Goal: Task Accomplishment & Management: Complete application form

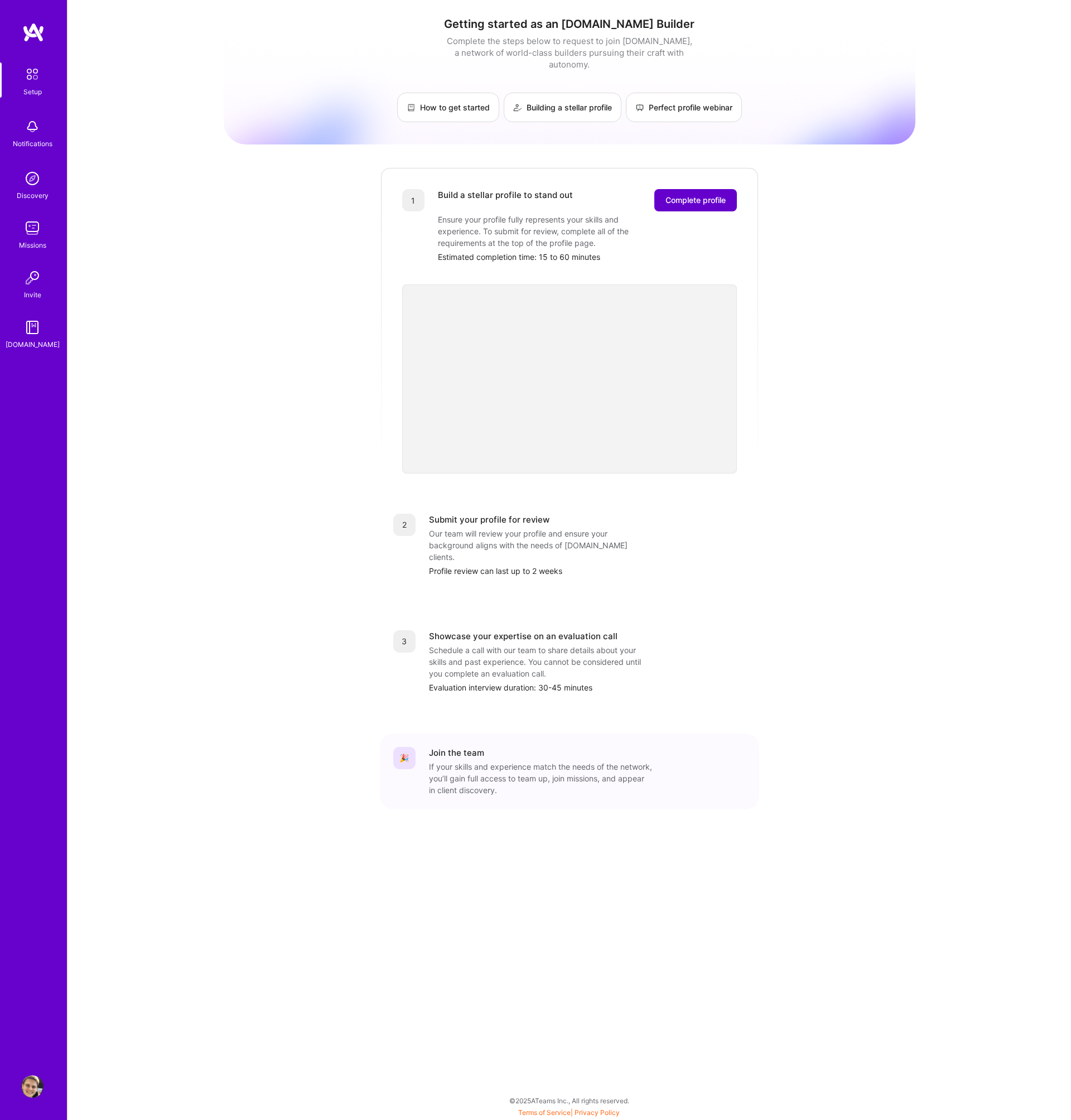
click at [677, 194] on span "Complete profile" at bounding box center [695, 200] width 60 height 11
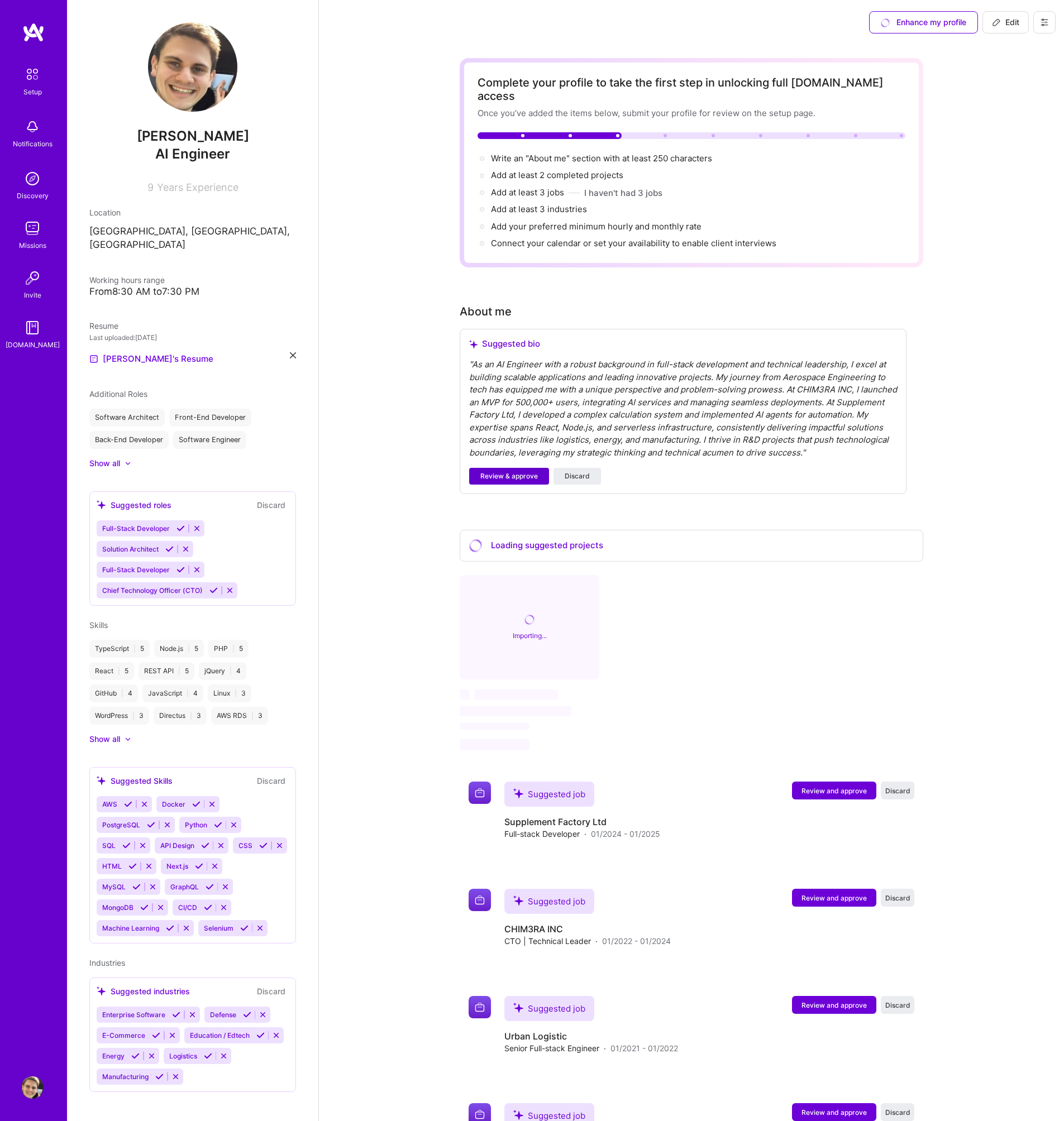
click at [518, 471] on span "Review & approve" at bounding box center [509, 476] width 57 height 10
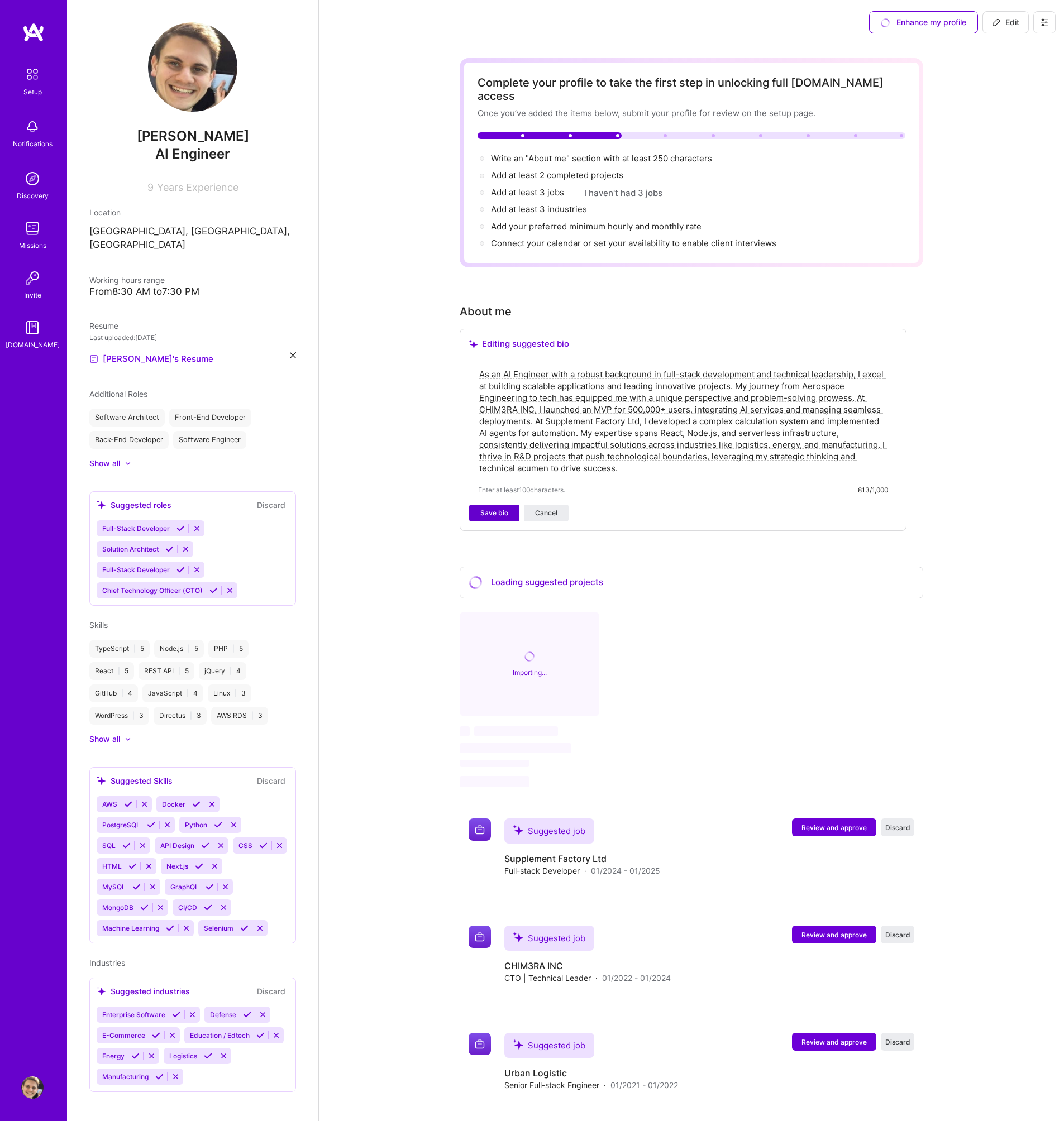
click at [499, 508] on span "Save bio" at bounding box center [494, 513] width 28 height 10
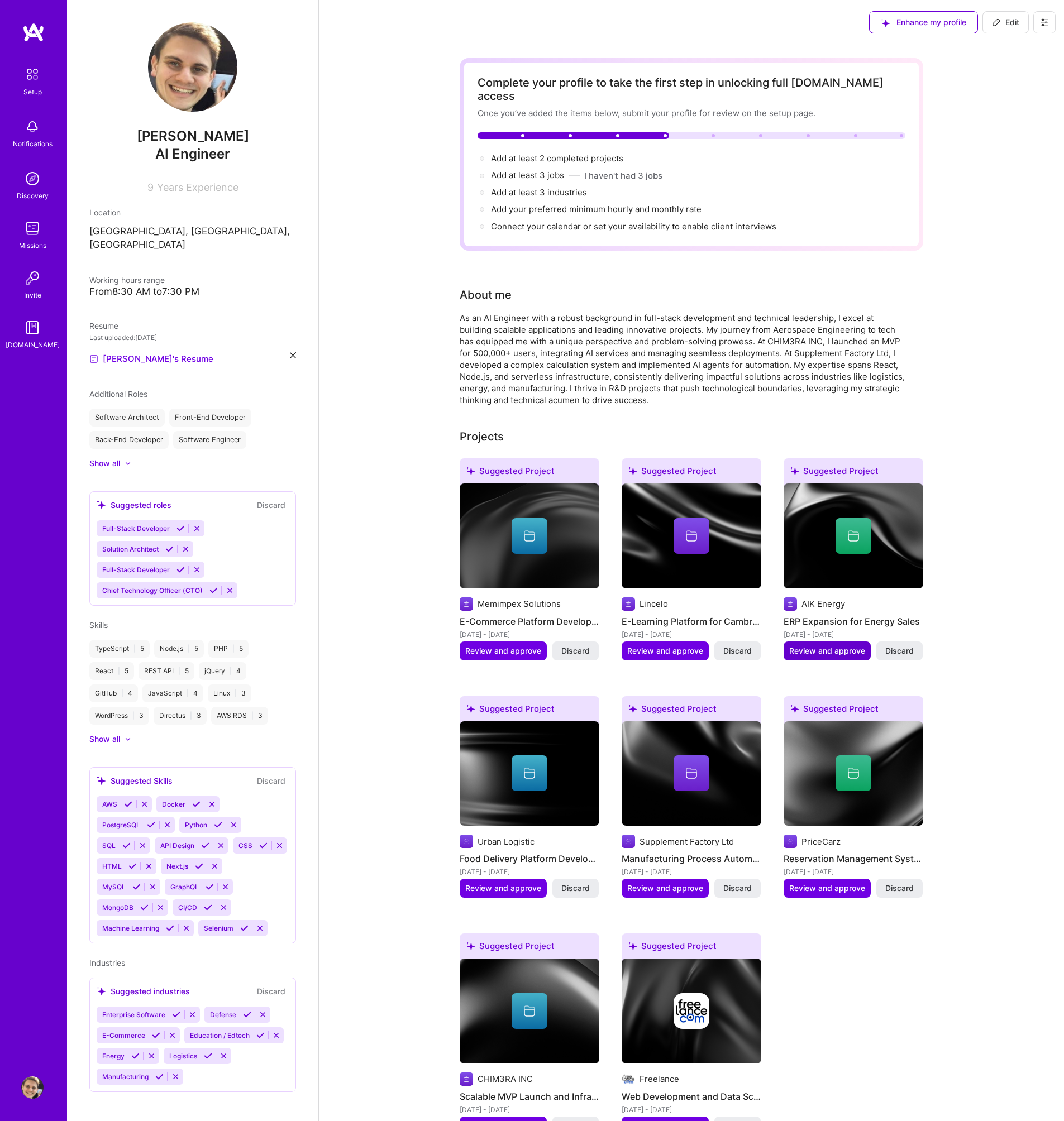
click at [838, 645] on span "Review and approve" at bounding box center [827, 651] width 76 height 11
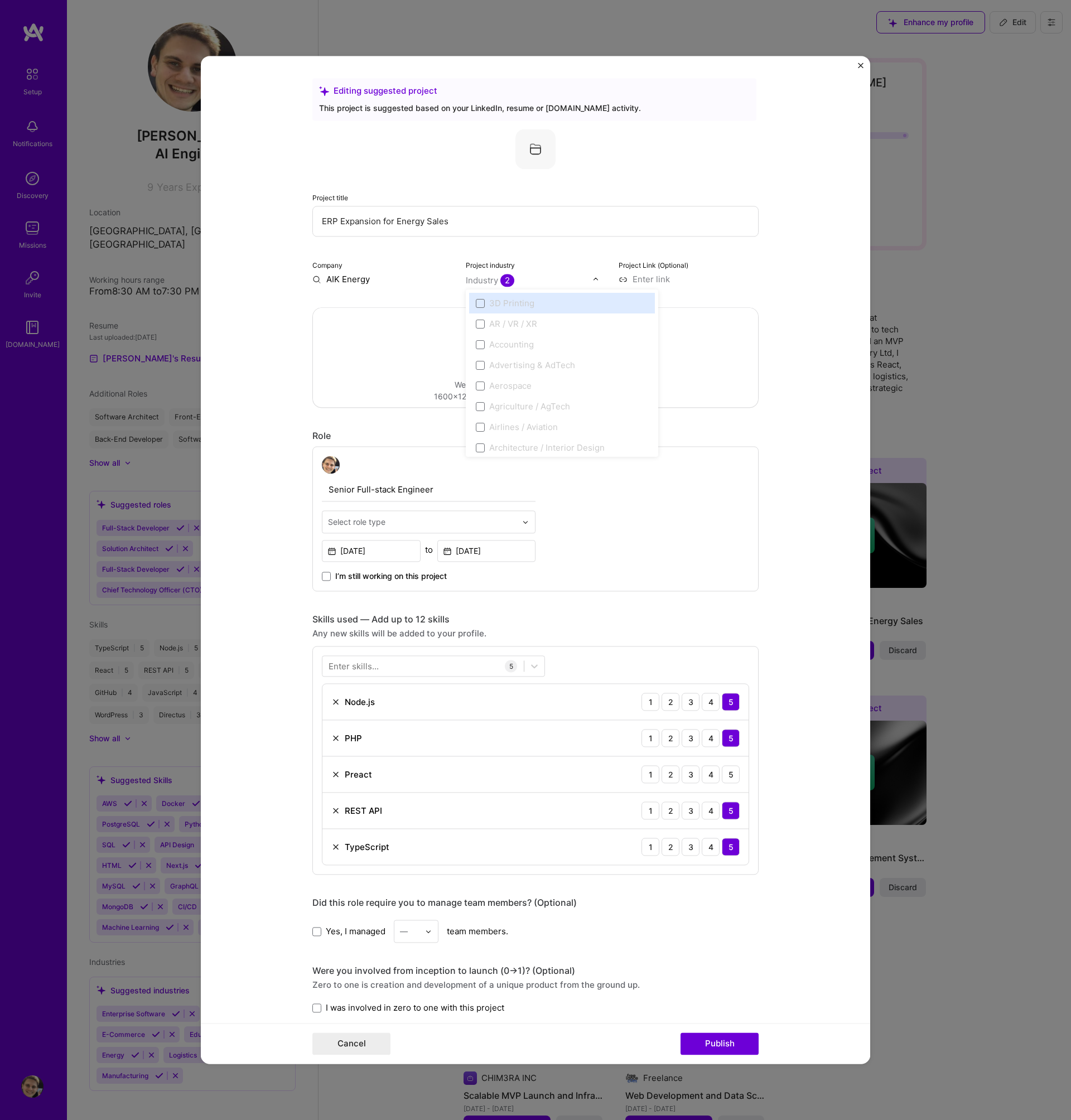
click at [596, 279] on div at bounding box center [598, 279] width 13 height 12
click at [826, 282] on form "Editing suggested project This project is suggested based on your LinkedIn, res…" at bounding box center [536, 559] width 670 height 1008
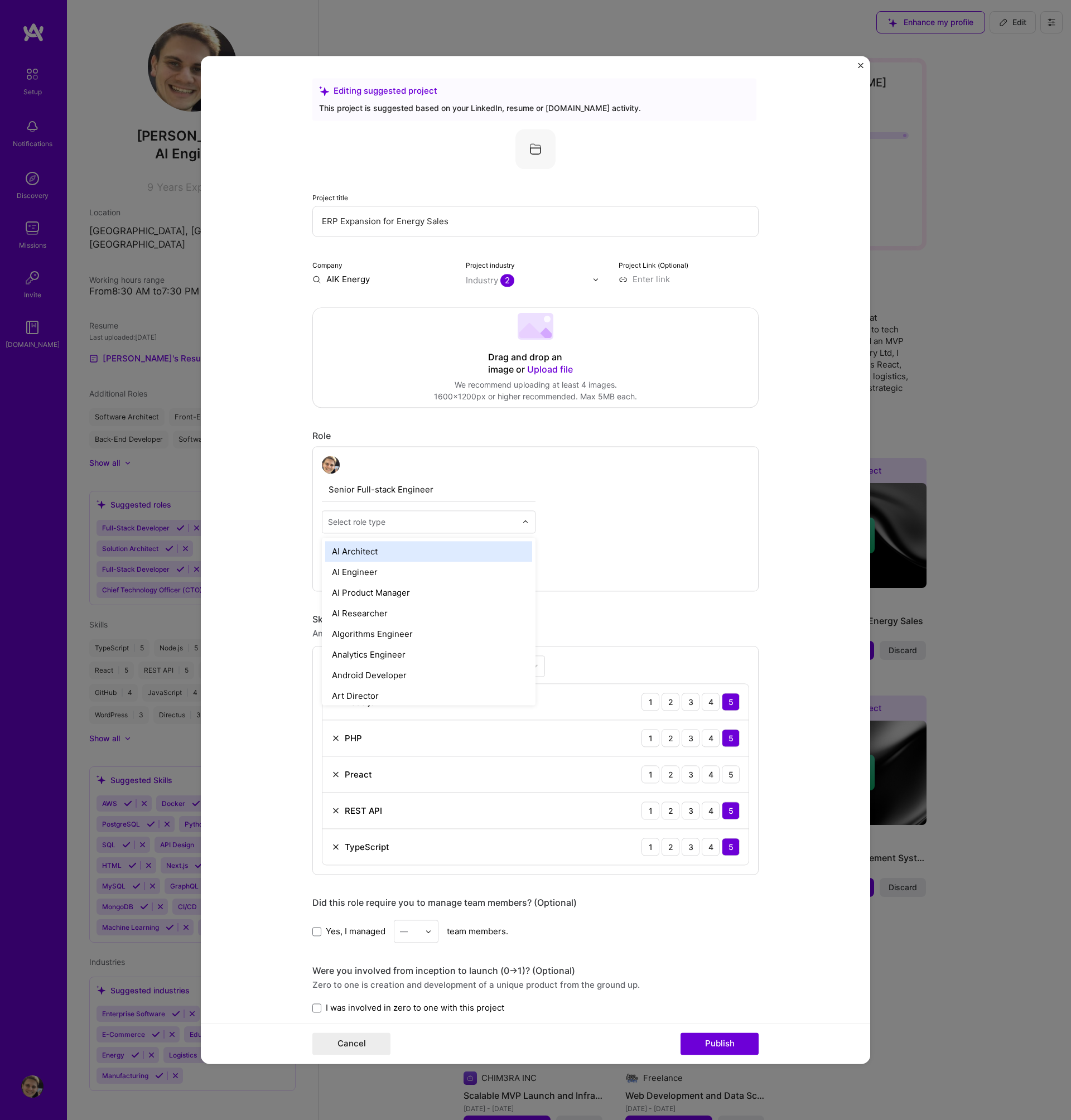
click at [473, 517] on input "text" at bounding box center [422, 521] width 188 height 12
type input "full"
click at [497, 542] on div "Full-Stack Developer" at bounding box center [428, 551] width 207 height 21
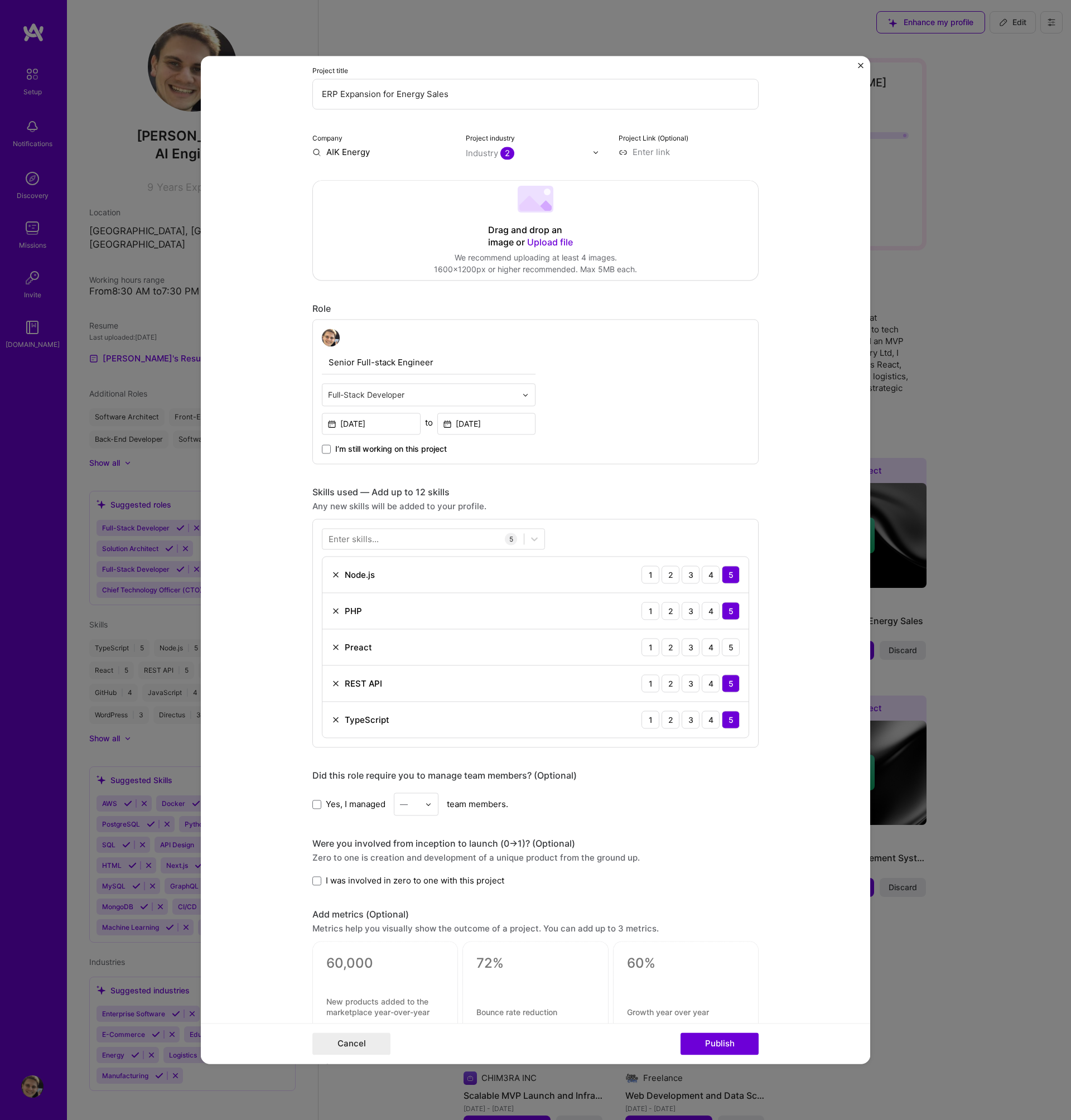
scroll to position [310, 0]
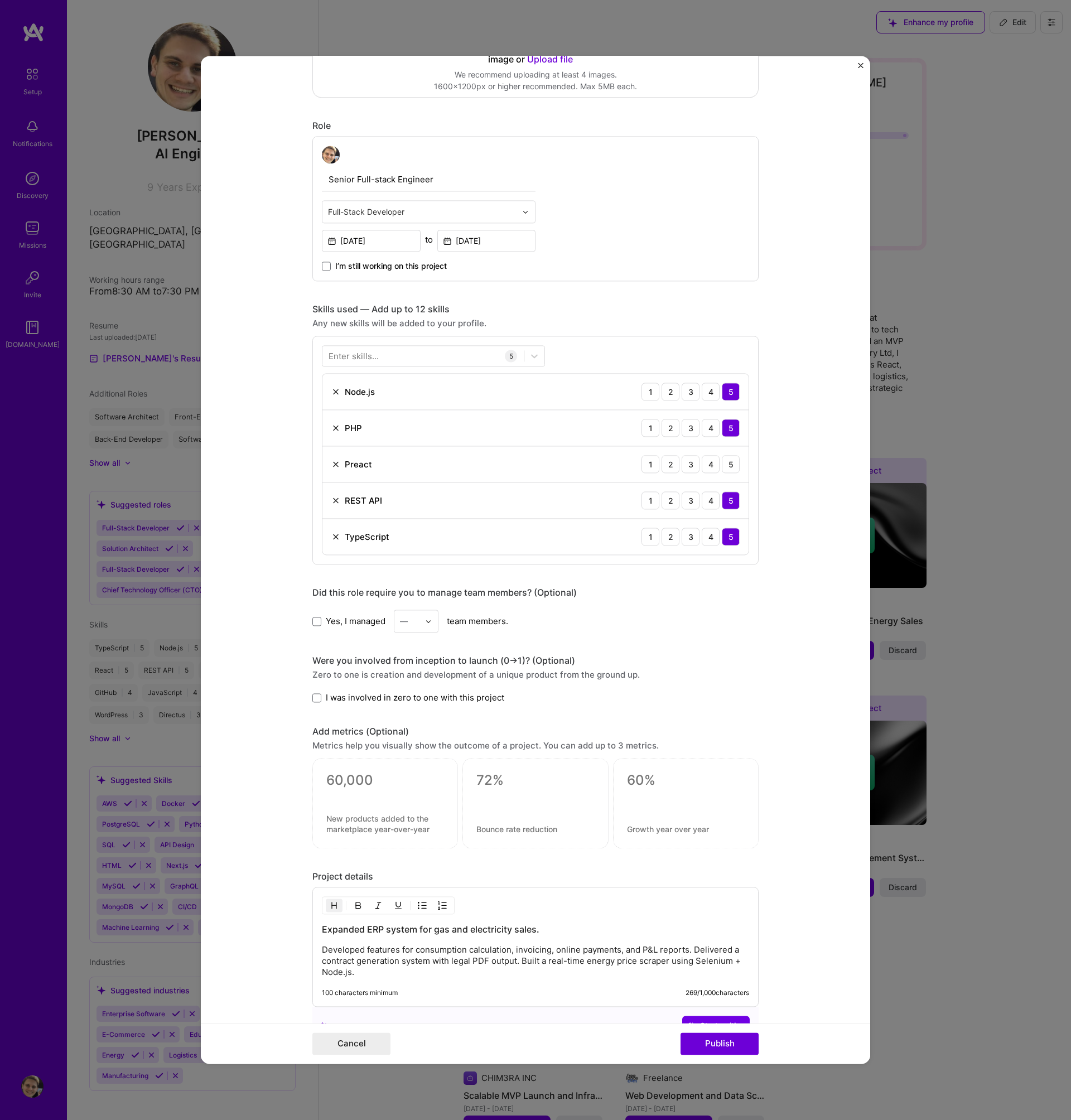
click at [331, 466] on img at bounding box center [335, 464] width 9 height 9
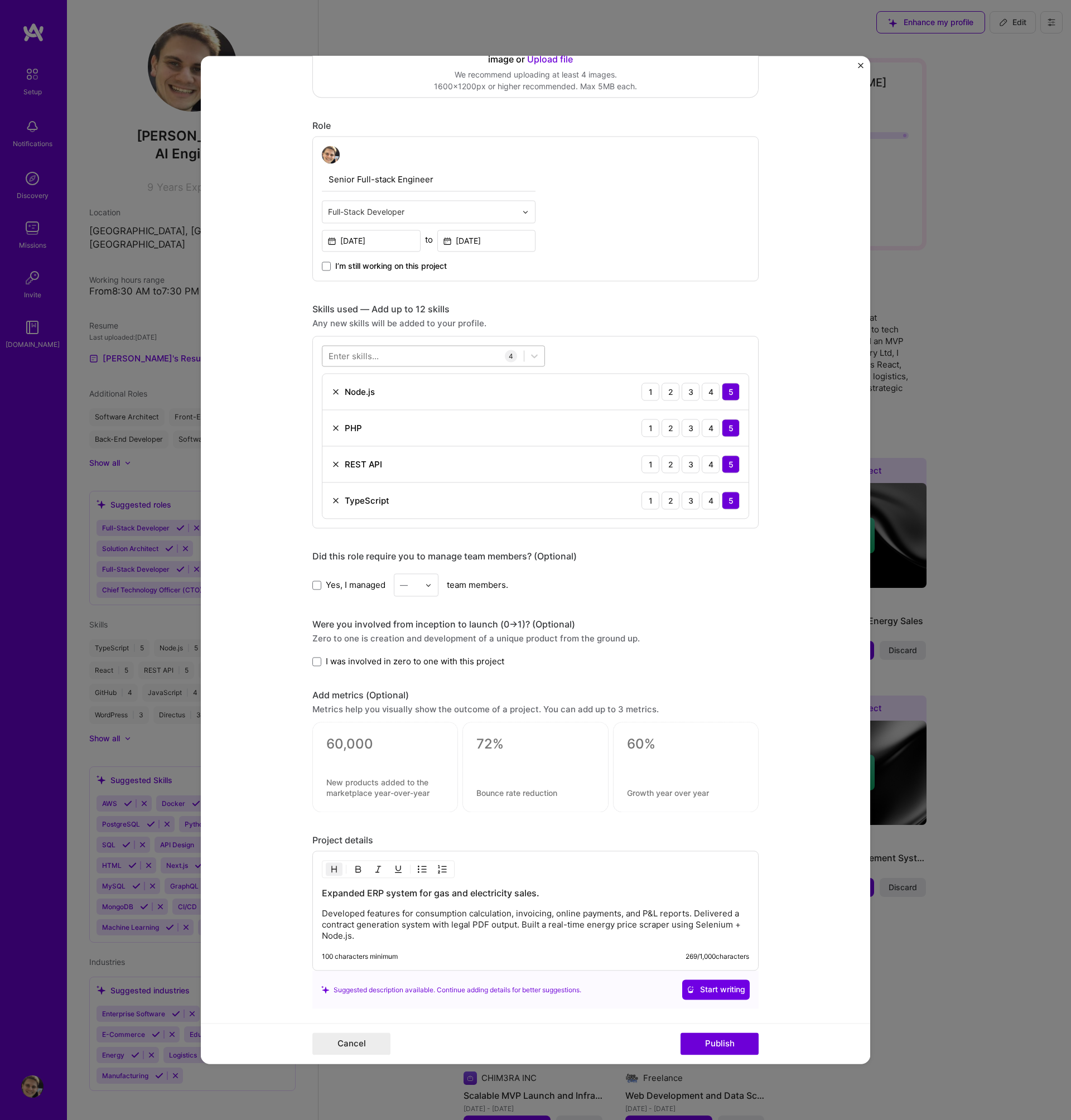
click at [385, 356] on div at bounding box center [423, 356] width 201 height 18
click at [364, 407] on div "React" at bounding box center [434, 401] width 210 height 12
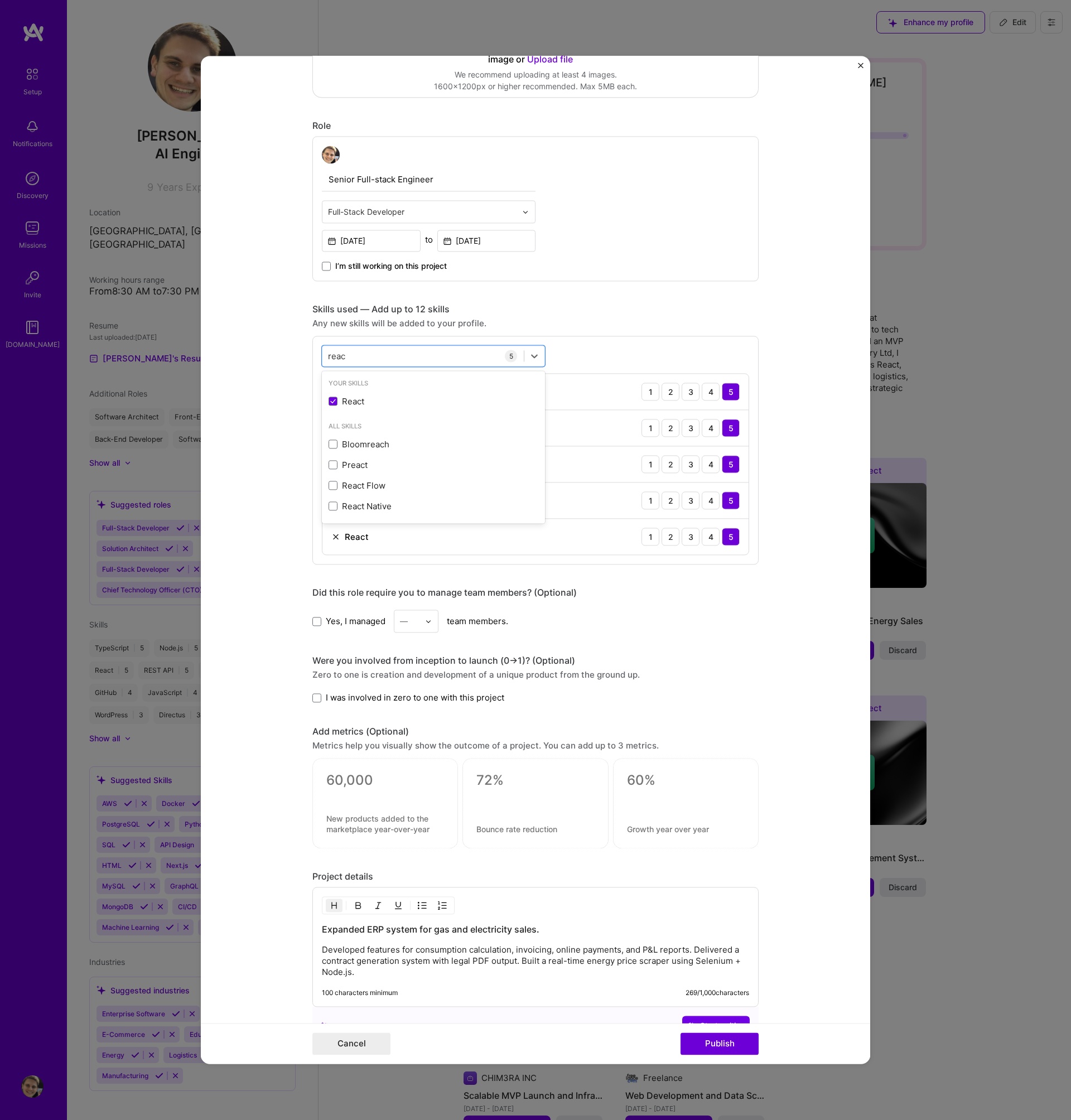
type input "reac"
click at [768, 491] on form "Editing suggested project This project is suggested based on your LinkedIn, res…" at bounding box center [536, 559] width 670 height 1008
click at [414, 355] on div "reac reac" at bounding box center [423, 356] width 201 height 18
click at [367, 508] on div "React Native" at bounding box center [434, 506] width 210 height 12
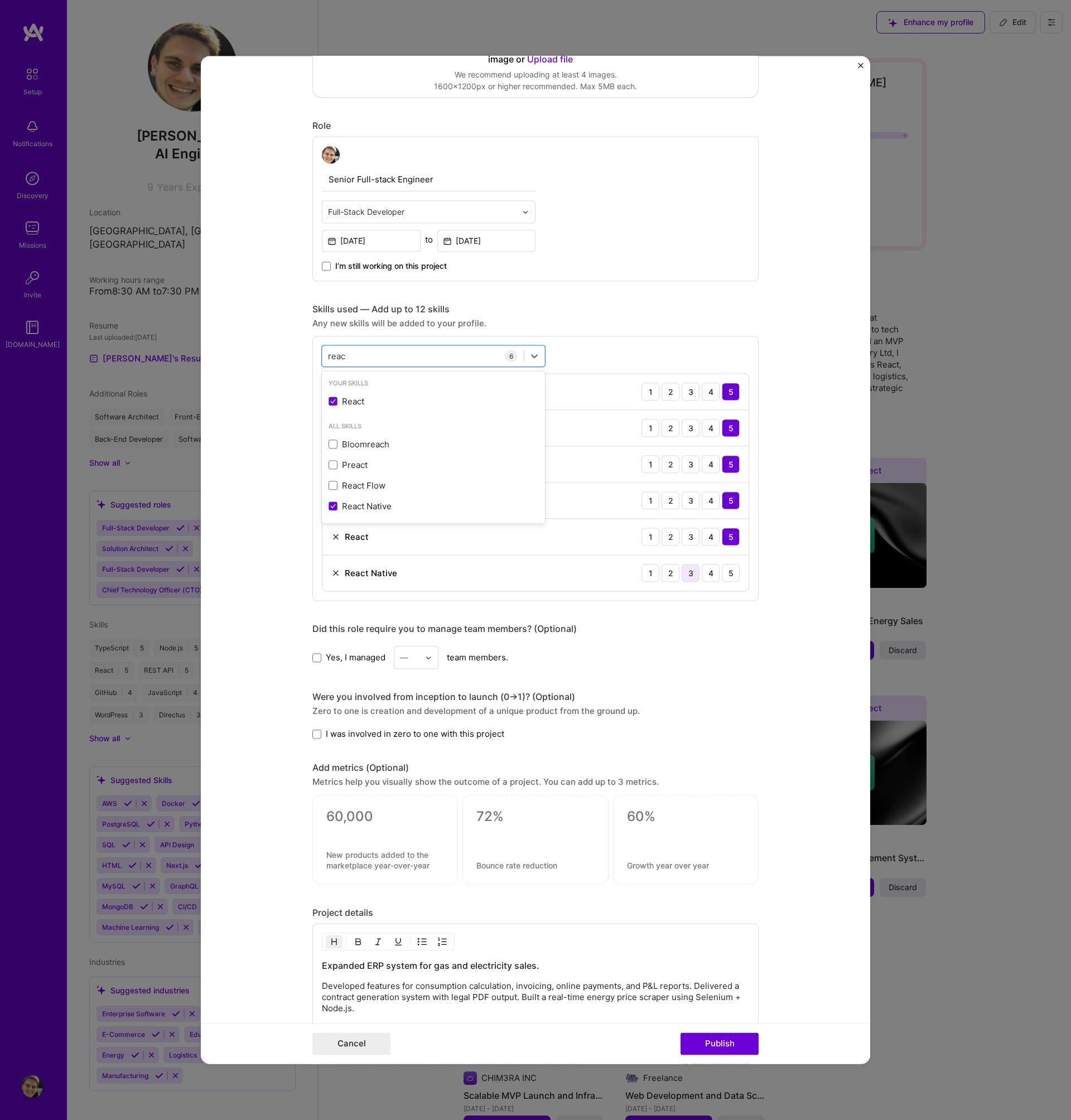
click at [690, 574] on div "3" at bounding box center [690, 572] width 18 height 18
click at [681, 679] on div "Editing suggested project This project is suggested based on your LinkedIn, res…" at bounding box center [536, 464] width 446 height 1393
click at [707, 572] on div "4" at bounding box center [711, 572] width 18 height 18
click at [717, 572] on div "1 2 3 4 5" at bounding box center [690, 572] width 98 height 18
click at [722, 573] on div "5" at bounding box center [731, 572] width 18 height 18
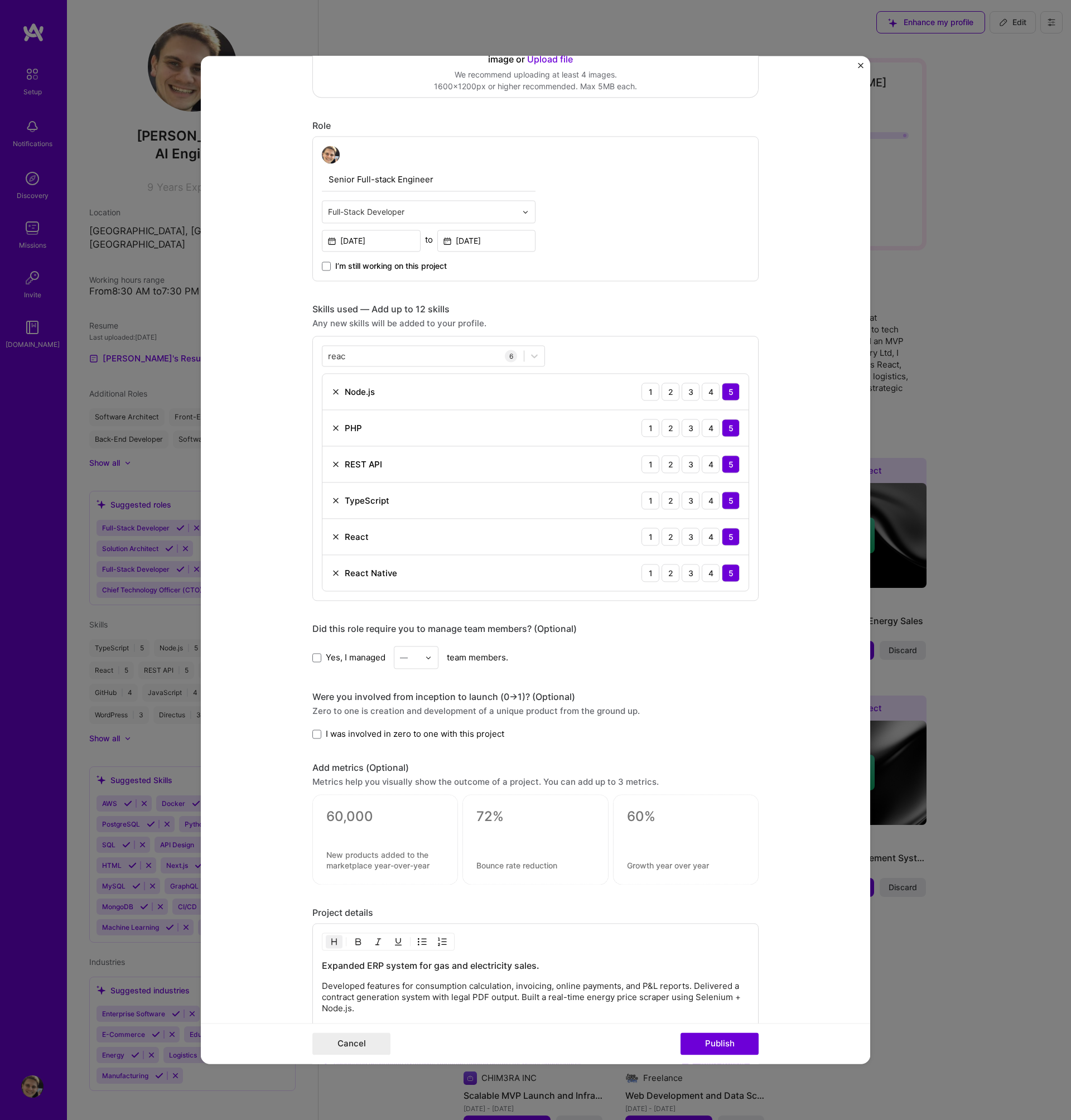
click at [343, 658] on span "Yes, I managed" at bounding box center [356, 657] width 60 height 12
click at [0, 0] on input "Yes, I managed" at bounding box center [0, 0] width 0 height 0
click at [417, 660] on div "—" at bounding box center [410, 657] width 30 height 22
click at [404, 751] on div "4" at bounding box center [416, 749] width 38 height 21
click at [475, 739] on span "I was involved in zero to one with this project" at bounding box center [415, 733] width 179 height 12
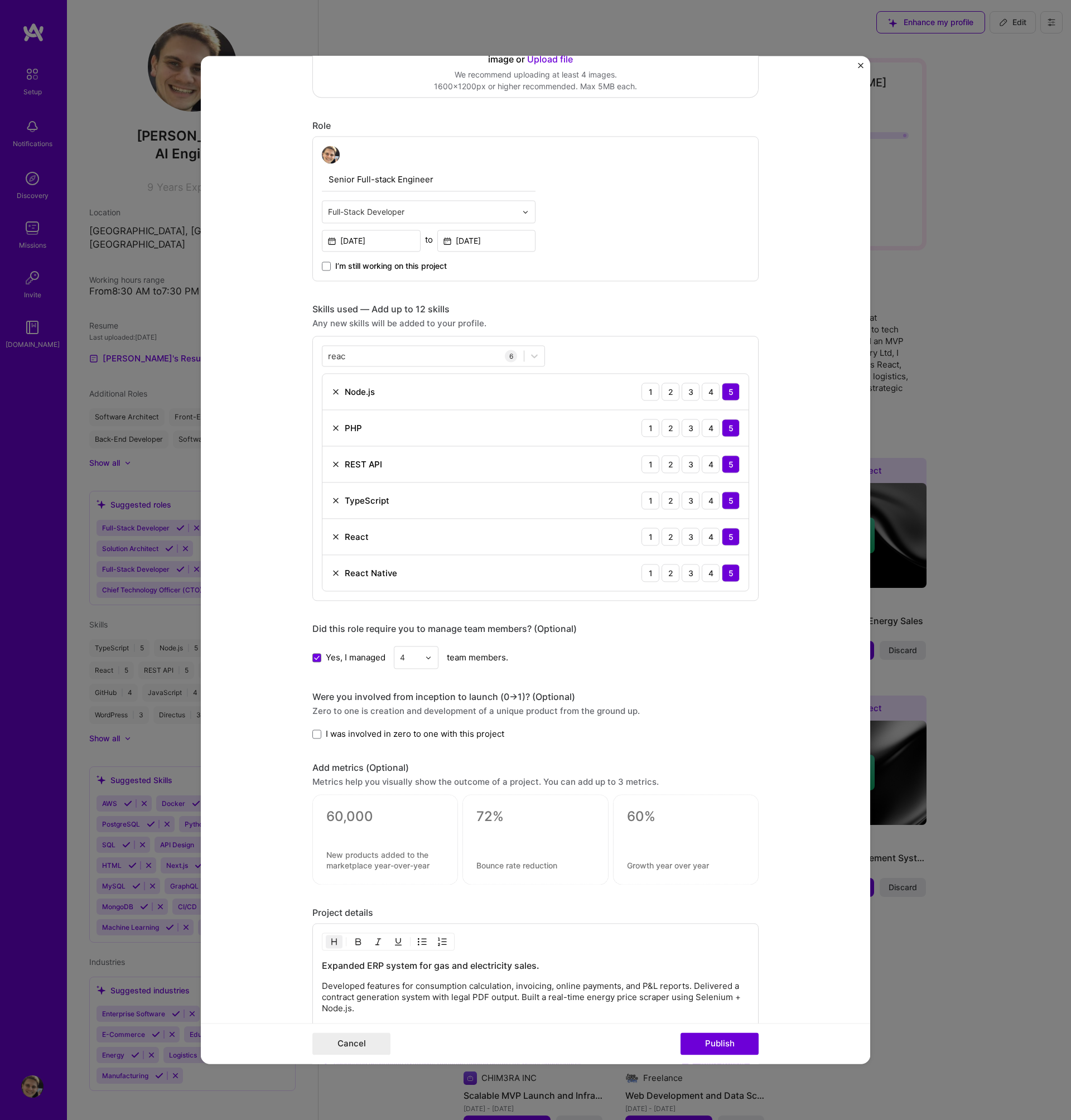
click at [0, 0] on input "I was involved in zero to one with this project" at bounding box center [0, 0] width 0 height 0
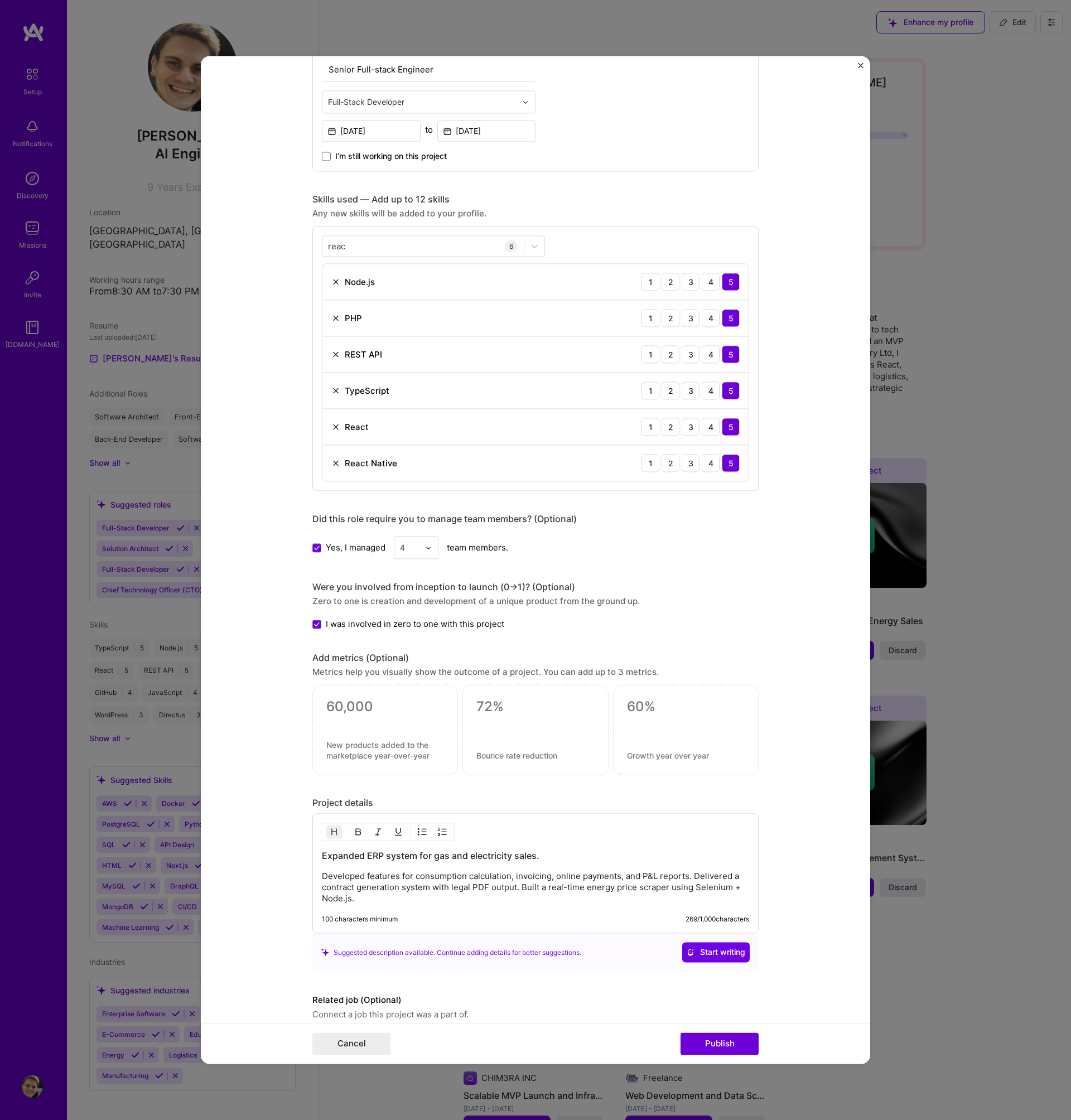
scroll to position [441, 0]
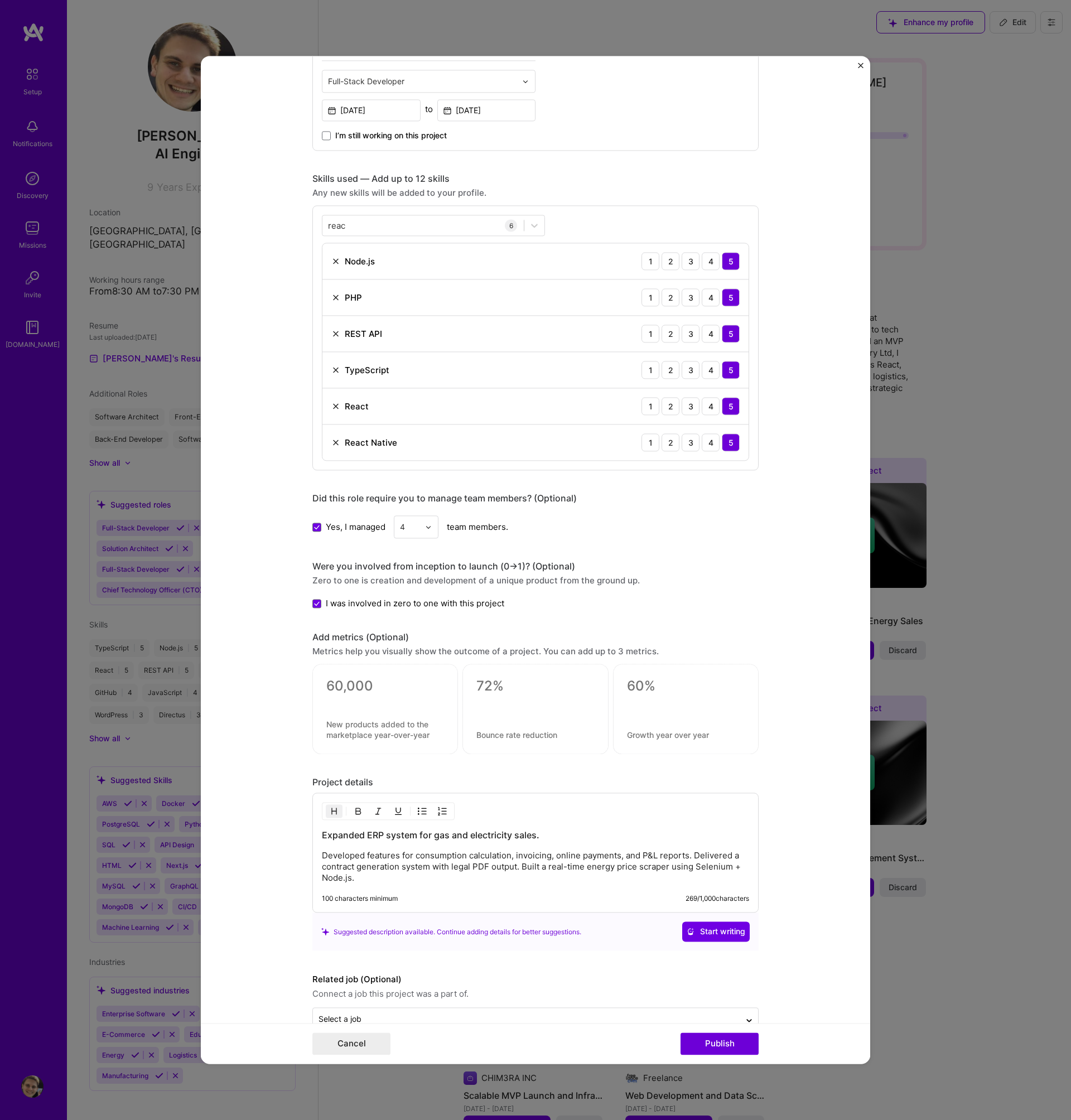
click at [501, 683] on textarea at bounding box center [535, 686] width 118 height 16
click at [522, 734] on textarea at bounding box center [535, 735] width 118 height 10
click at [795, 684] on form "Editing suggested project This project is suggested based on your LinkedIn, res…" at bounding box center [536, 559] width 670 height 1008
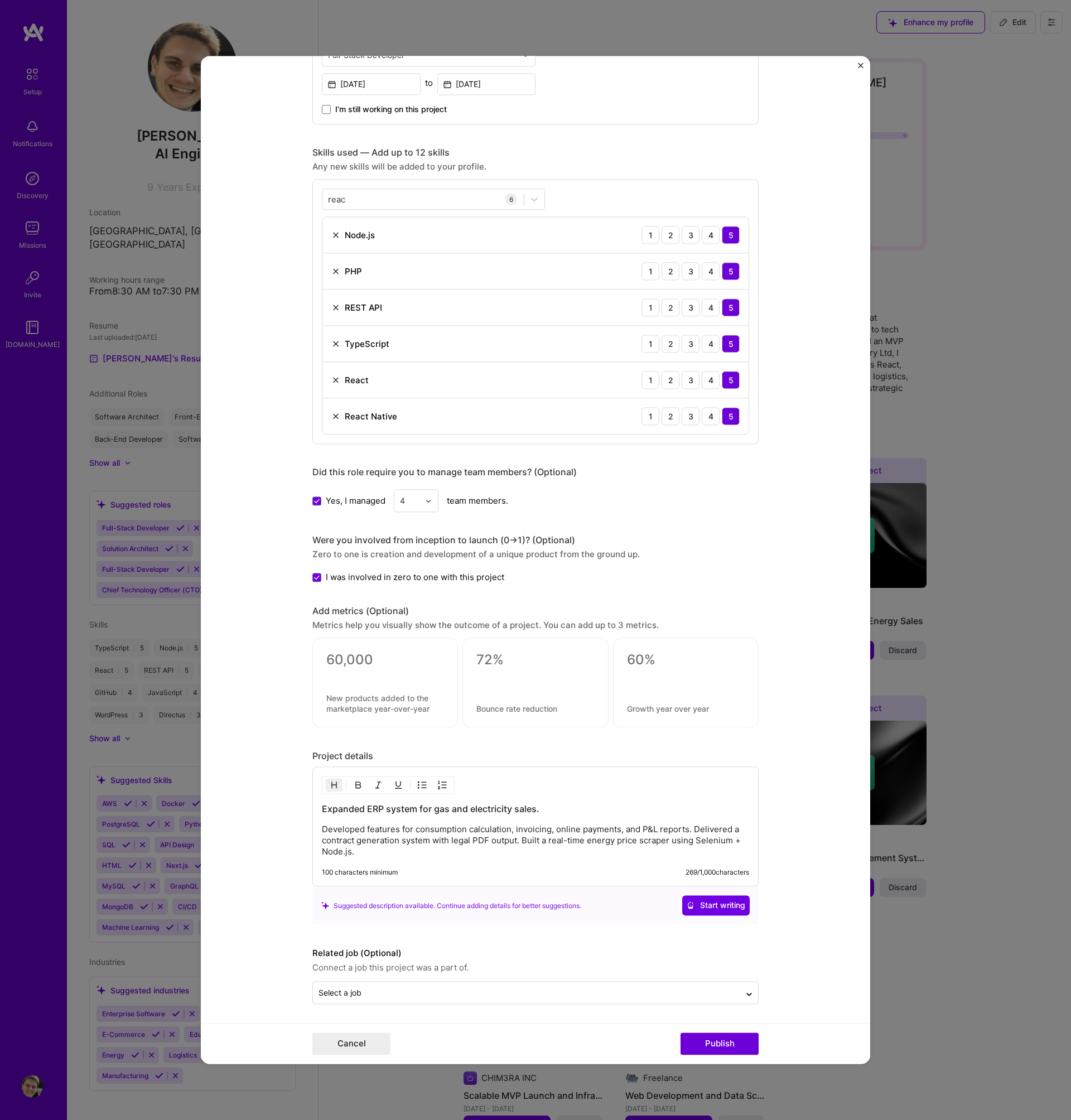
scroll to position [468, 0]
click at [619, 991] on input "text" at bounding box center [526, 991] width 416 height 12
click at [762, 1002] on form "Editing suggested project This project is suggested based on your LinkedIn, res…" at bounding box center [536, 559] width 670 height 1008
click at [736, 1042] on button "Publish" at bounding box center [720, 1044] width 78 height 23
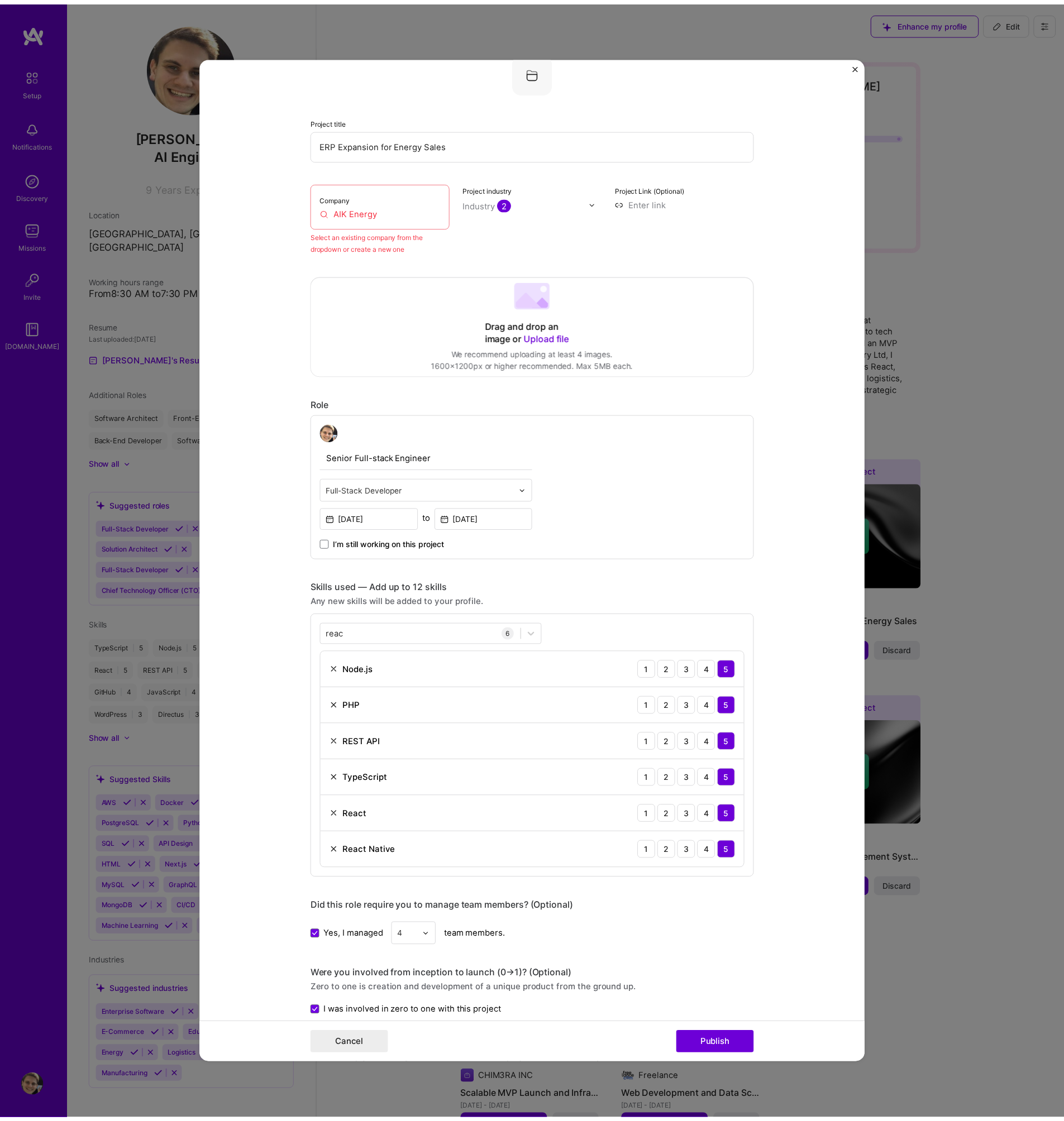
scroll to position [73, 0]
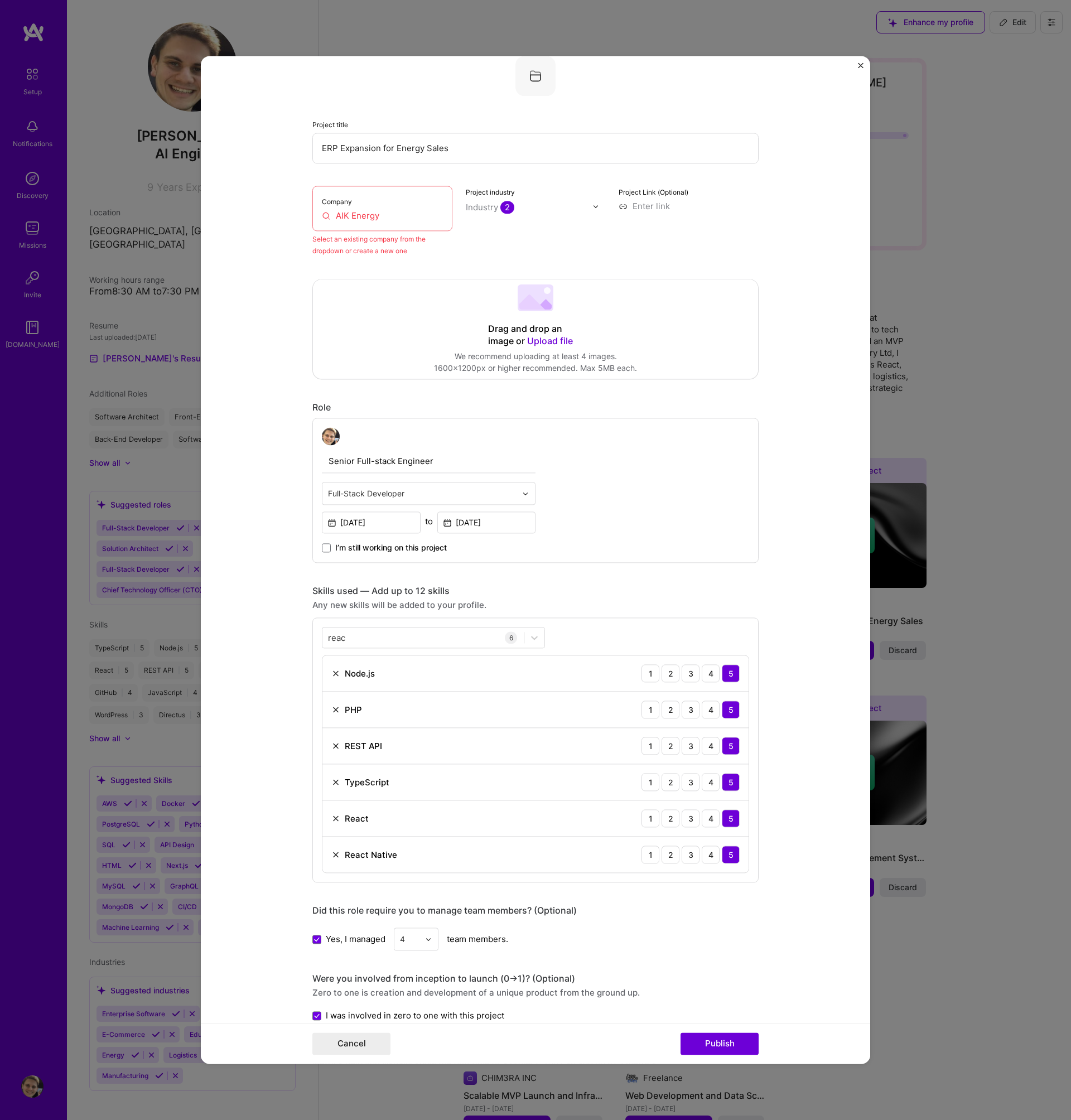
click at [387, 215] on input "AIK Energy" at bounding box center [382, 215] width 121 height 12
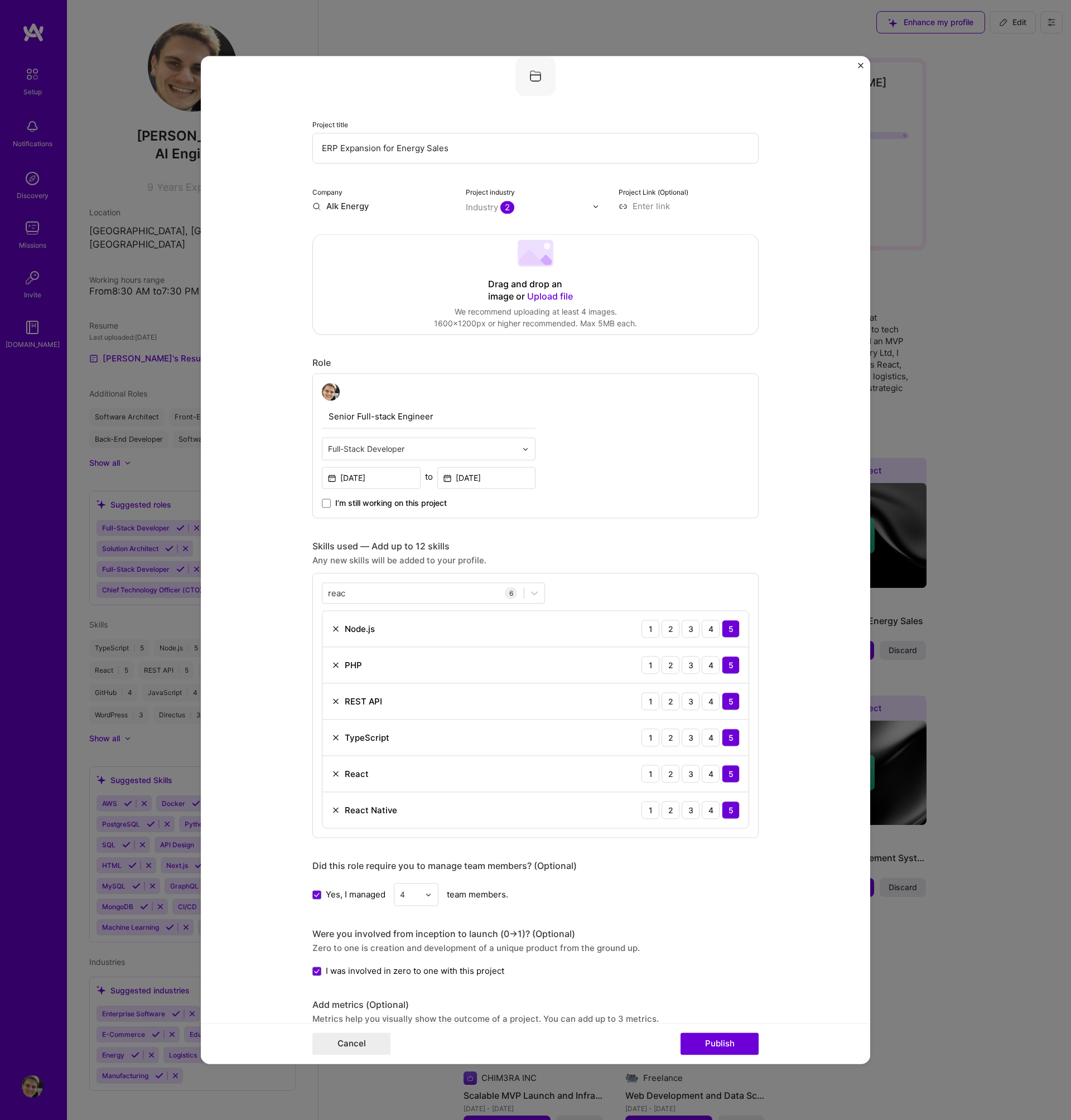
click at [373, 209] on input "AIk Energy" at bounding box center [382, 205] width 140 height 12
type input "Aik Energy"
click at [376, 227] on div "Aik Energy" at bounding box center [401, 232] width 52 height 20
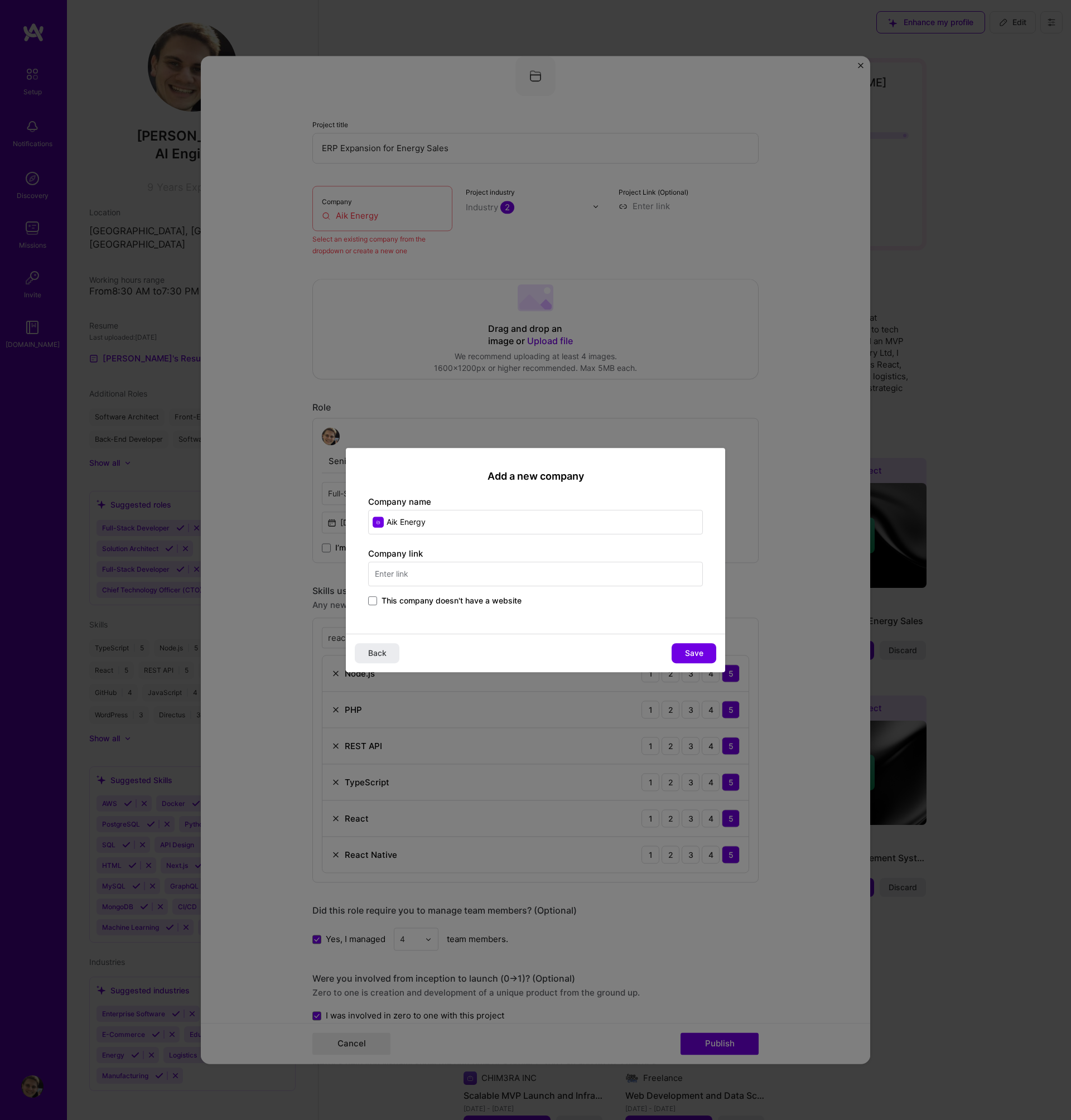
click at [435, 572] on input "text" at bounding box center [536, 574] width 335 height 24
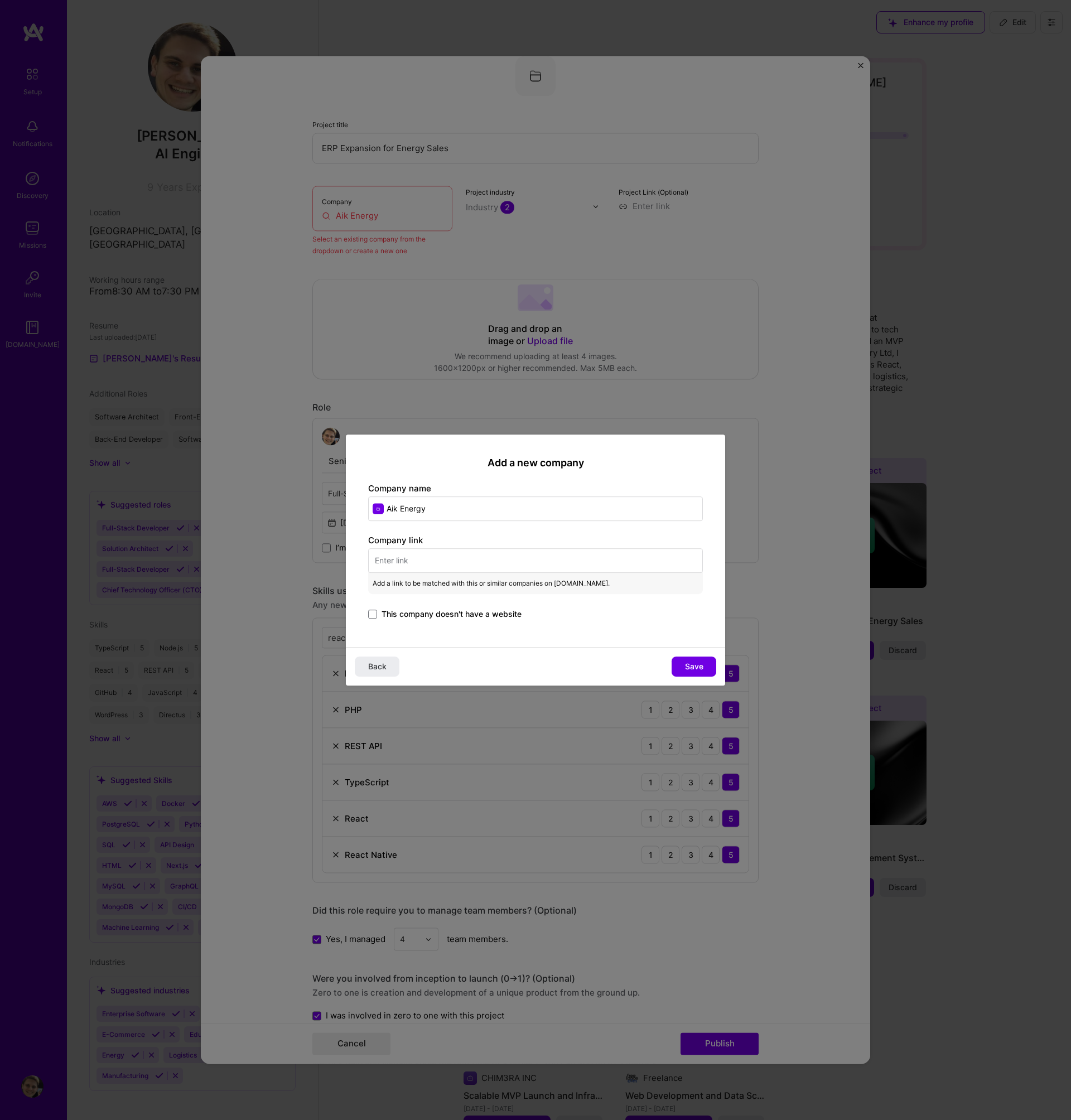
click at [451, 612] on span "This company doesn't have a website" at bounding box center [452, 614] width 140 height 11
click at [0, 0] on input "This company doesn't have a website" at bounding box center [0, 0] width 0 height 0
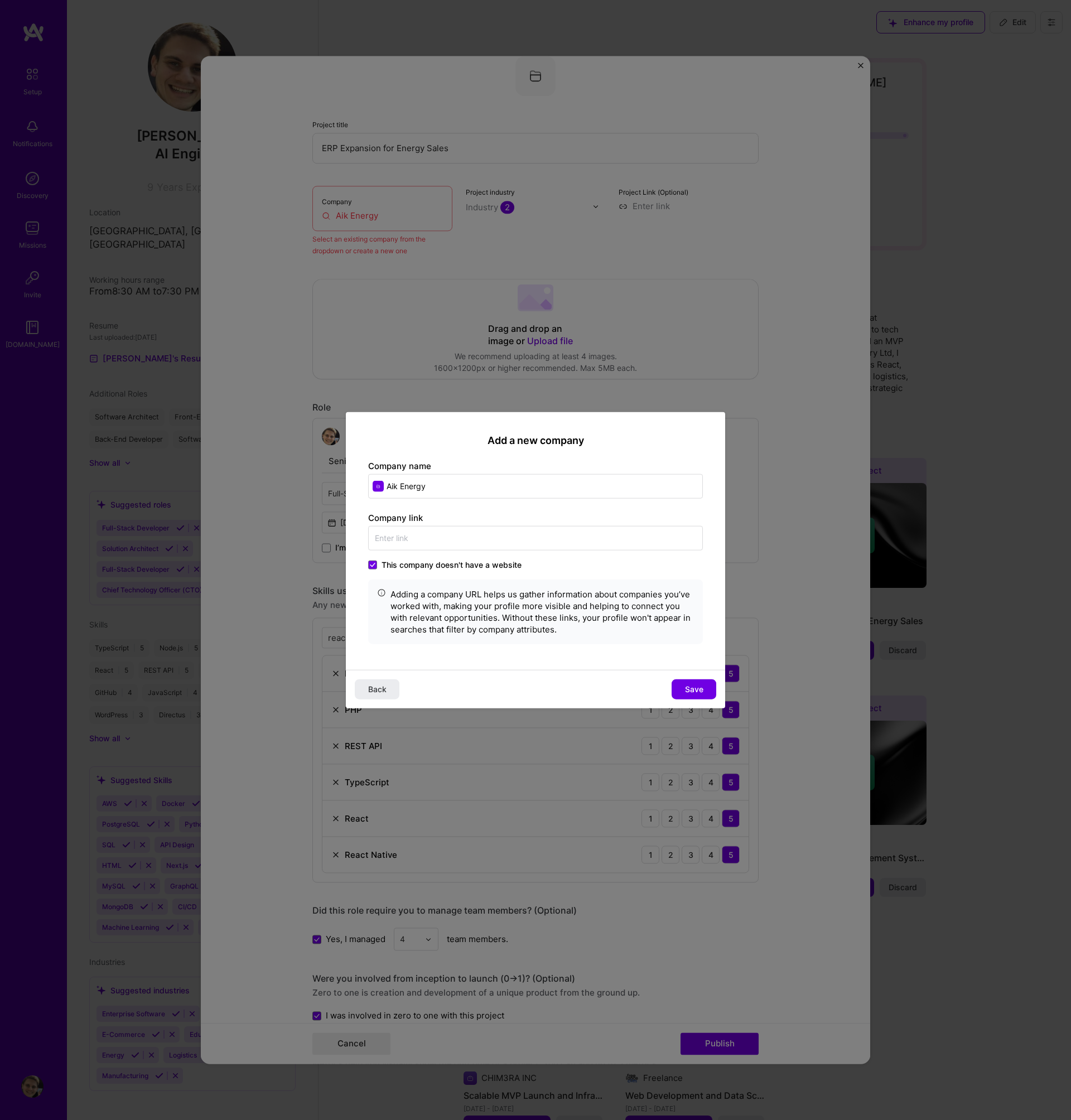
click at [422, 569] on span "This company doesn't have a website" at bounding box center [452, 565] width 140 height 11
click at [0, 0] on input "This company doesn't have a website" at bounding box center [0, 0] width 0 height 0
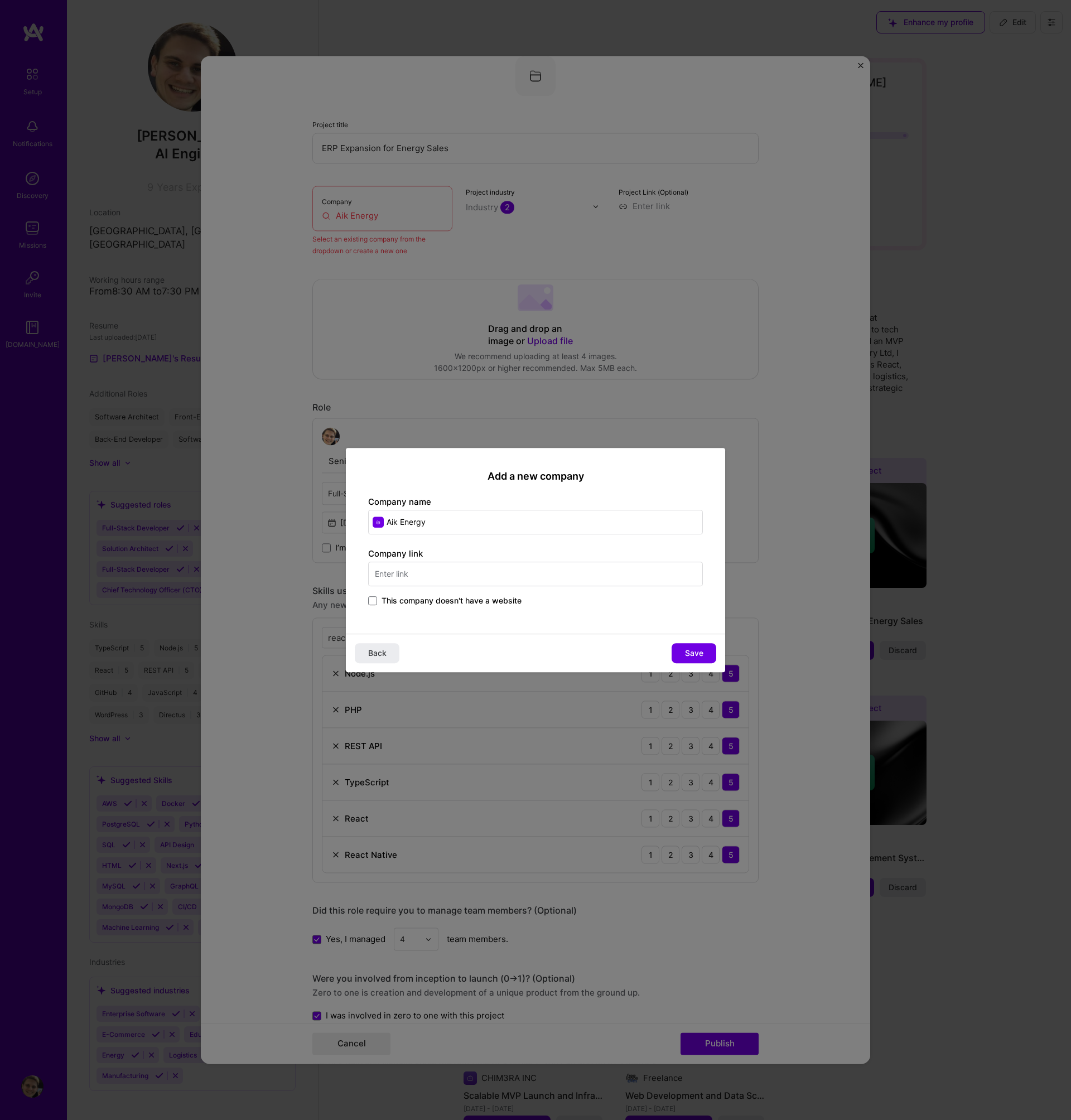
click at [415, 597] on span "This company doesn't have a website" at bounding box center [452, 601] width 140 height 11
click at [0, 0] on input "This company doesn't have a website" at bounding box center [0, 0] width 0 height 0
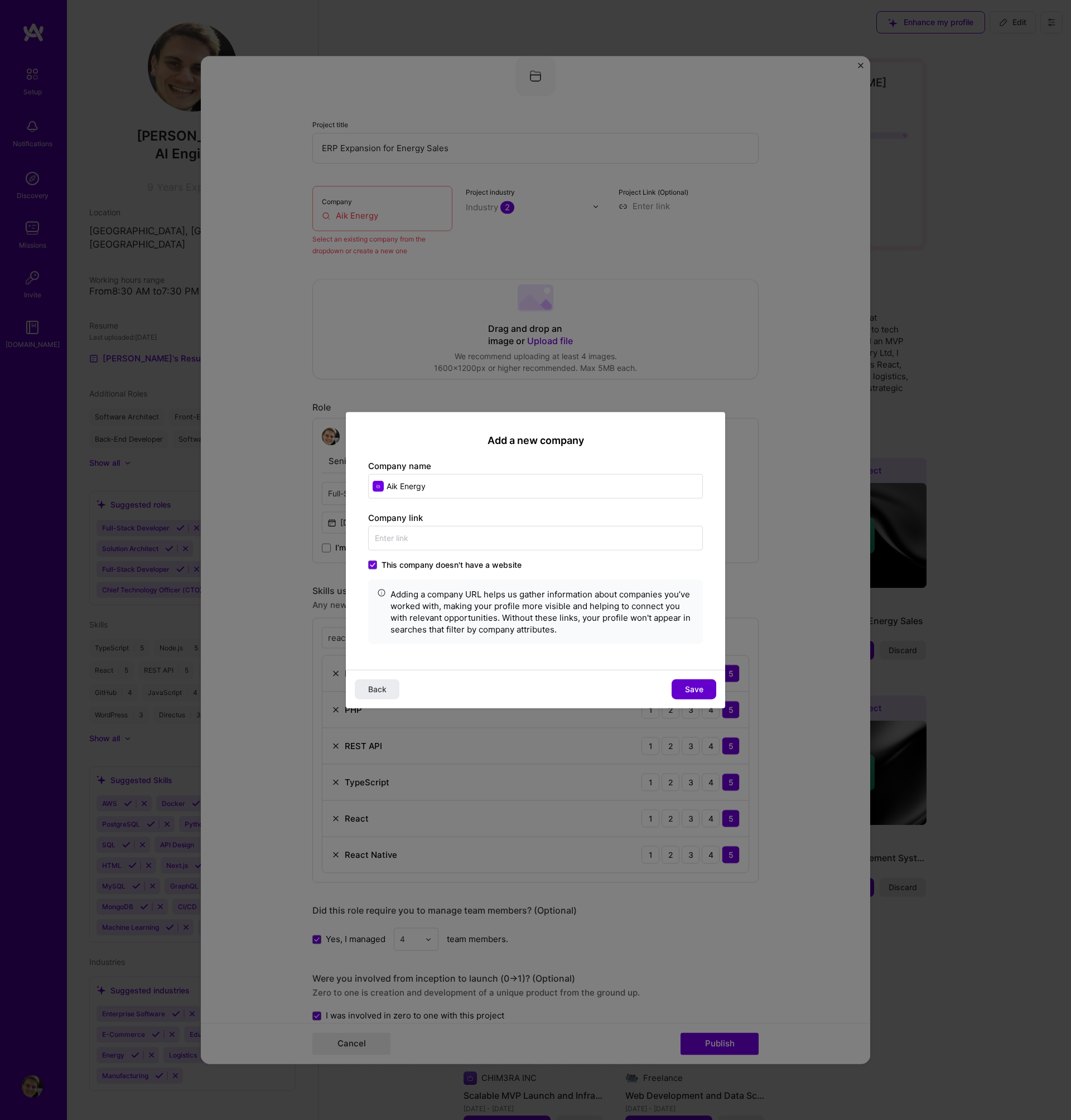
click at [689, 693] on span "Save" at bounding box center [694, 689] width 18 height 11
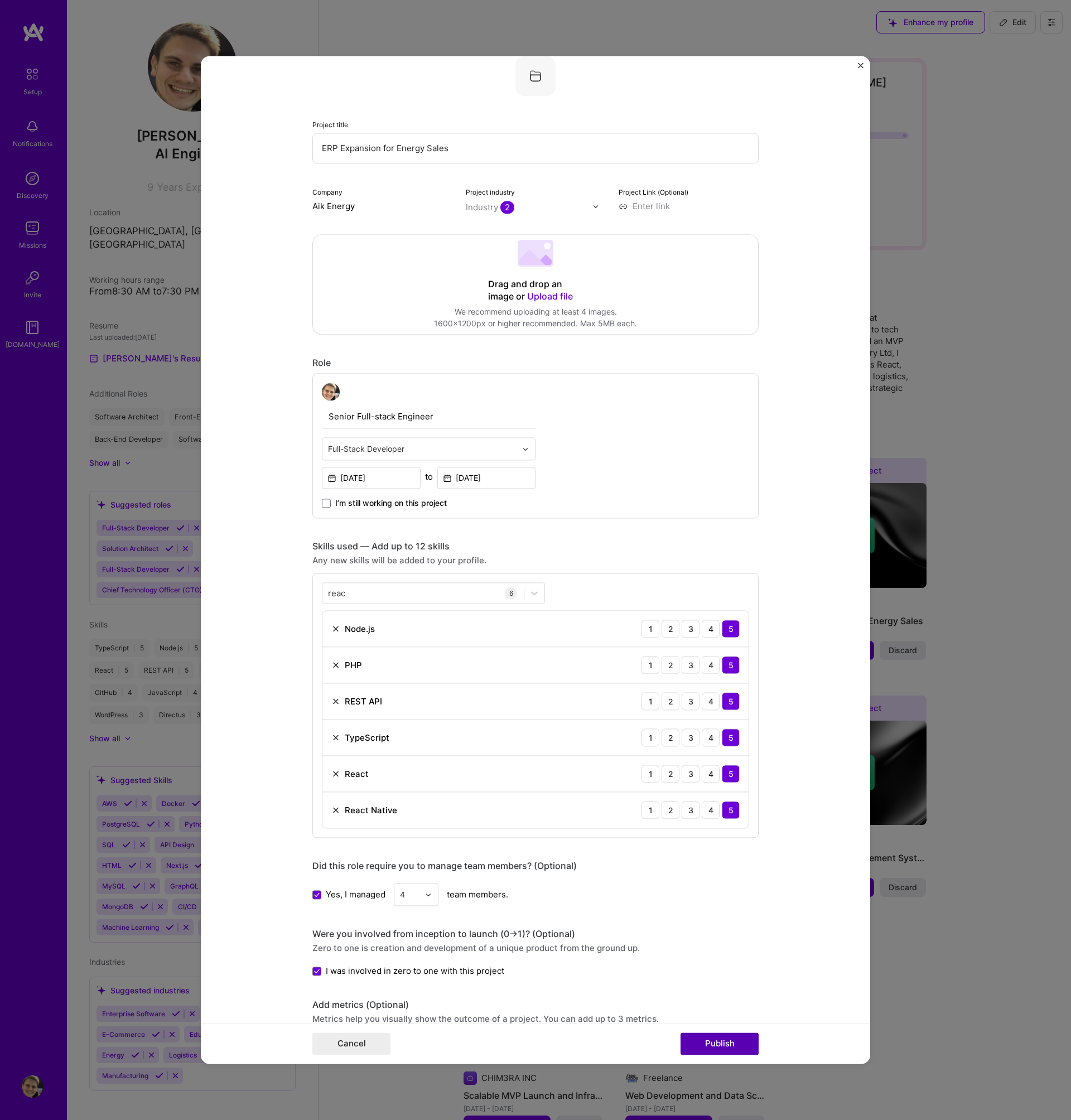
click at [742, 1043] on button "Publish" at bounding box center [720, 1044] width 78 height 23
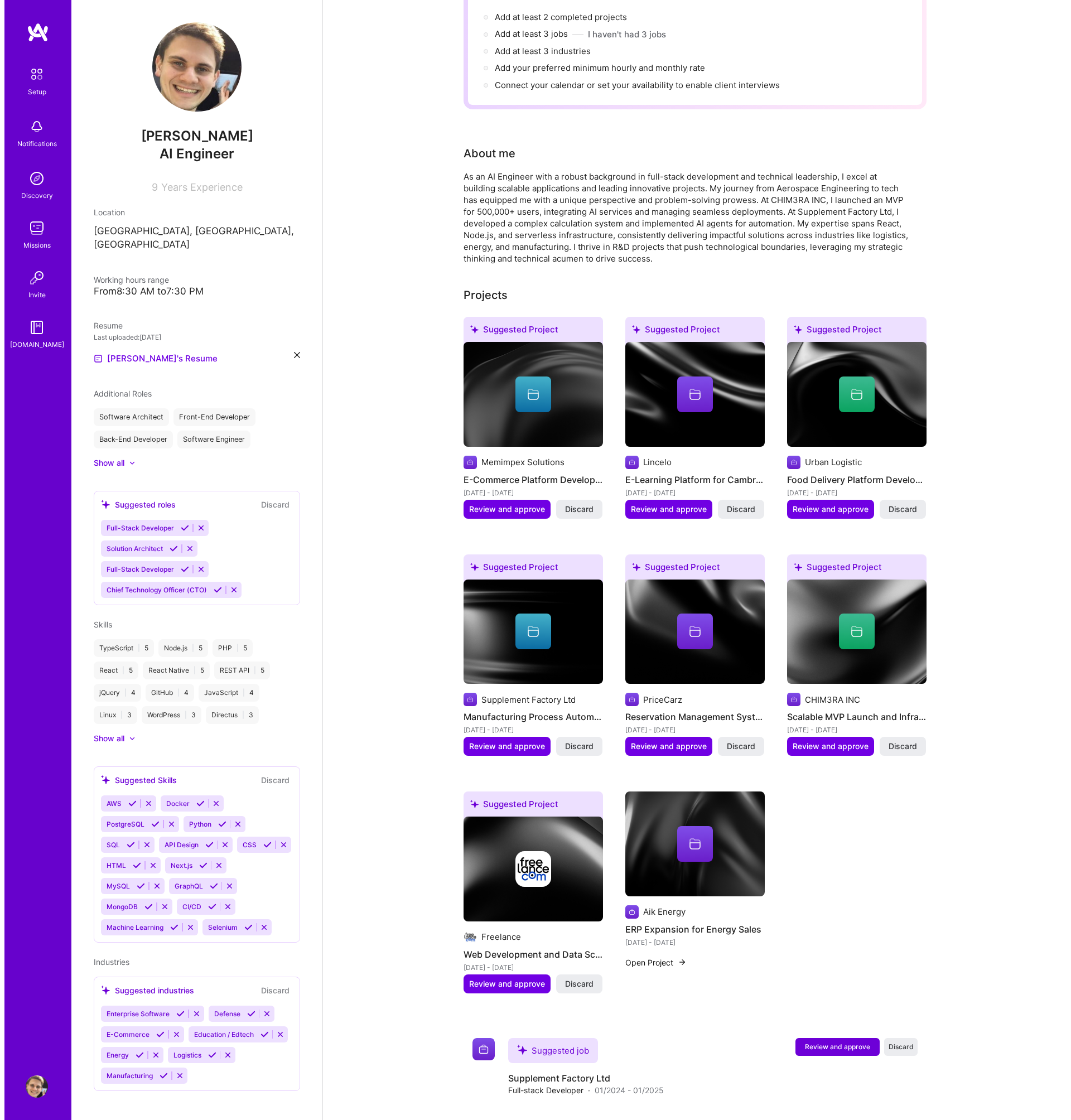
scroll to position [305, 0]
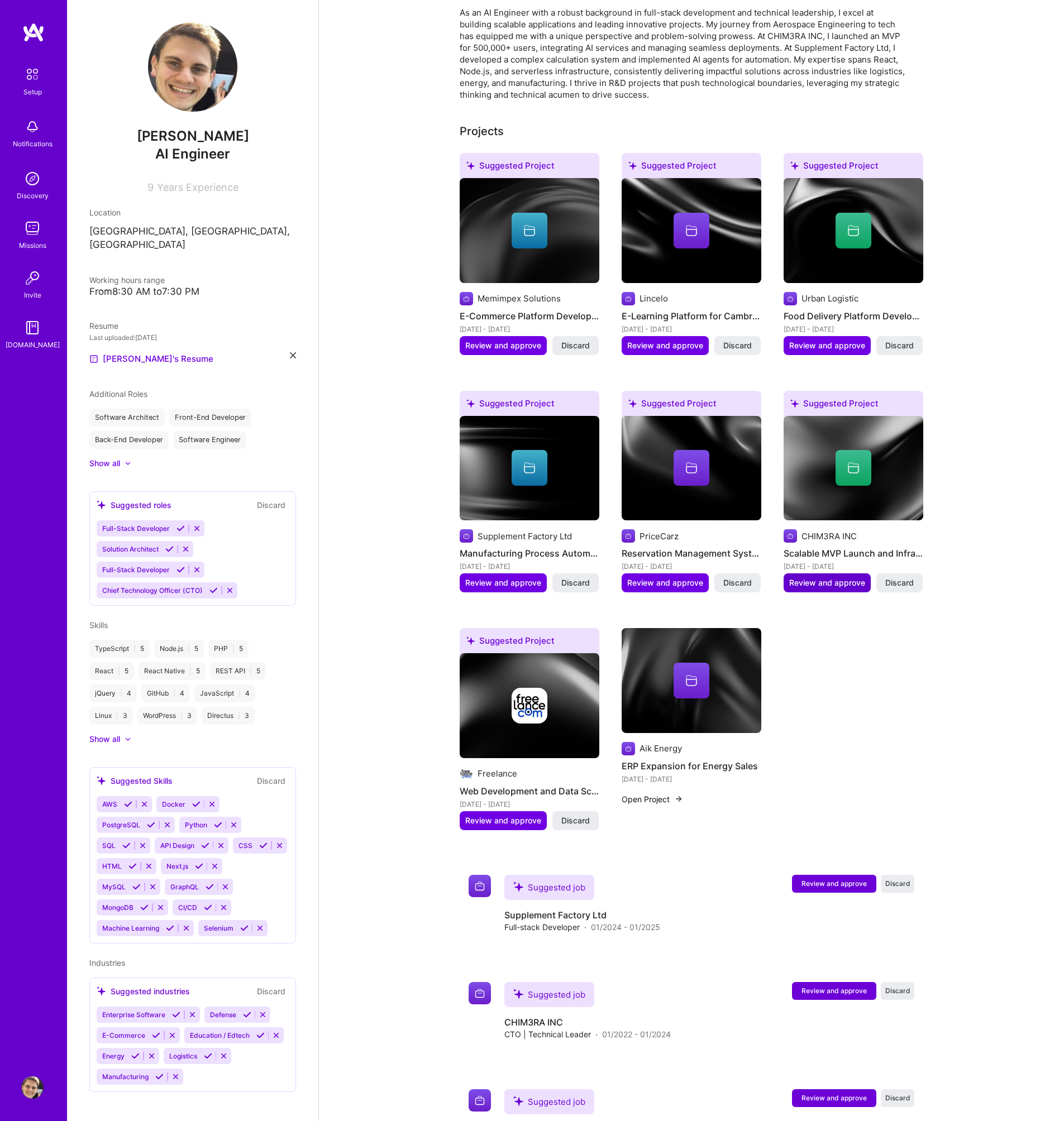
click at [805, 577] on span "Review and approve" at bounding box center [827, 583] width 76 height 11
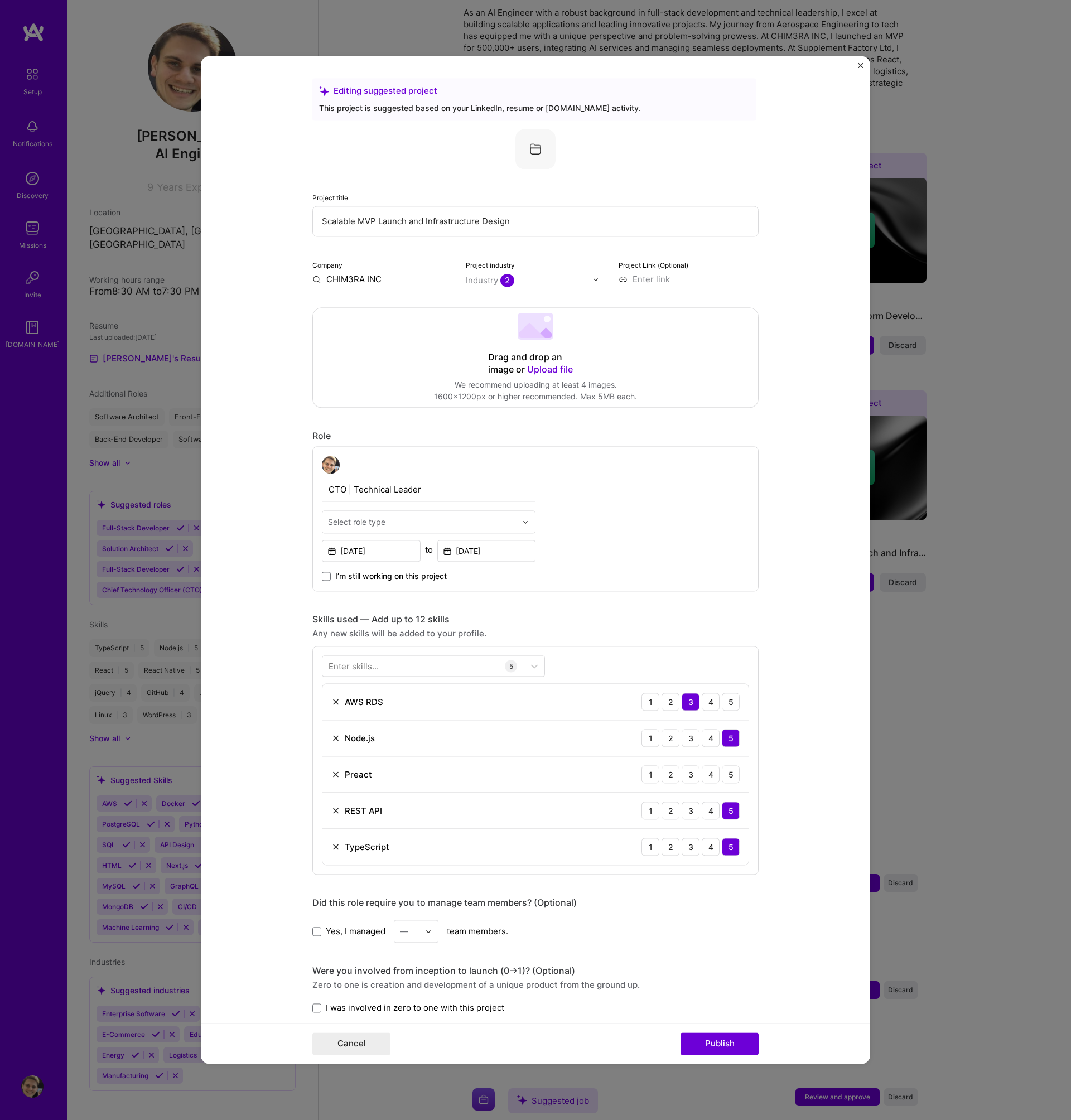
click at [388, 278] on input "CHIM3RA INC" at bounding box center [382, 279] width 140 height 12
type input "Provenance"
click at [387, 304] on span "Provenance" at bounding box center [370, 302] width 48 height 12
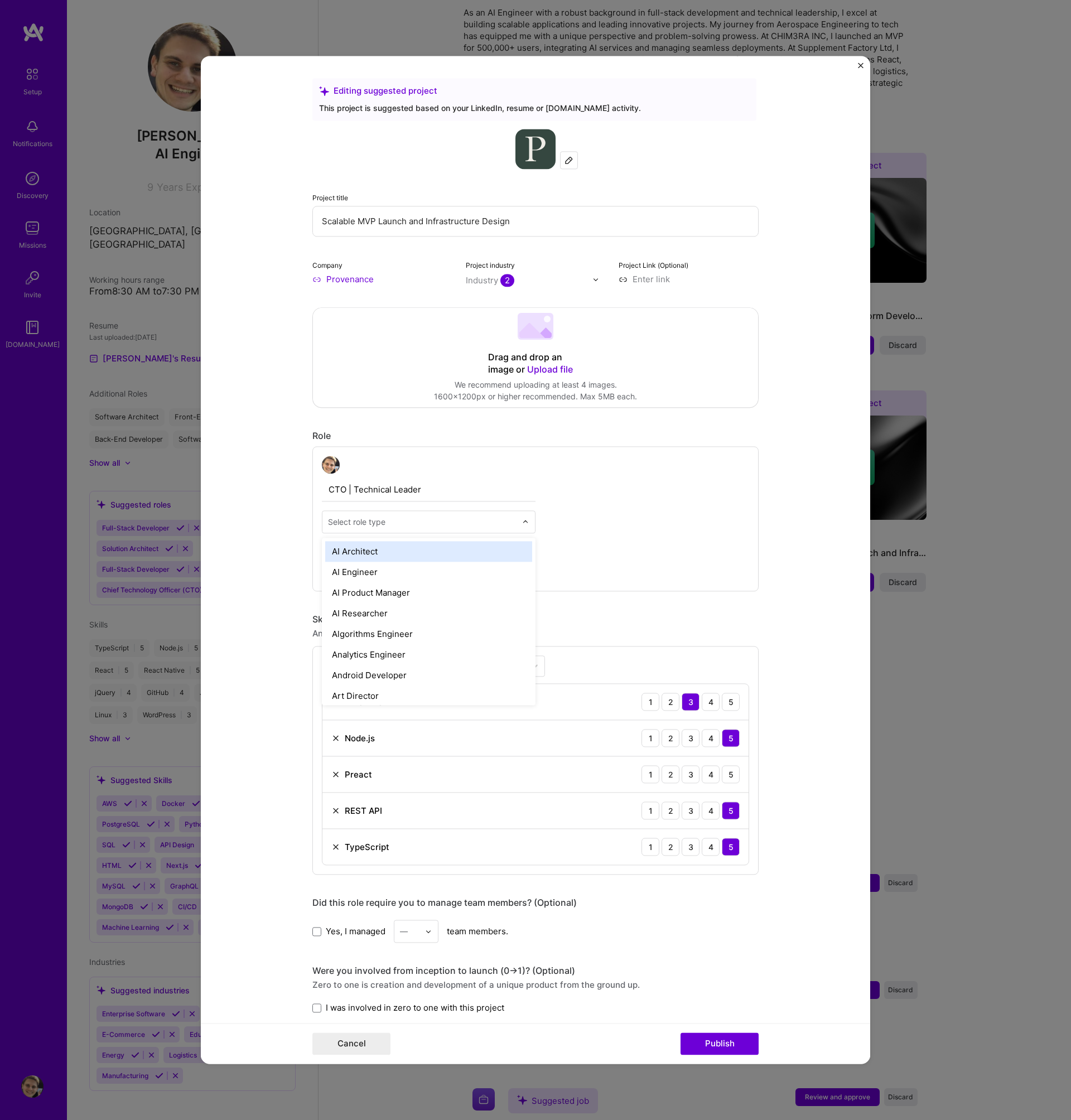
click at [505, 526] on input "text" at bounding box center [422, 521] width 188 height 12
type input "cto"
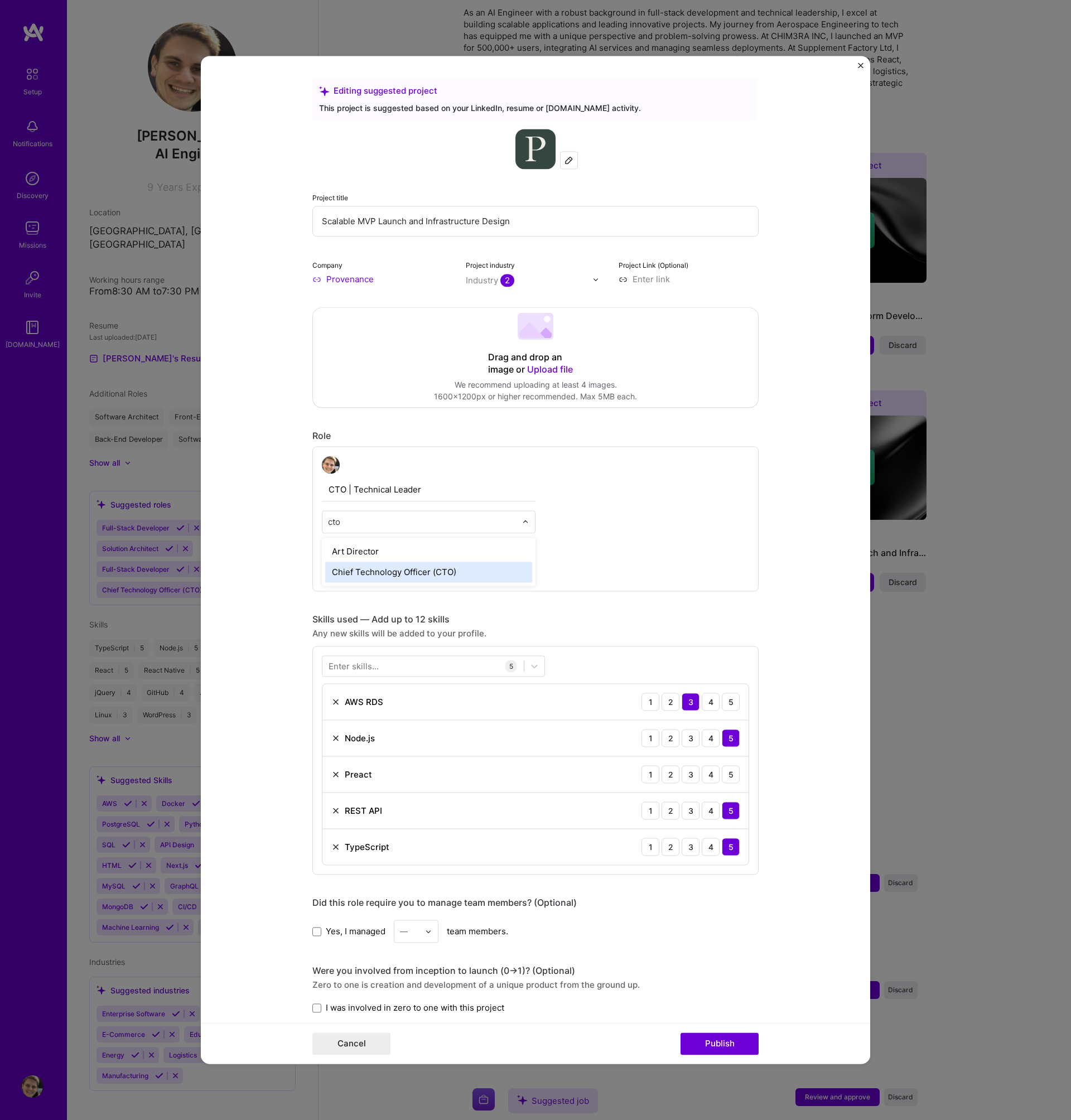
click at [498, 572] on div "Chief Technology Officer (CTO)" at bounding box center [428, 572] width 207 height 21
click at [724, 705] on div "5" at bounding box center [731, 701] width 18 height 18
click at [331, 776] on img at bounding box center [335, 774] width 9 height 9
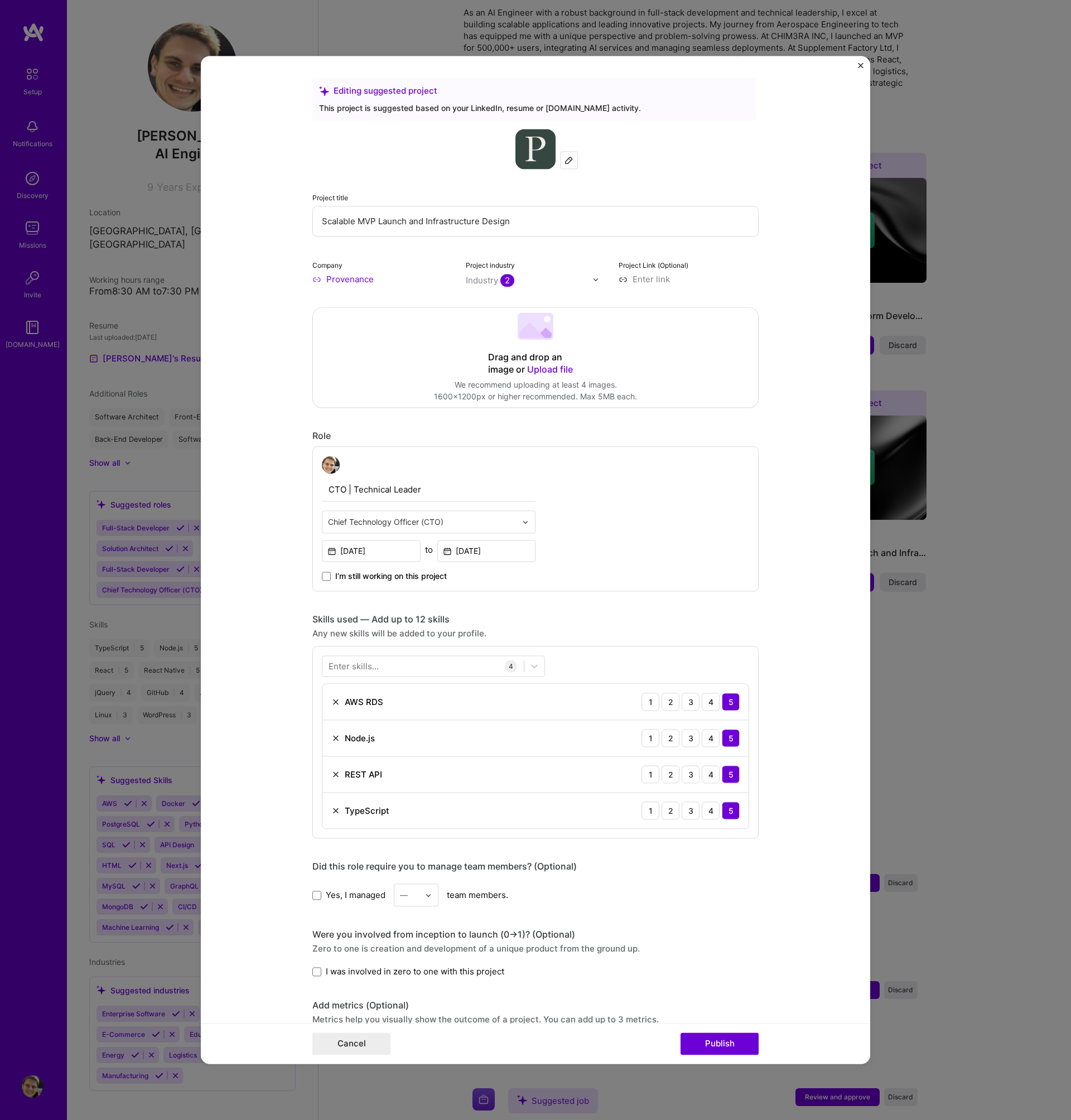
click at [373, 669] on div "Enter skills..." at bounding box center [354, 666] width 50 height 12
click at [372, 669] on div "Enter skills..." at bounding box center [354, 666] width 50 height 12
click at [372, 668] on div "Enter skills..." at bounding box center [354, 666] width 50 height 12
click at [354, 690] on div "Your Skills" at bounding box center [434, 693] width 223 height 12
click at [363, 715] on div "React" at bounding box center [434, 711] width 210 height 12
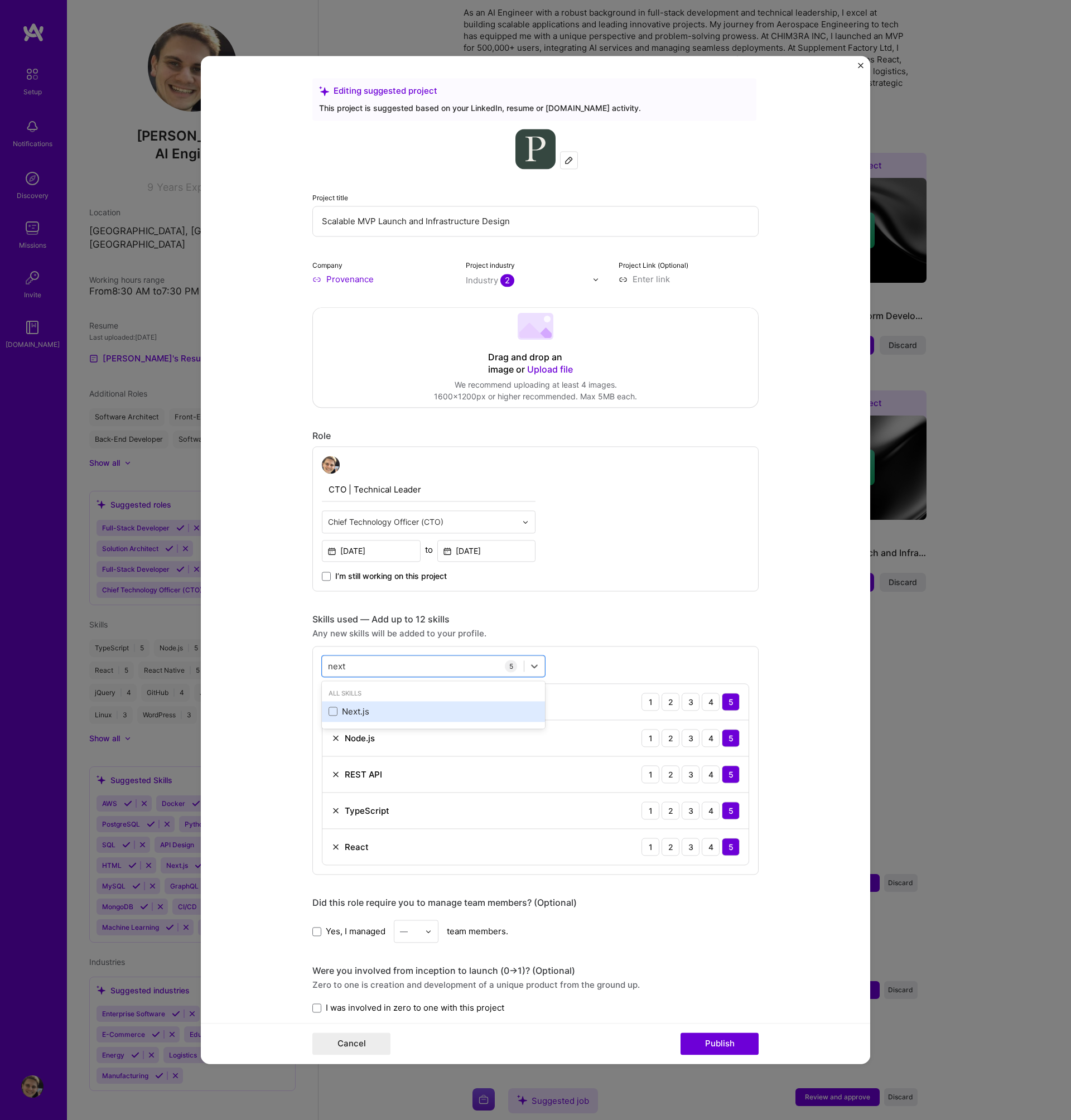
click at [356, 717] on div "Next.js" at bounding box center [434, 712] width 223 height 21
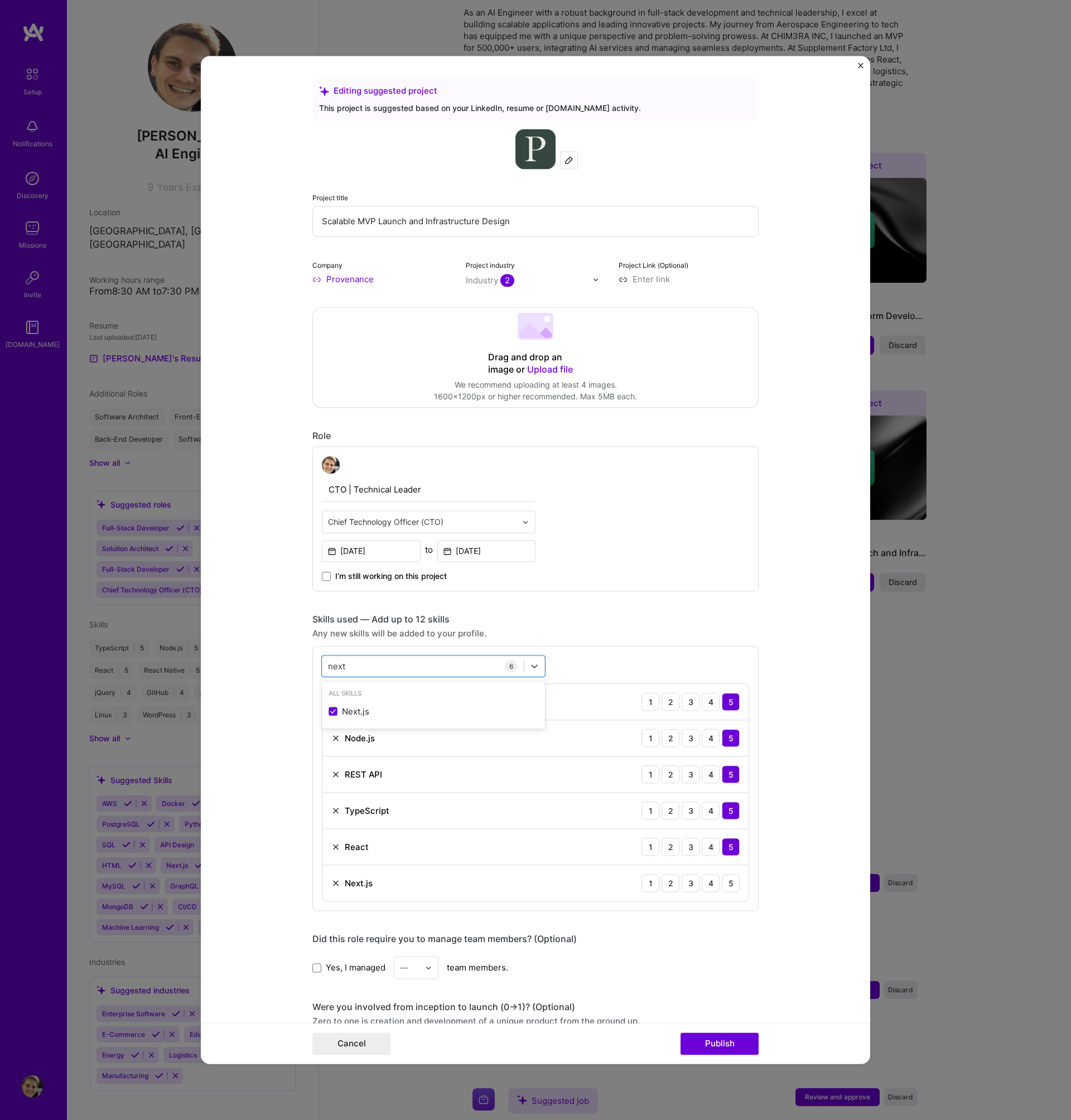
type input "next"
click at [633, 612] on div "Editing suggested project This project is suggested based on your LinkedIn, res…" at bounding box center [536, 774] width 446 height 1393
click at [726, 883] on div "5" at bounding box center [731, 882] width 18 height 18
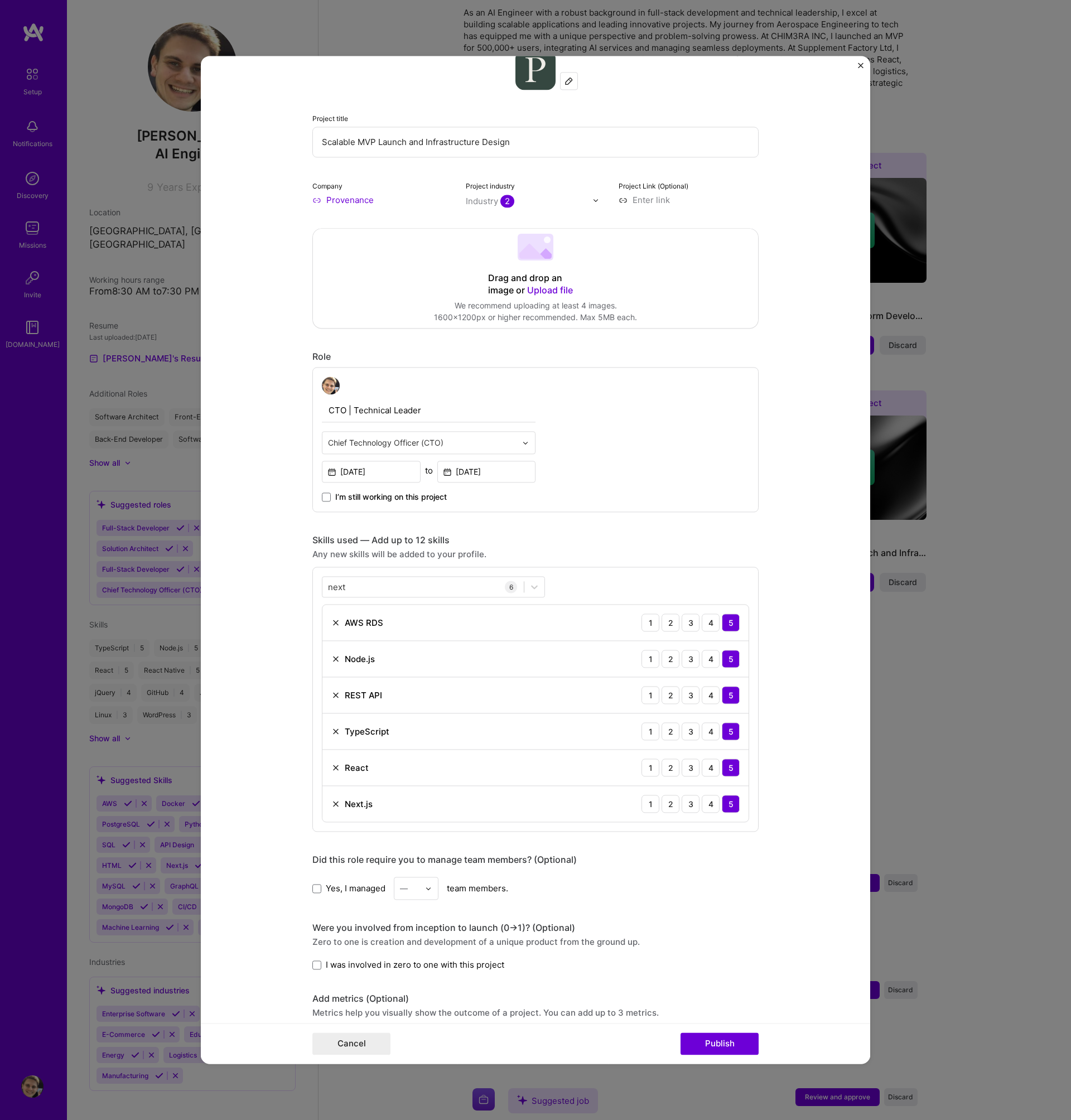
scroll to position [304, 0]
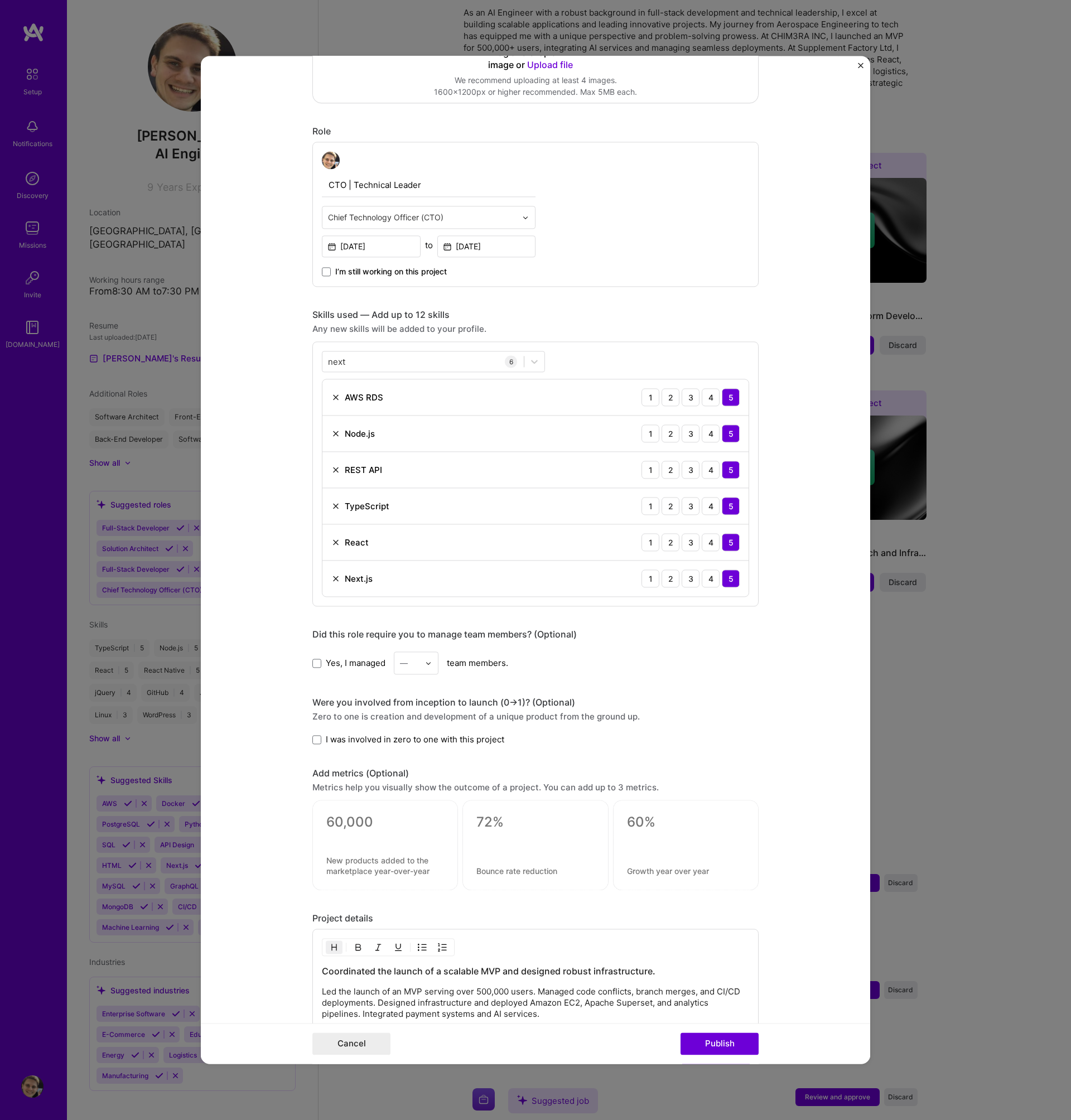
click at [337, 666] on span "Yes, I managed" at bounding box center [356, 663] width 60 height 12
click at [0, 0] on input "Yes, I managed" at bounding box center [0, 0] width 0 height 0
click at [425, 665] on img at bounding box center [428, 663] width 7 height 7
click at [408, 741] on div "3" at bounding box center [416, 733] width 38 height 21
click at [350, 743] on span "I was involved in zero to one with this project" at bounding box center [415, 739] width 179 height 12
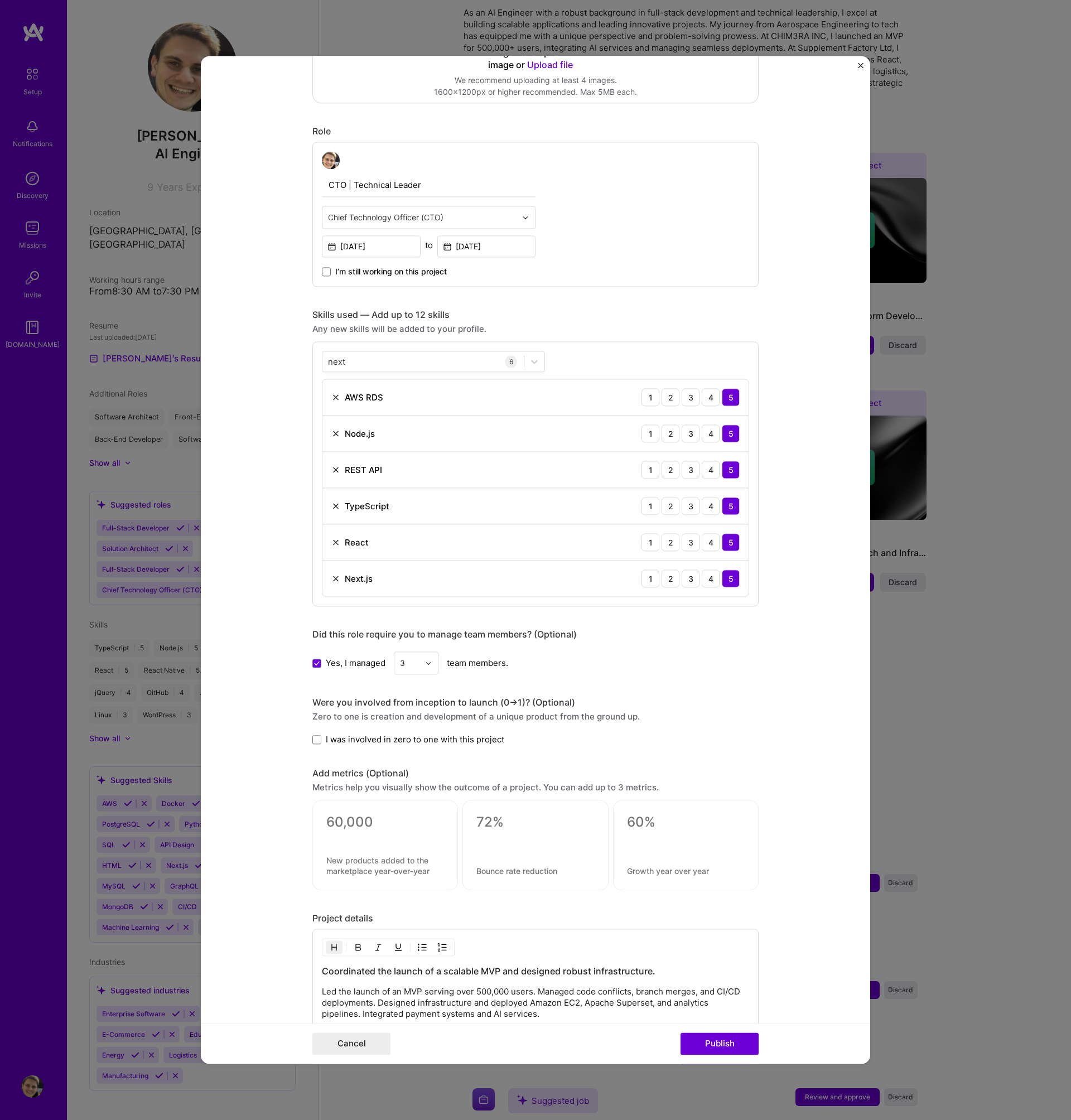
click at [0, 0] on input "I was involved in zero to one with this project" at bounding box center [0, 0] width 0 height 0
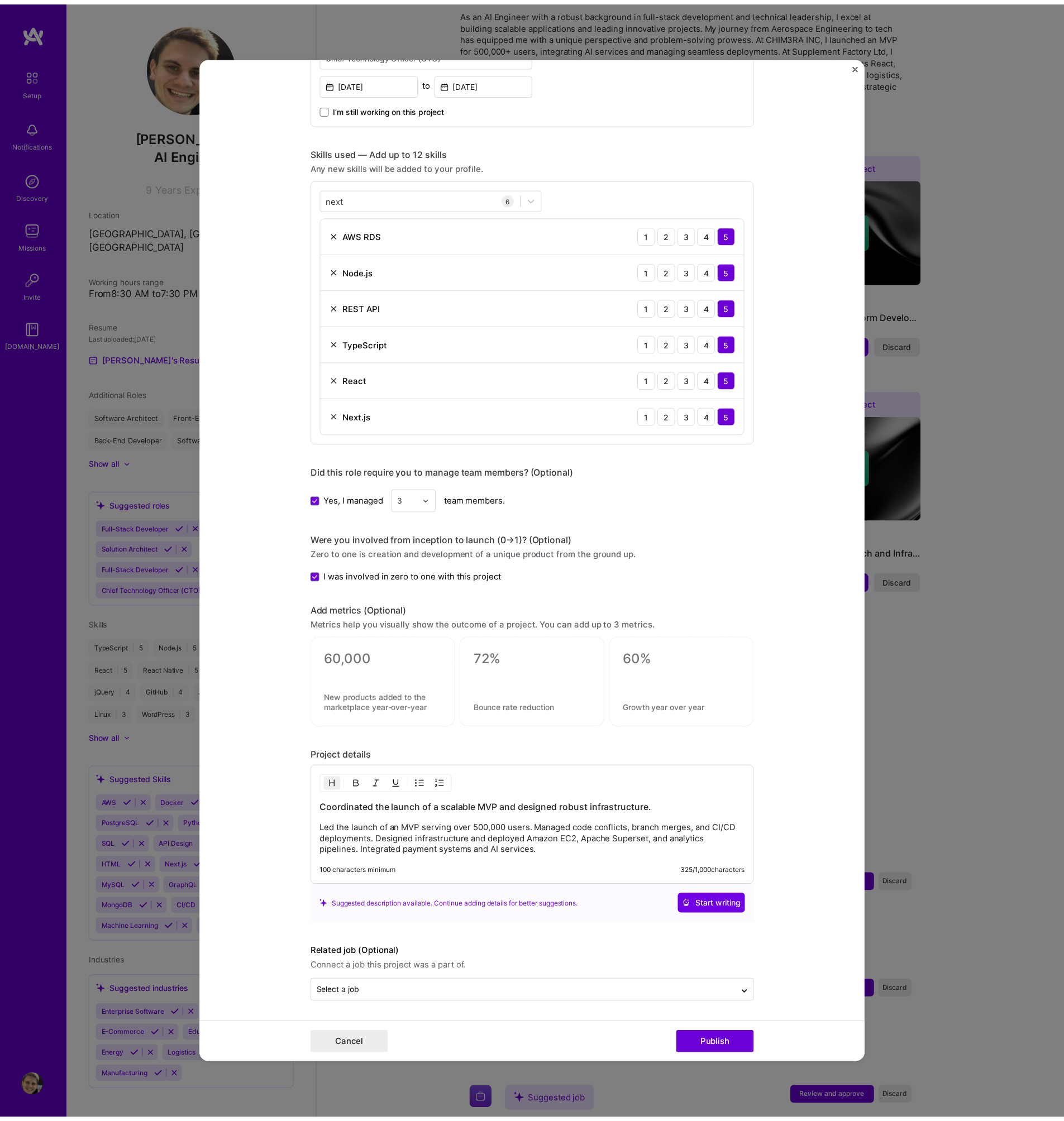
scroll to position [469, 0]
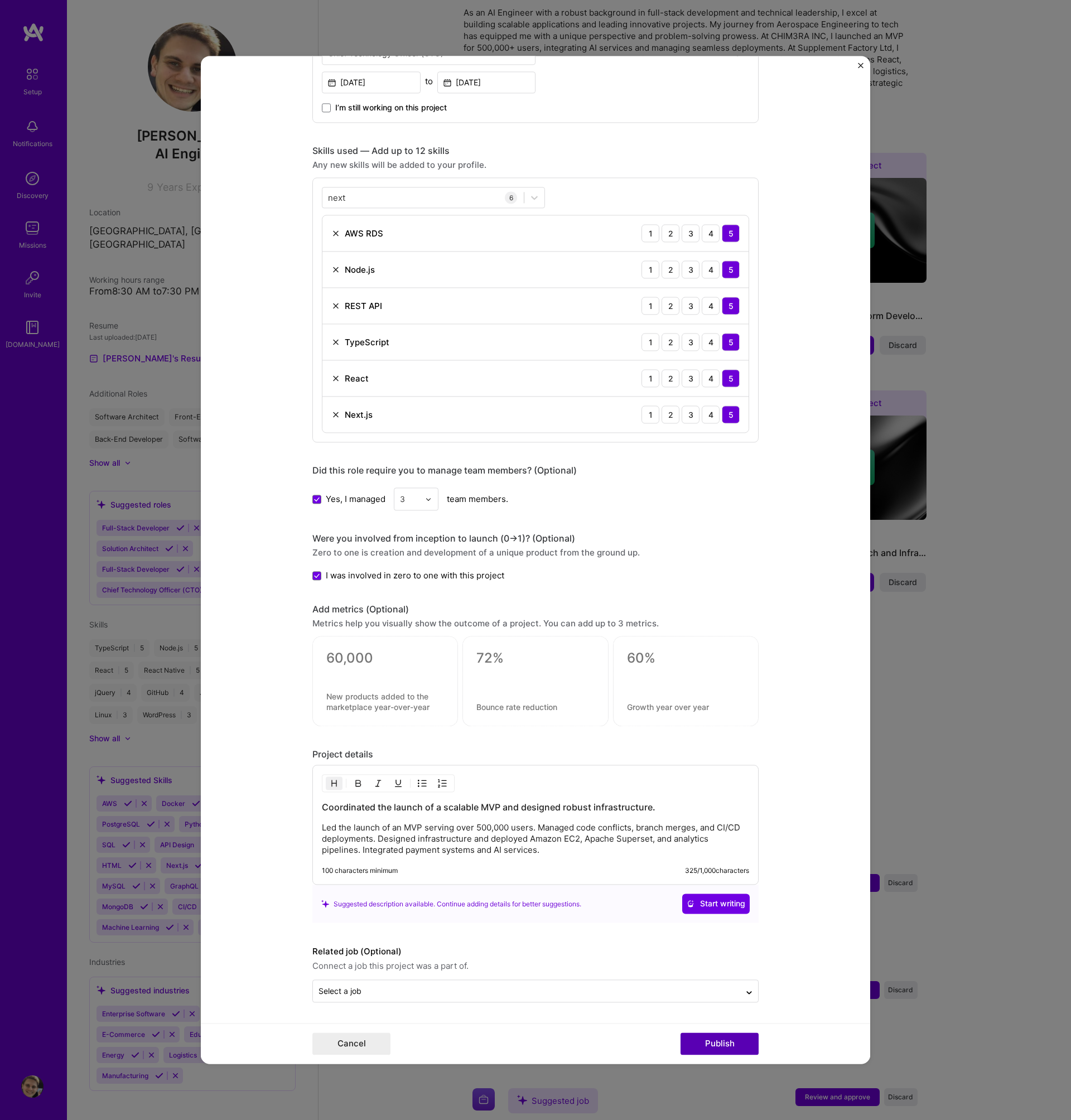
click at [714, 1049] on button "Publish" at bounding box center [720, 1044] width 78 height 23
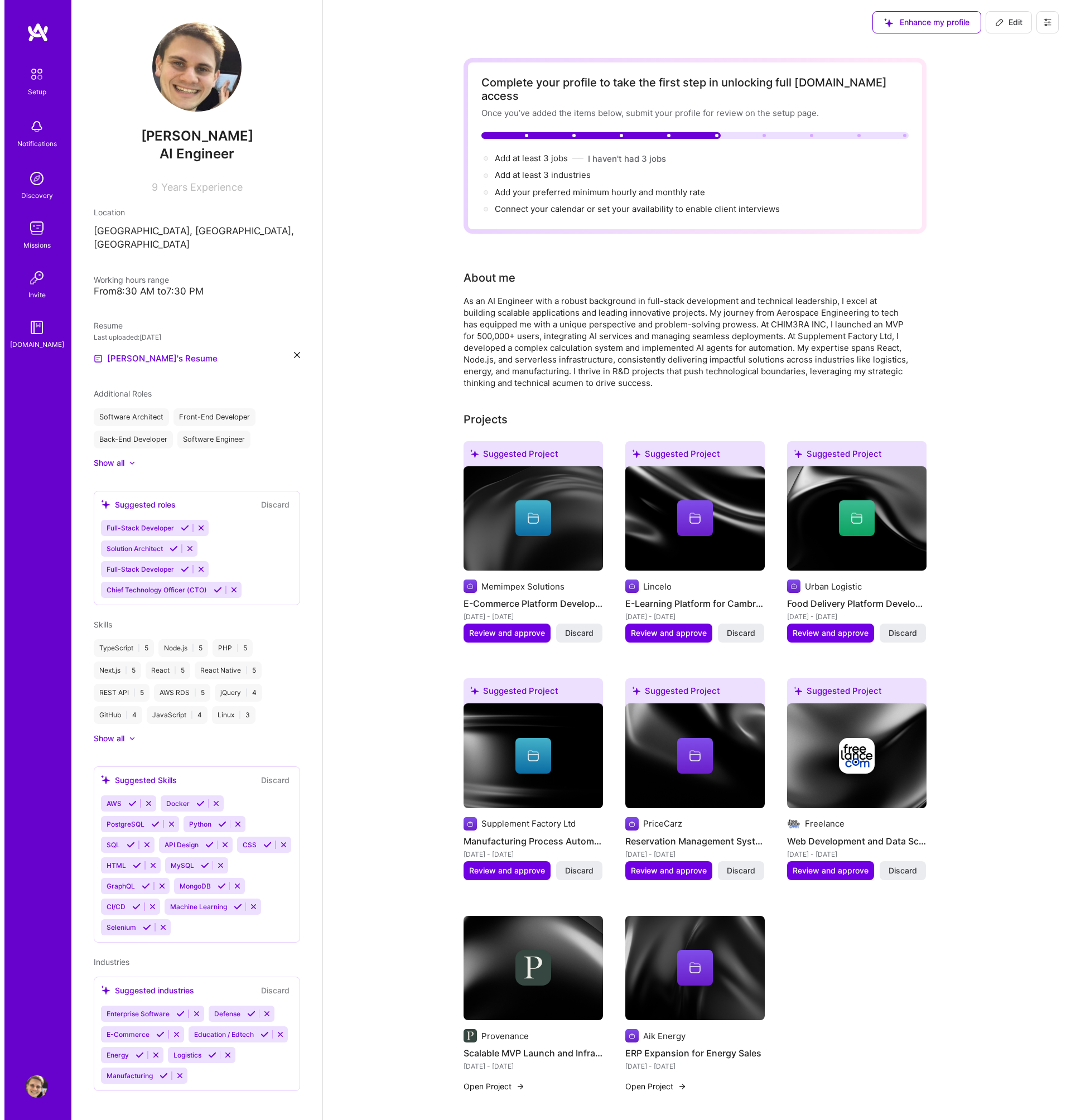
scroll to position [546, 0]
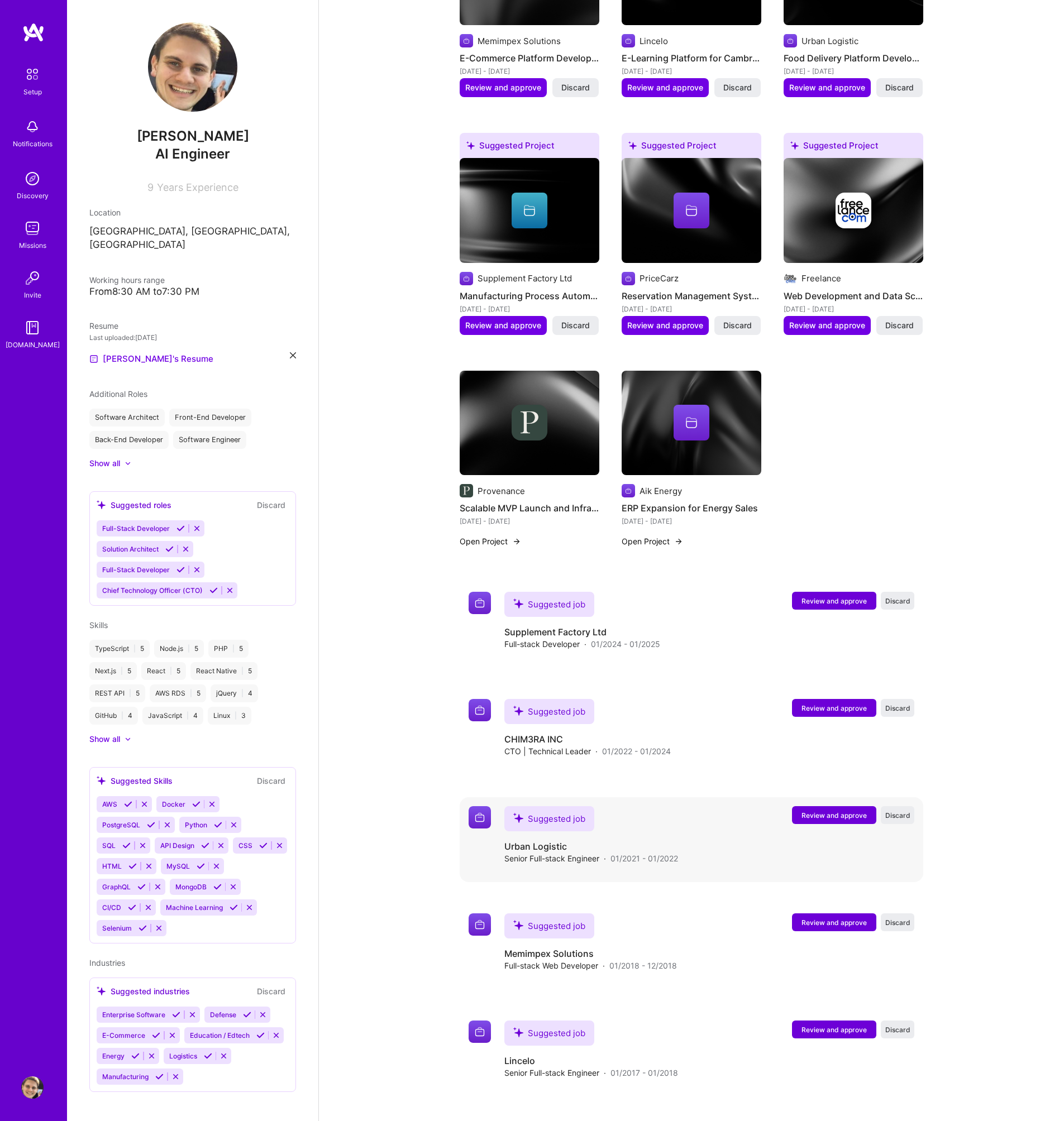
click at [830, 810] on span "Review and approve" at bounding box center [834, 815] width 65 height 10
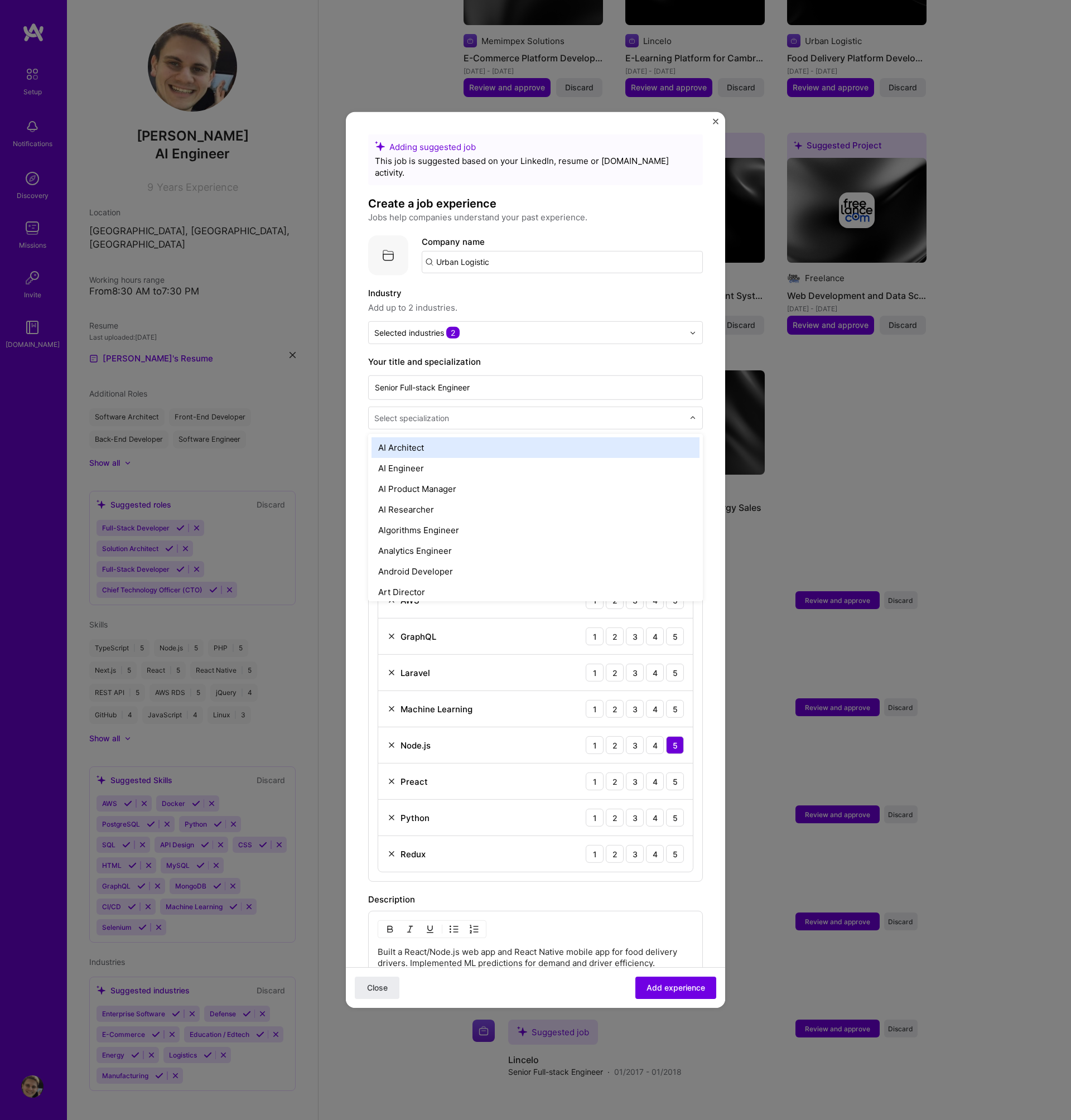
click at [520, 412] on div at bounding box center [530, 418] width 312 height 14
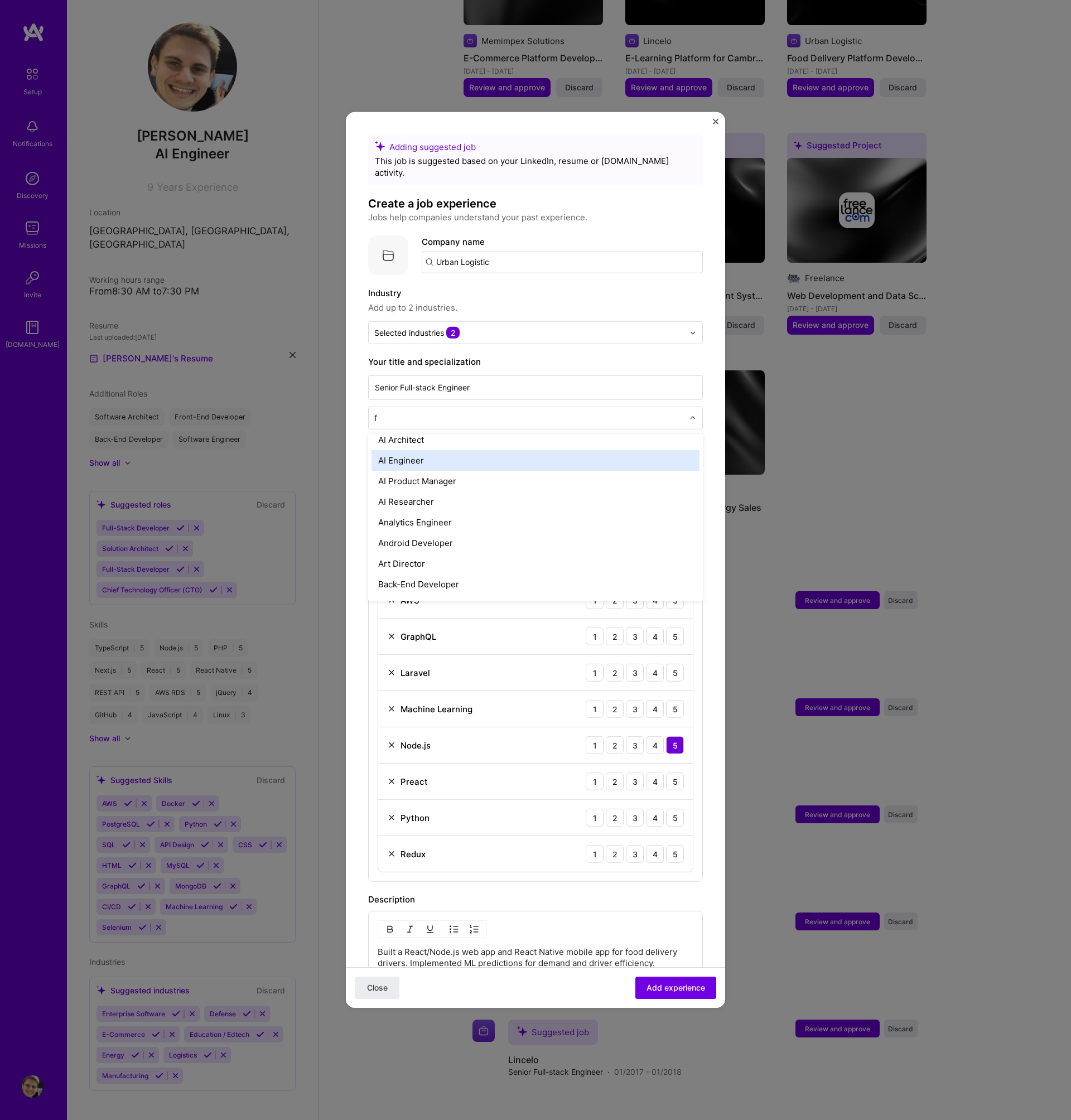
scroll to position [0, 0]
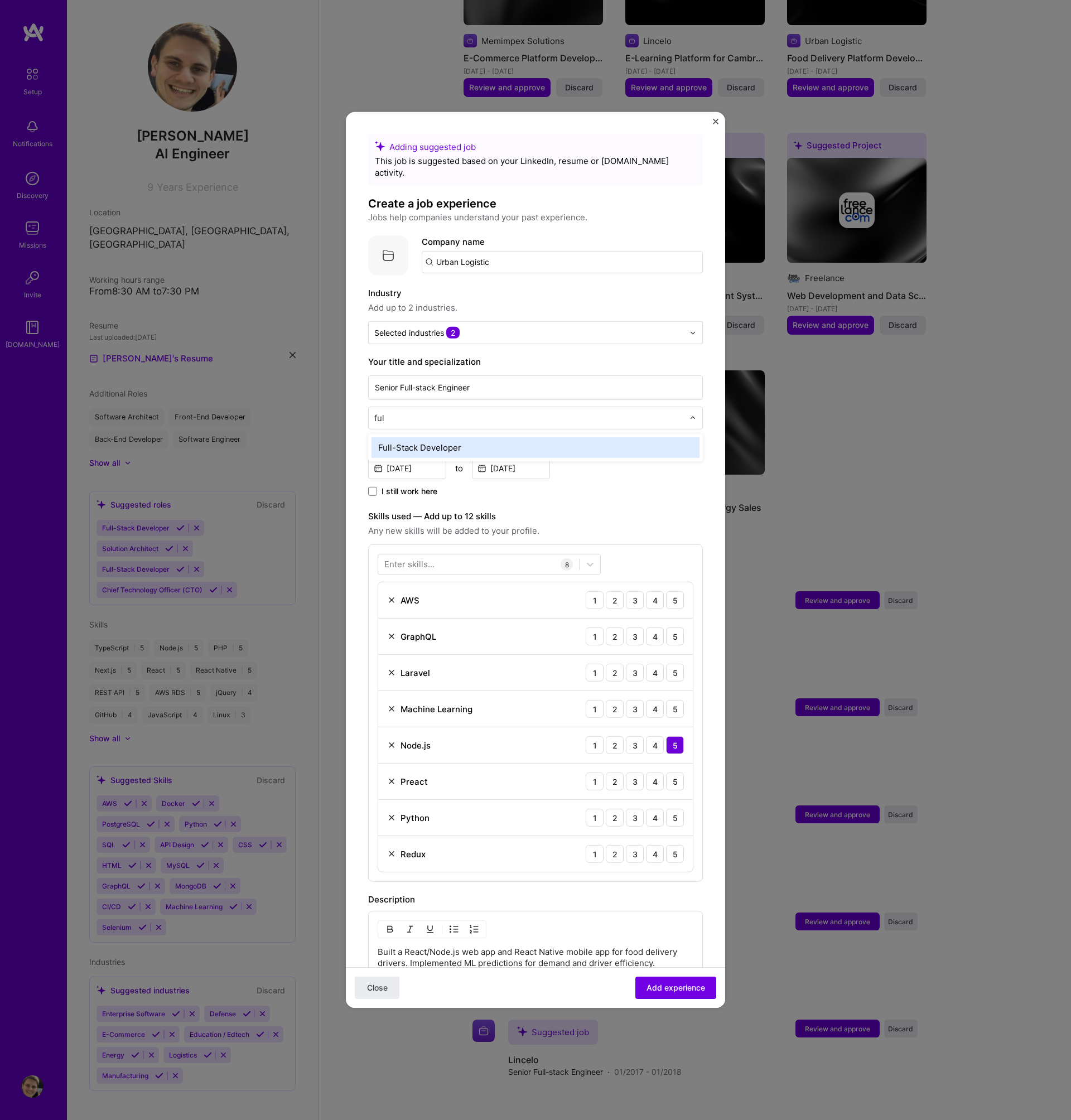
type input "full"
click at [450, 437] on div "Full-Stack Developer" at bounding box center [536, 448] width 328 height 21
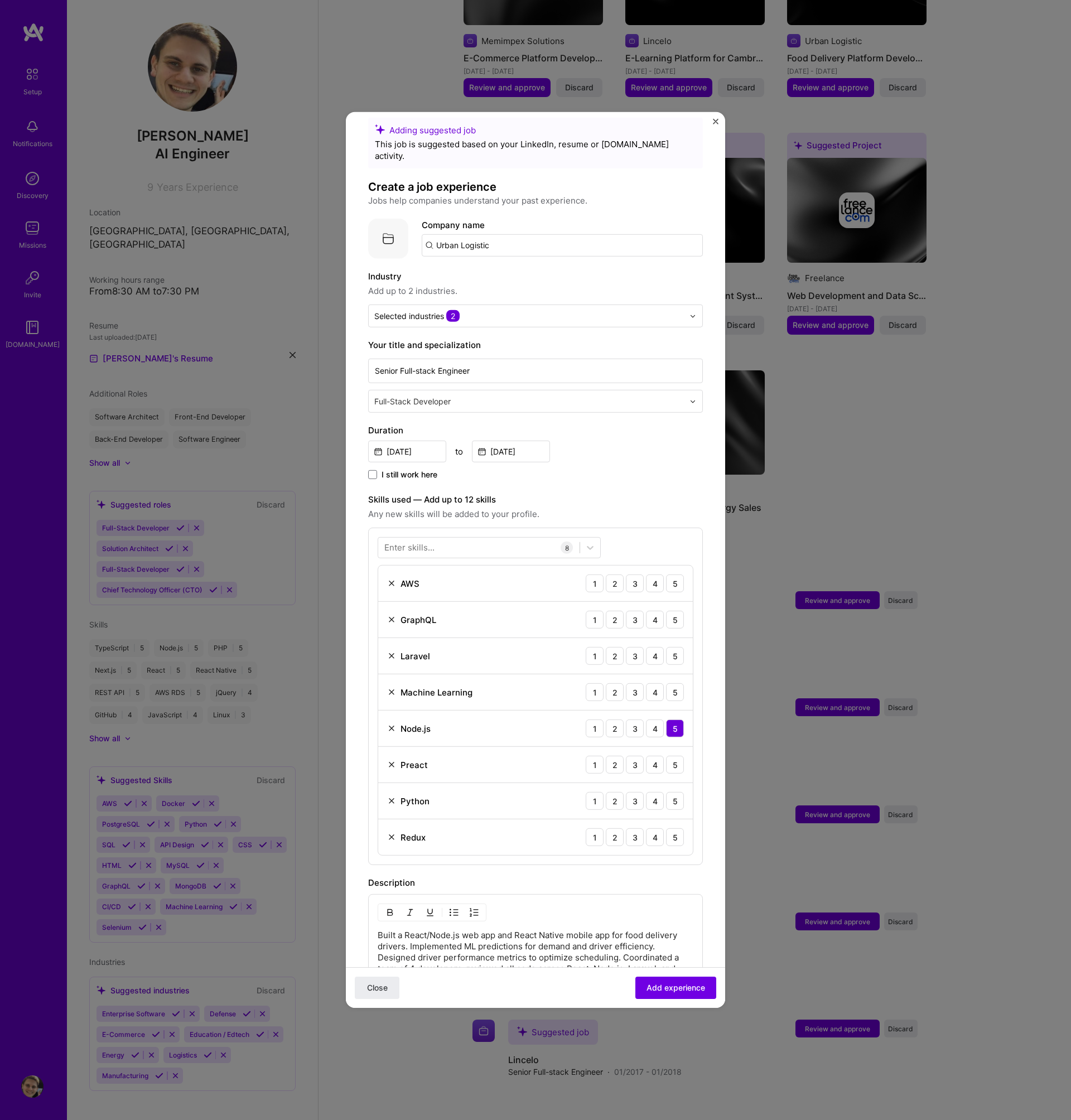
scroll to position [115, 0]
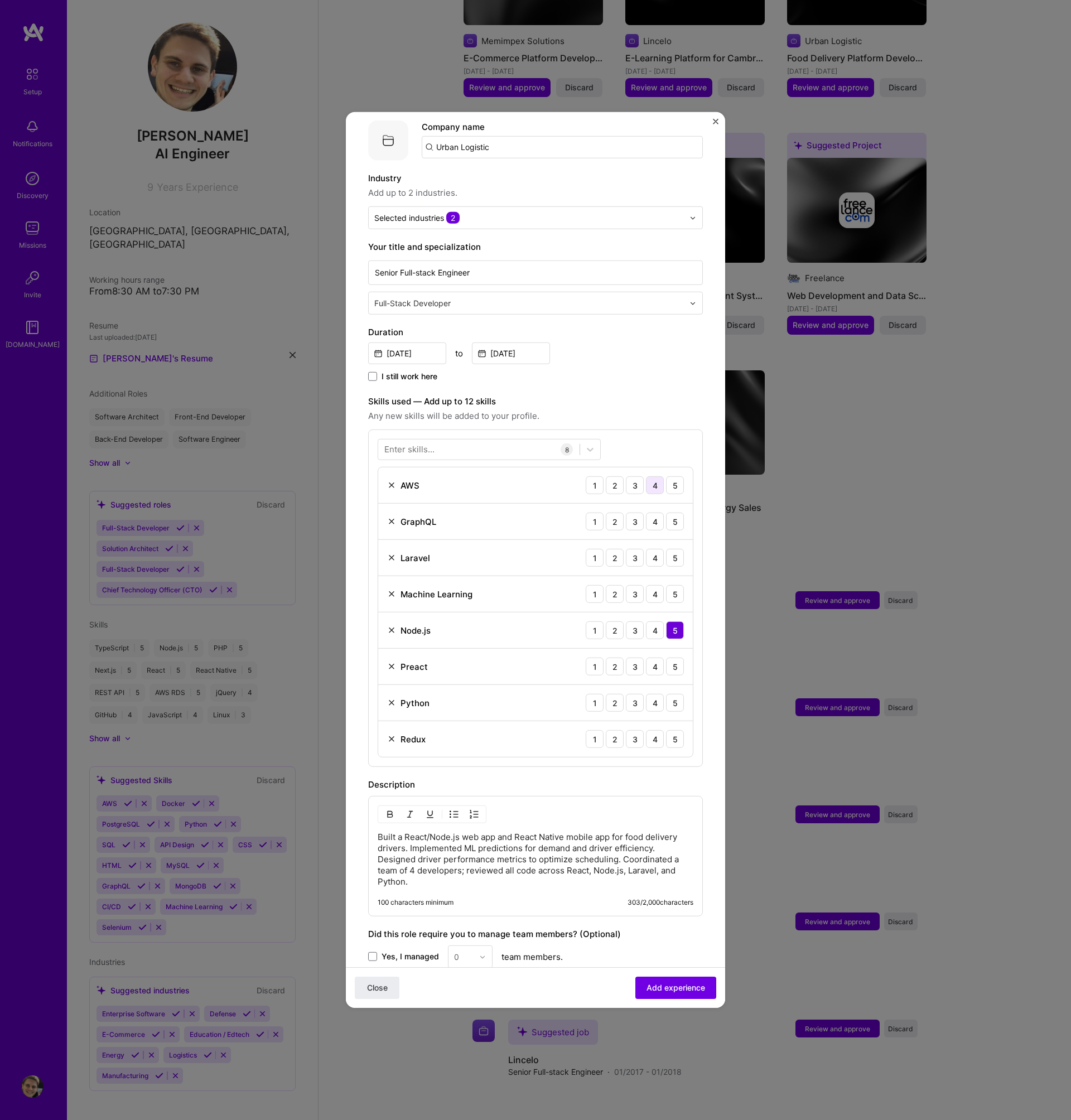
click at [650, 476] on div "4" at bounding box center [654, 485] width 18 height 18
click at [646, 513] on div "4" at bounding box center [654, 521] width 18 height 18
click at [646, 549] on div "4" at bounding box center [654, 557] width 18 height 18
click at [626, 585] on div "3" at bounding box center [634, 594] width 18 height 18
click at [389, 660] on div "Preact" at bounding box center [407, 666] width 41 height 12
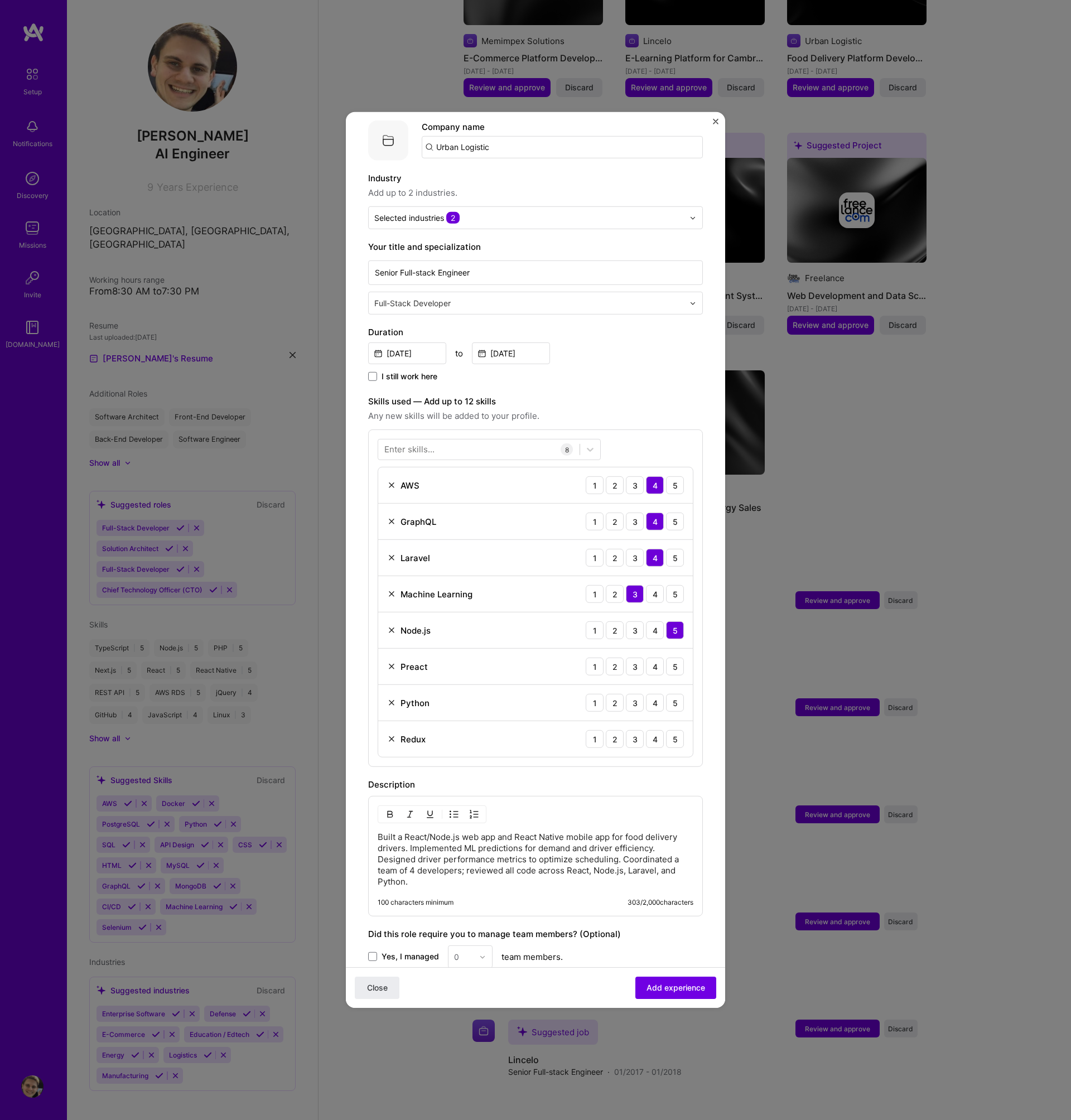
click at [390, 662] on img at bounding box center [392, 666] width 9 height 9
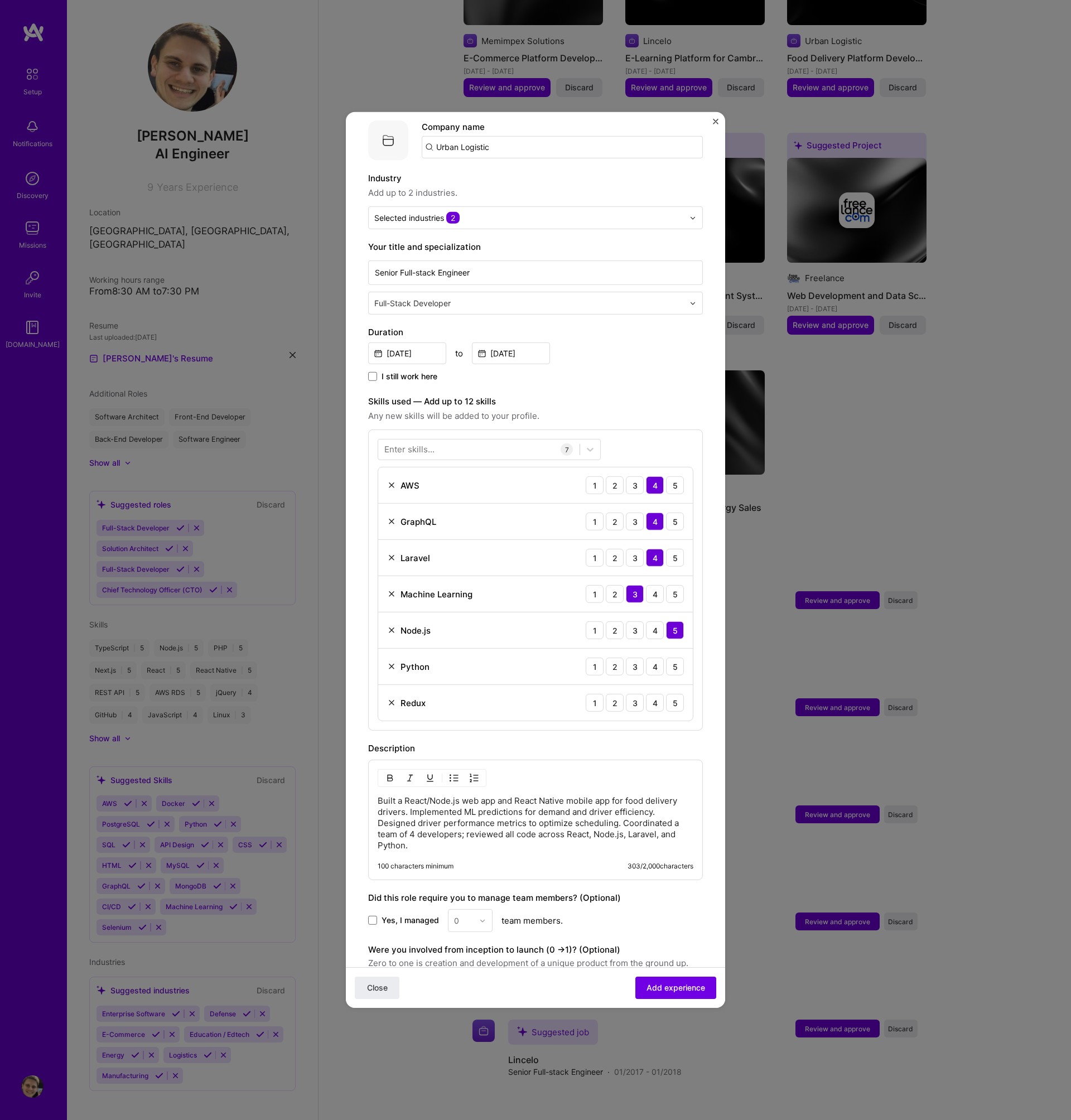
click at [404, 443] on div "Enter skills..." at bounding box center [409, 449] width 50 height 12
click at [399, 443] on div "Enter skills..." at bounding box center [409, 449] width 50 height 12
click at [391, 443] on div "Enter skills..." at bounding box center [409, 449] width 50 height 12
click at [395, 443] on div "Enter skills..." at bounding box center [409, 449] width 50 height 12
click at [420, 443] on div "Enter skills..." at bounding box center [409, 449] width 50 height 12
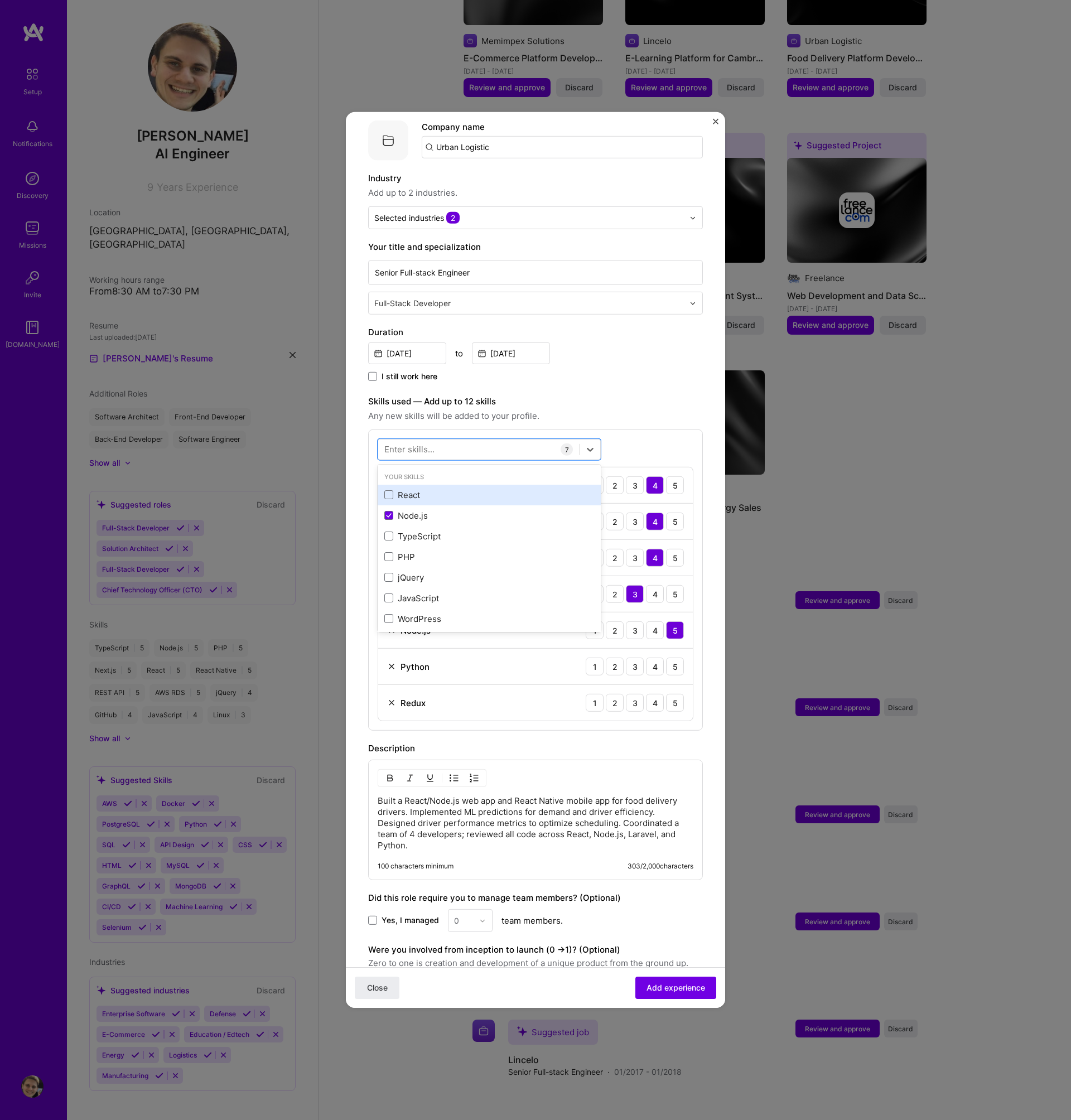
click at [407, 489] on div "React" at bounding box center [489, 494] width 210 height 12
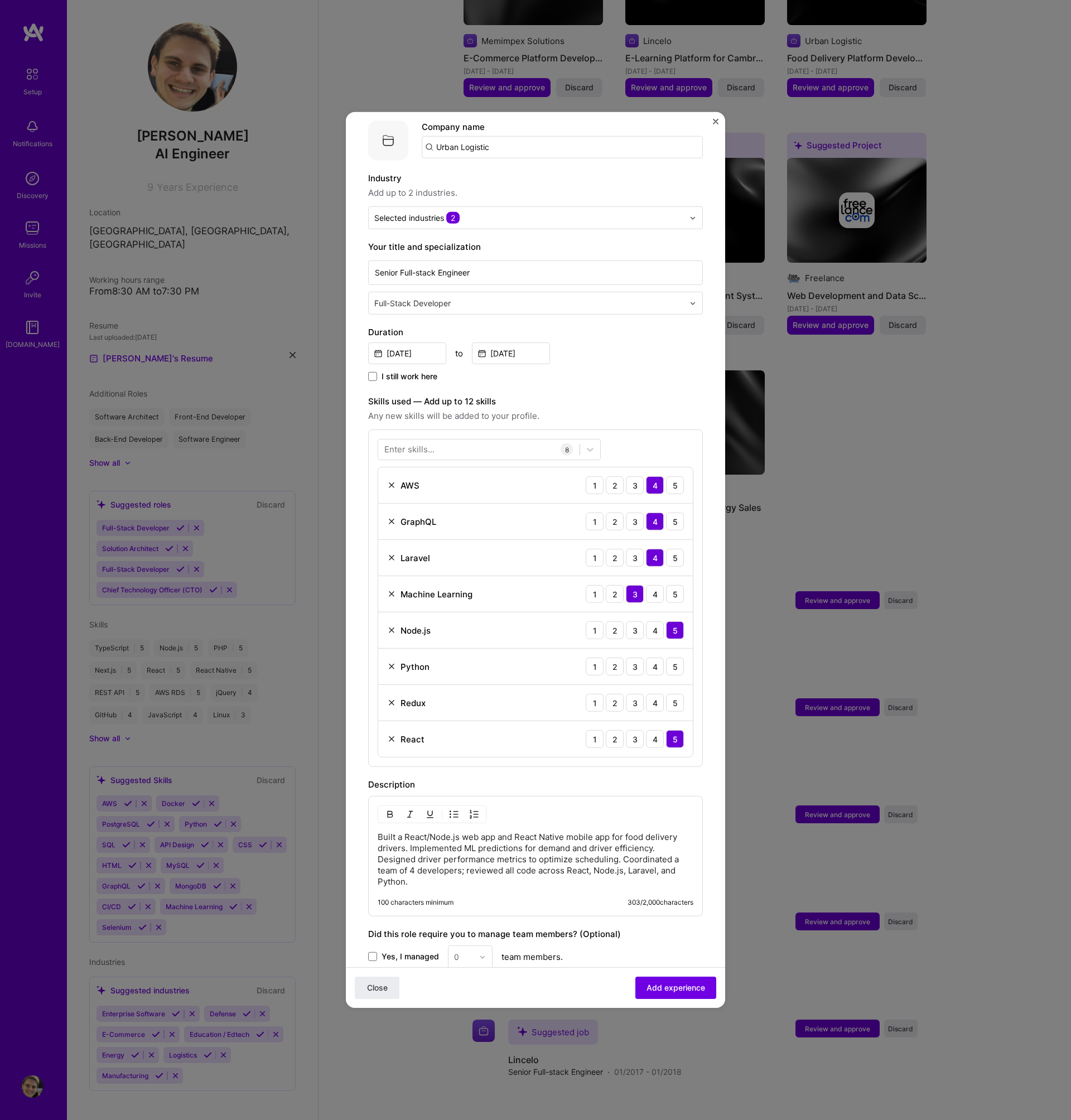
click at [674, 382] on div "Adding suggested job This job is suggested based on your LinkedIn, resume or [D…" at bounding box center [536, 557] width 335 height 1075
click at [666, 694] on div "5" at bounding box center [675, 702] width 18 height 18
click at [626, 658] on div "3" at bounding box center [634, 666] width 18 height 18
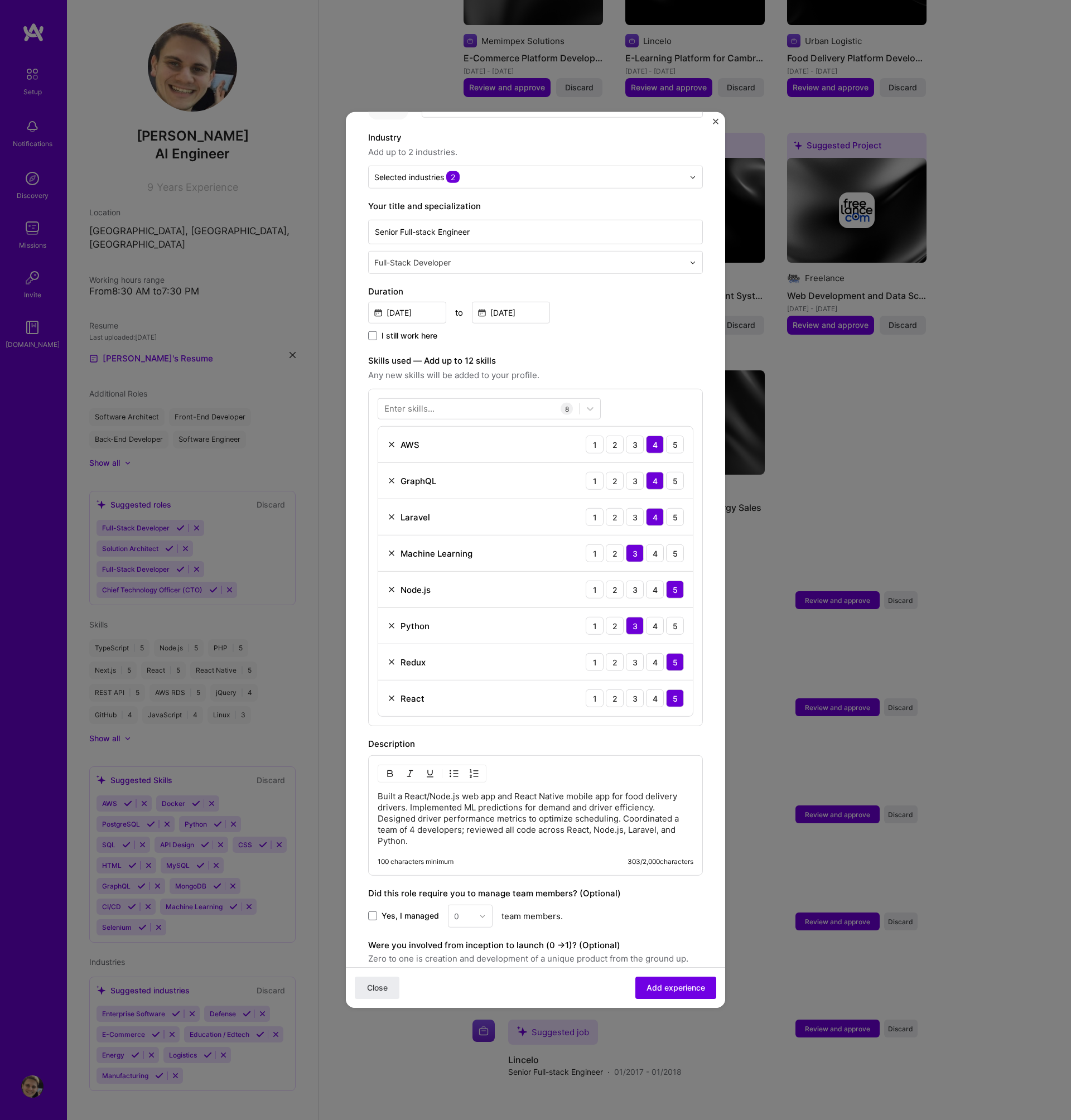
scroll to position [253, 0]
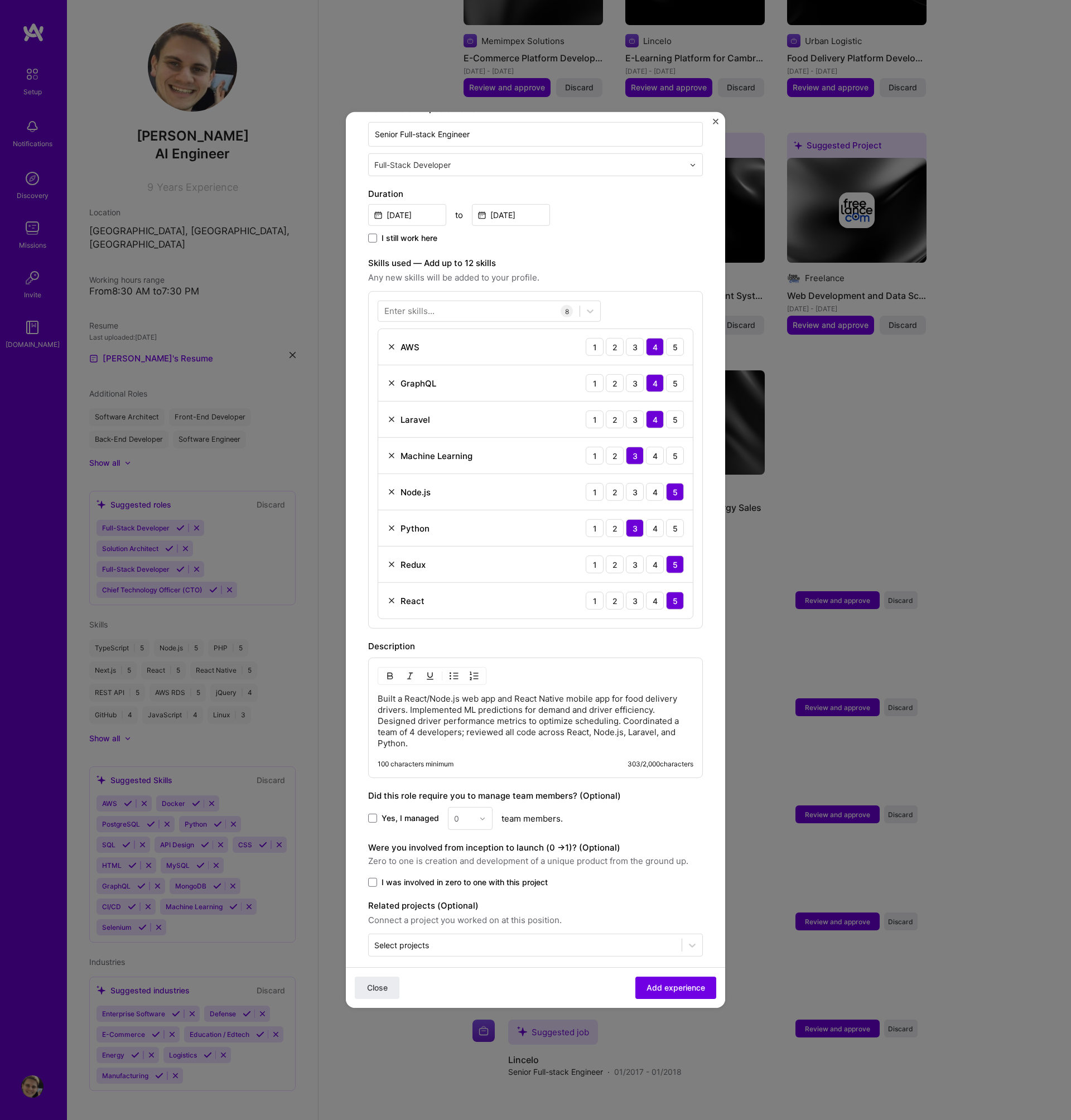
click at [429, 813] on span "Yes, I managed" at bounding box center [410, 818] width 57 height 11
click at [0, 0] on input "Yes, I managed" at bounding box center [0, 0] width 0 height 0
click at [482, 812] on div at bounding box center [485, 819] width 13 height 22
click at [472, 858] on div "2" at bounding box center [470, 869] width 38 height 21
click at [500, 877] on span "I was involved in zero to one with this project" at bounding box center [465, 882] width 167 height 11
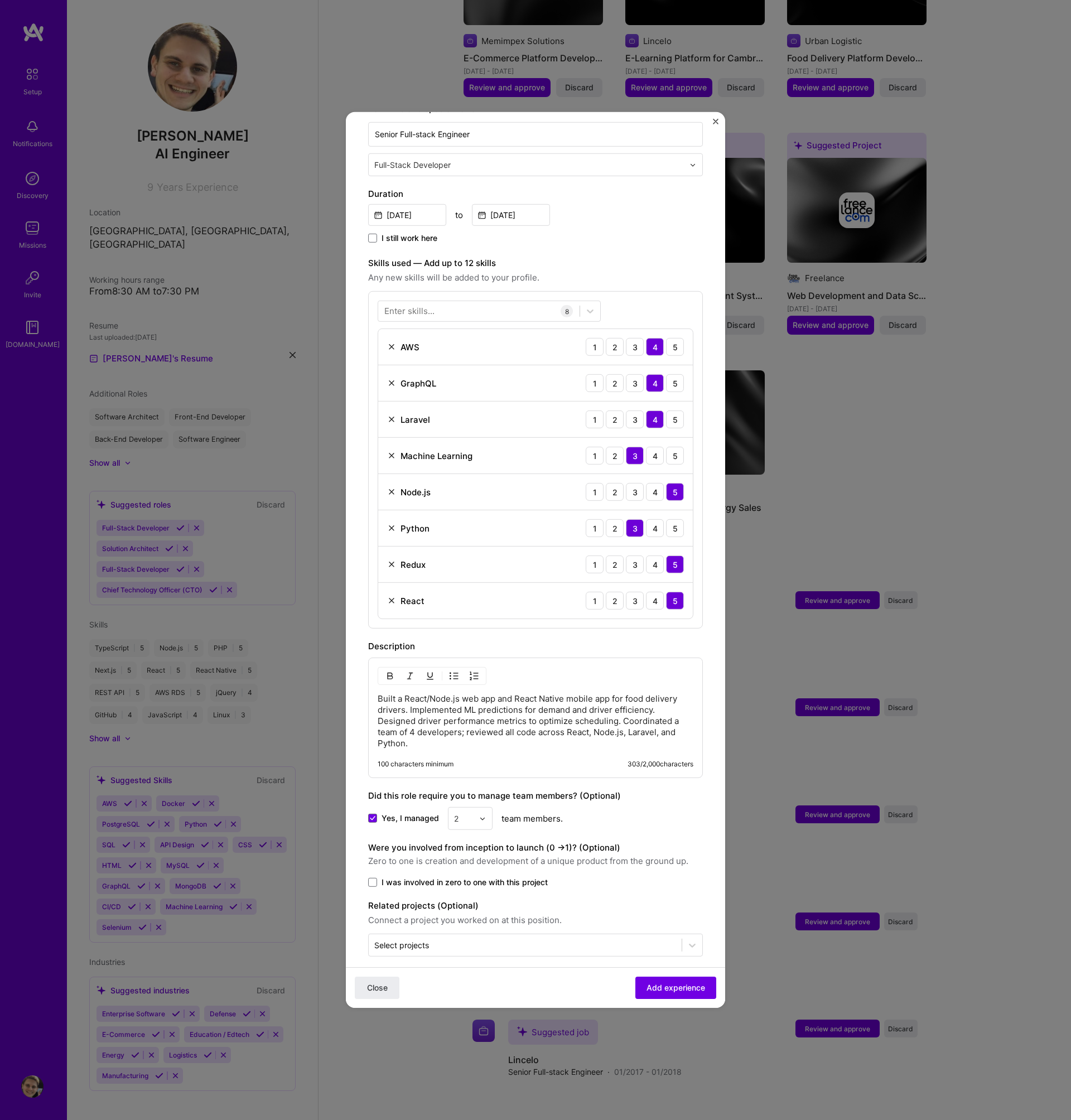
click at [0, 0] on input "I was involved in zero to one with this project" at bounding box center [0, 0] width 0 height 0
click at [693, 986] on span "Add experience" at bounding box center [676, 988] width 59 height 11
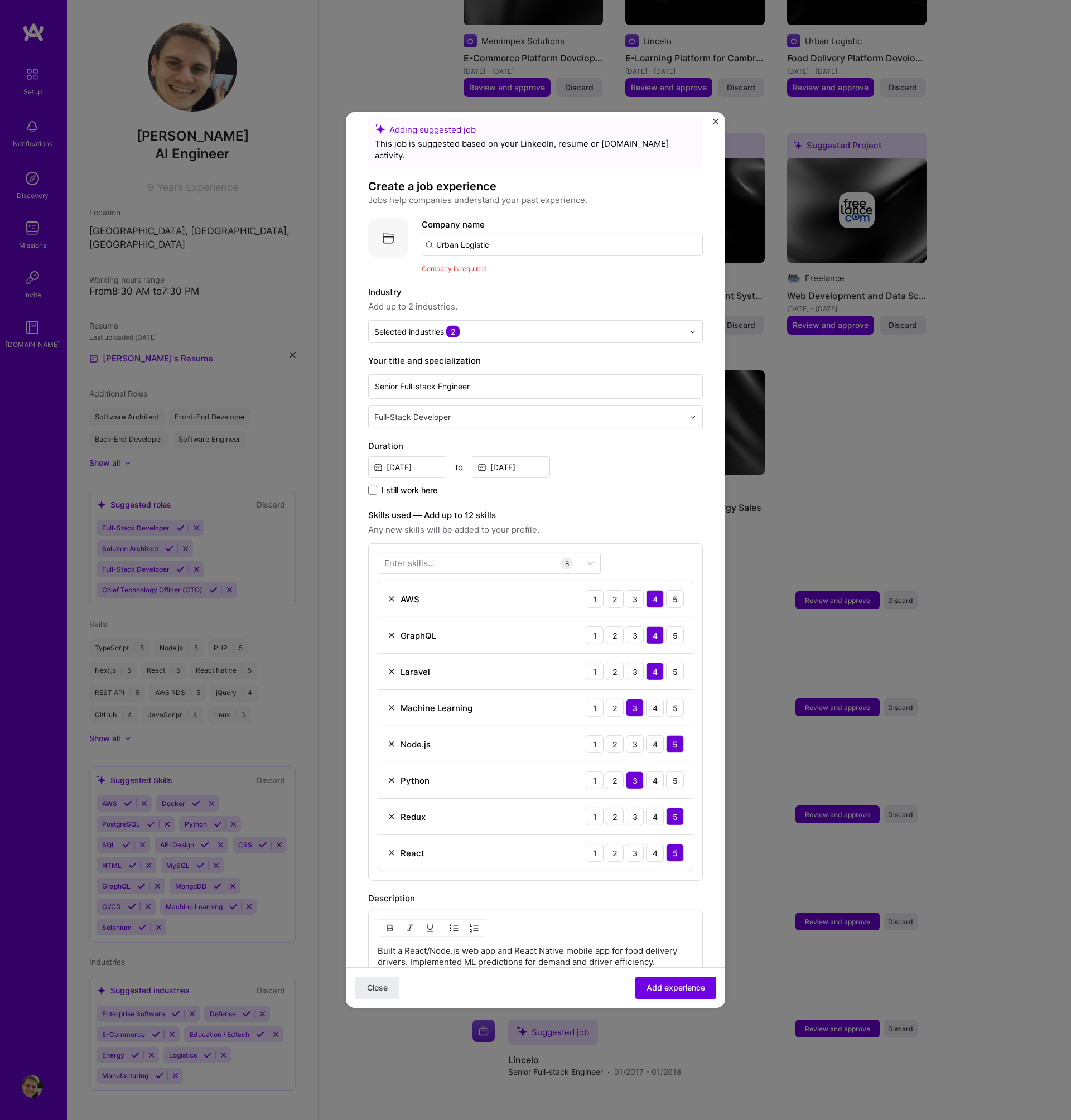
scroll to position [0, 0]
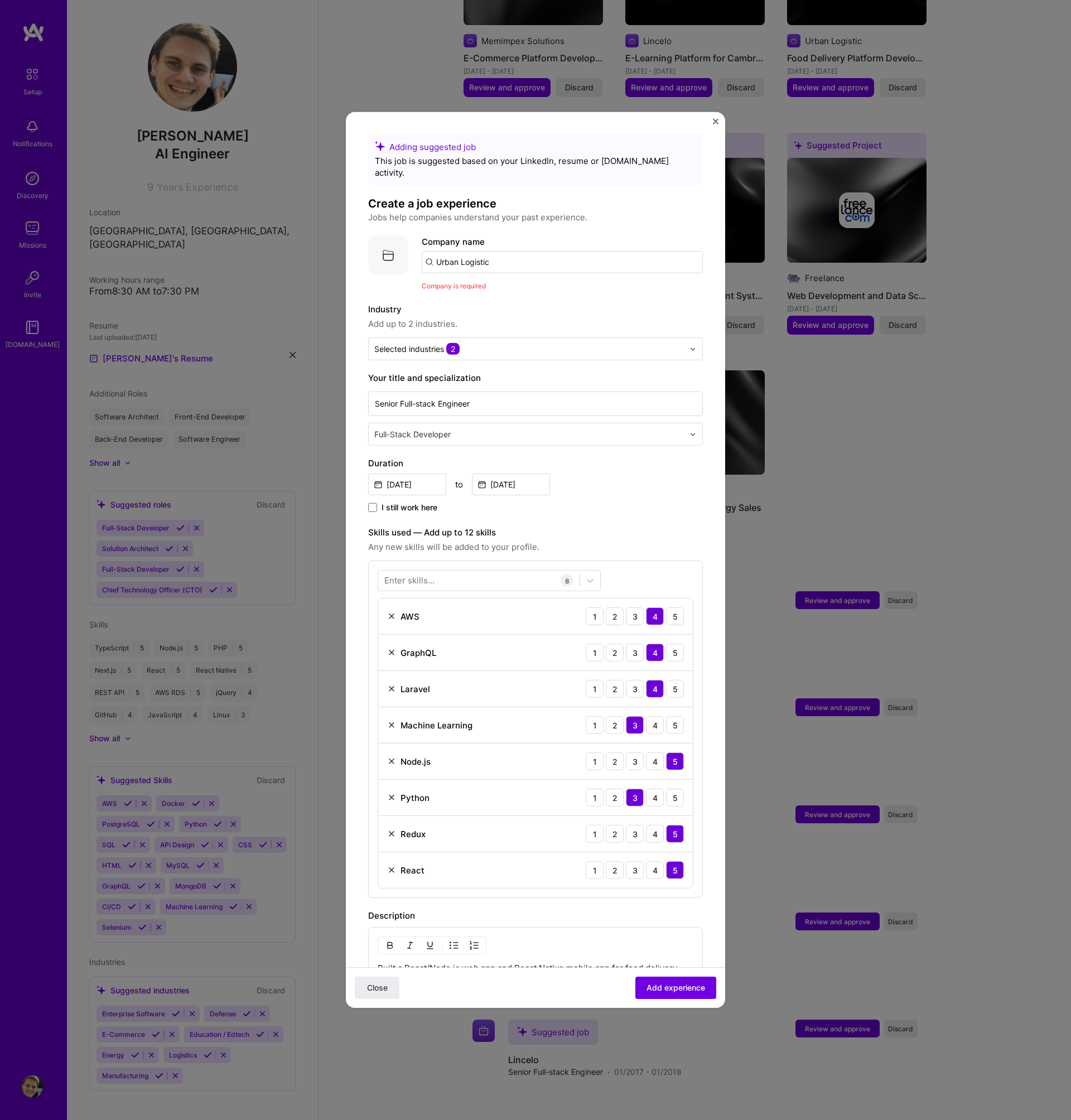
click at [493, 251] on input "Urban Logistic" at bounding box center [562, 262] width 281 height 23
click at [520, 252] on input "Urban Logistic" at bounding box center [562, 262] width 281 height 23
type input "Chopchop"
click at [521, 284] on div "Chopchop" at bounding box center [509, 293] width 50 height 20
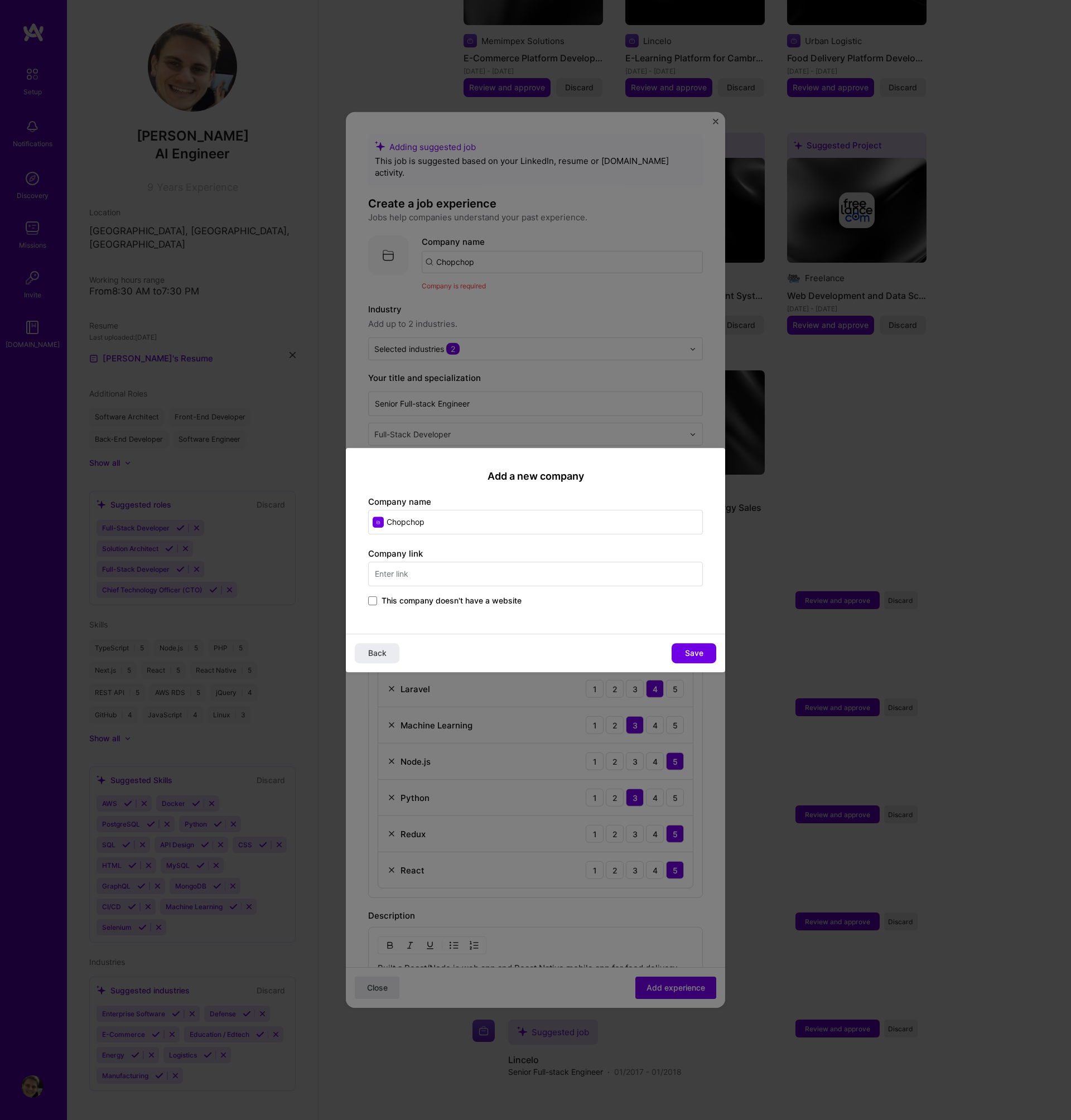
click at [451, 576] on input "text" at bounding box center [536, 574] width 335 height 24
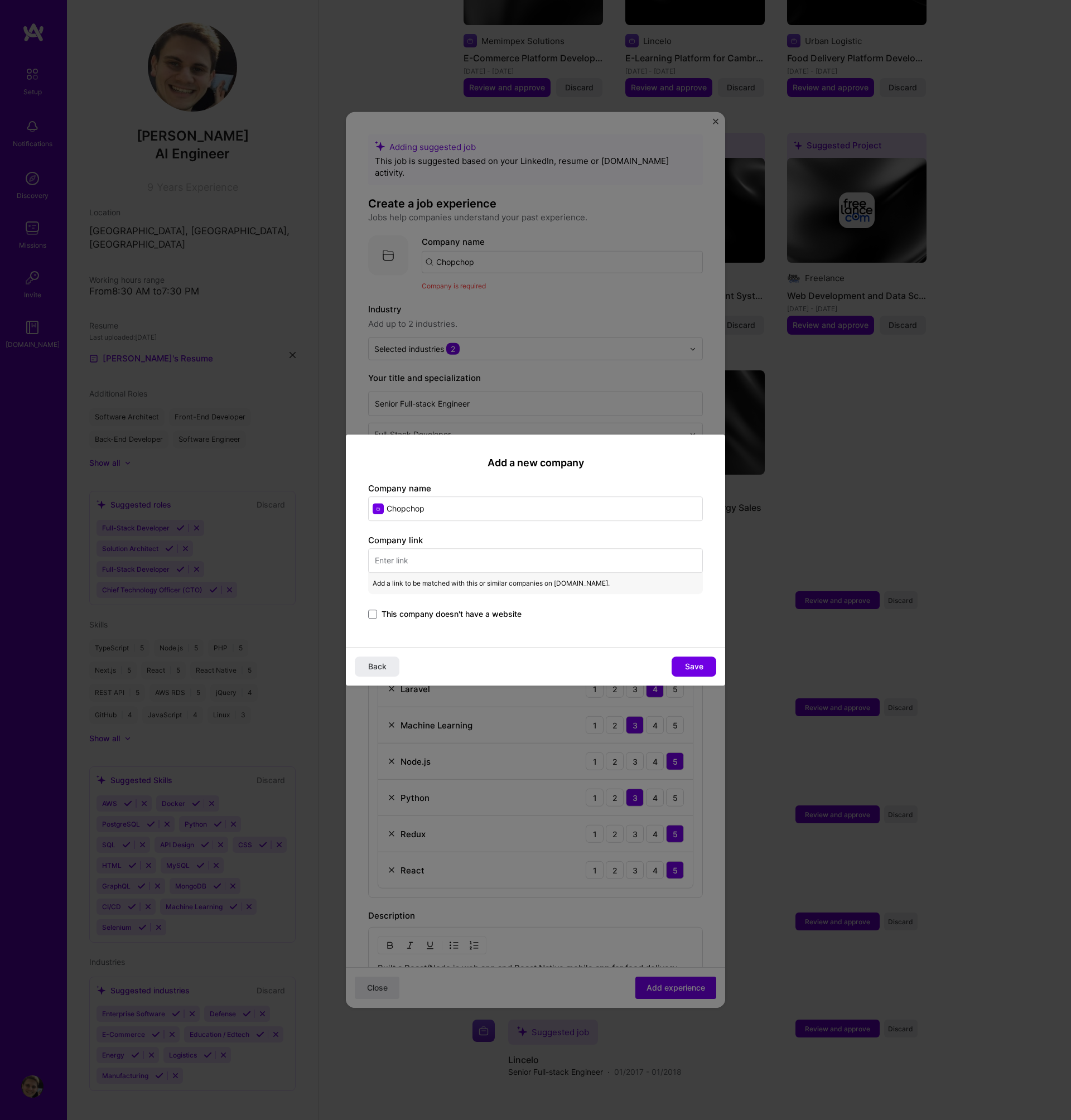
paste input "[URL][DOMAIN_NAME]"
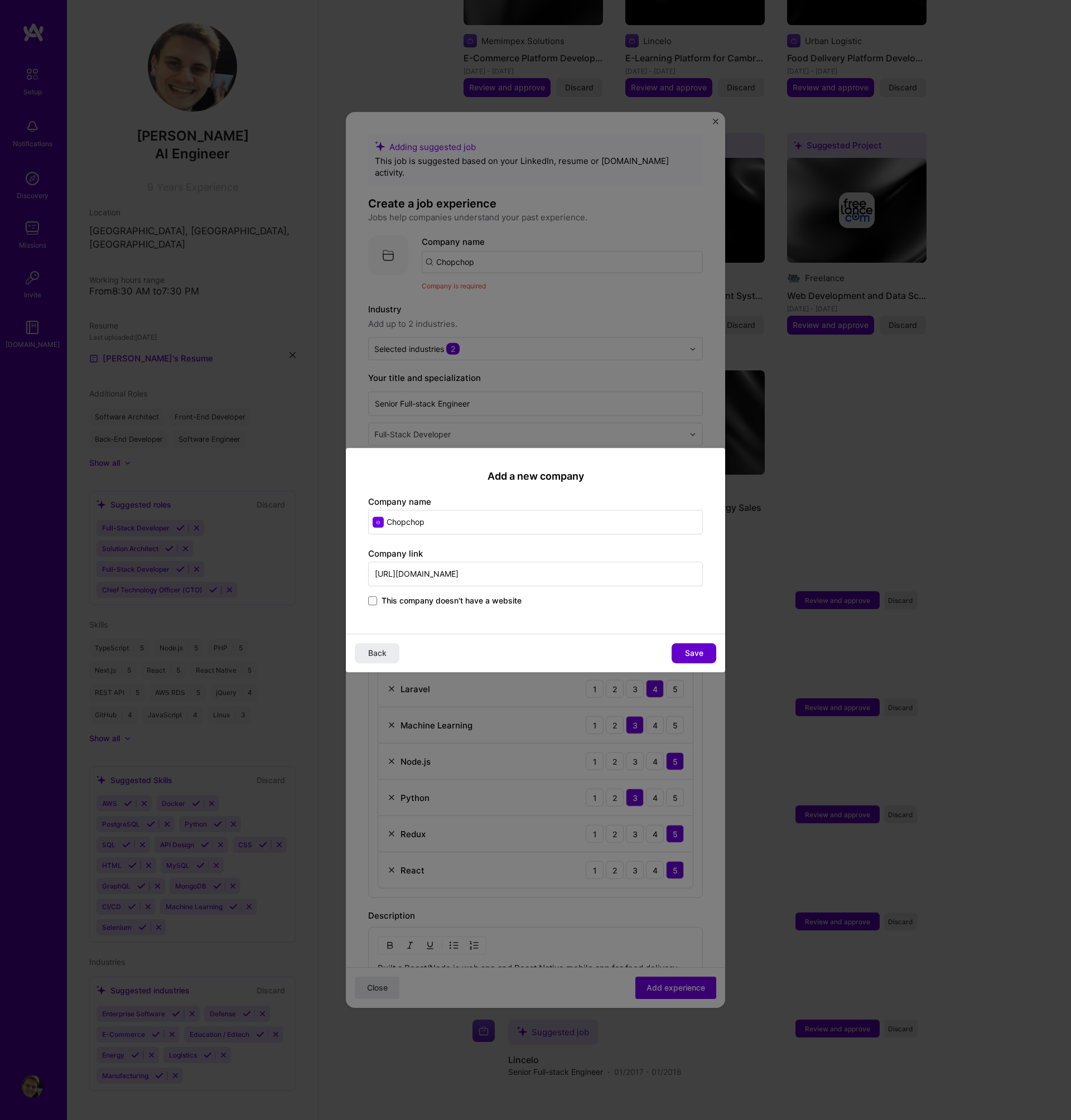
type input "[URL][DOMAIN_NAME]"
click at [700, 653] on span "Save" at bounding box center [694, 653] width 18 height 11
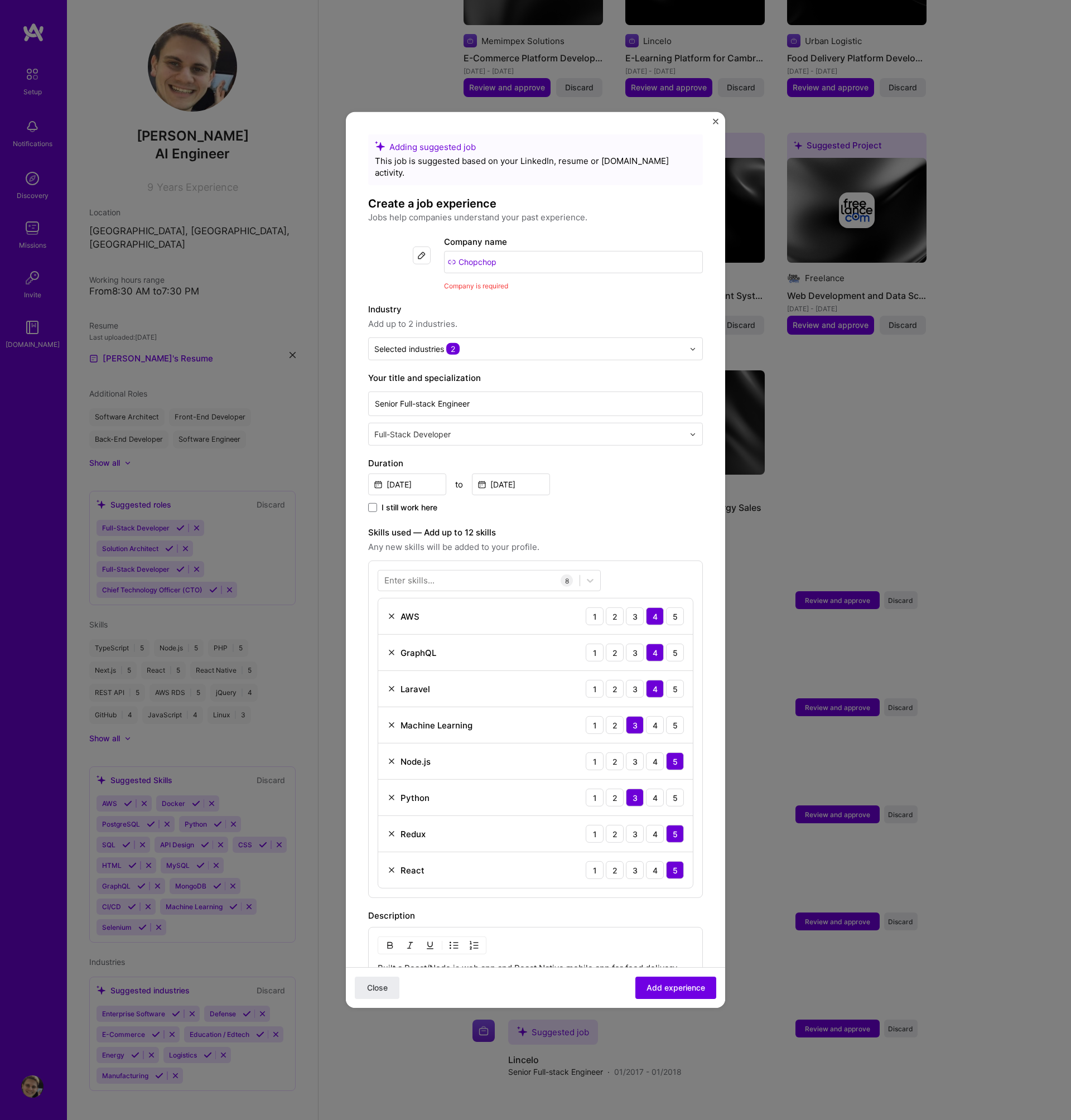
scroll to position [269, 0]
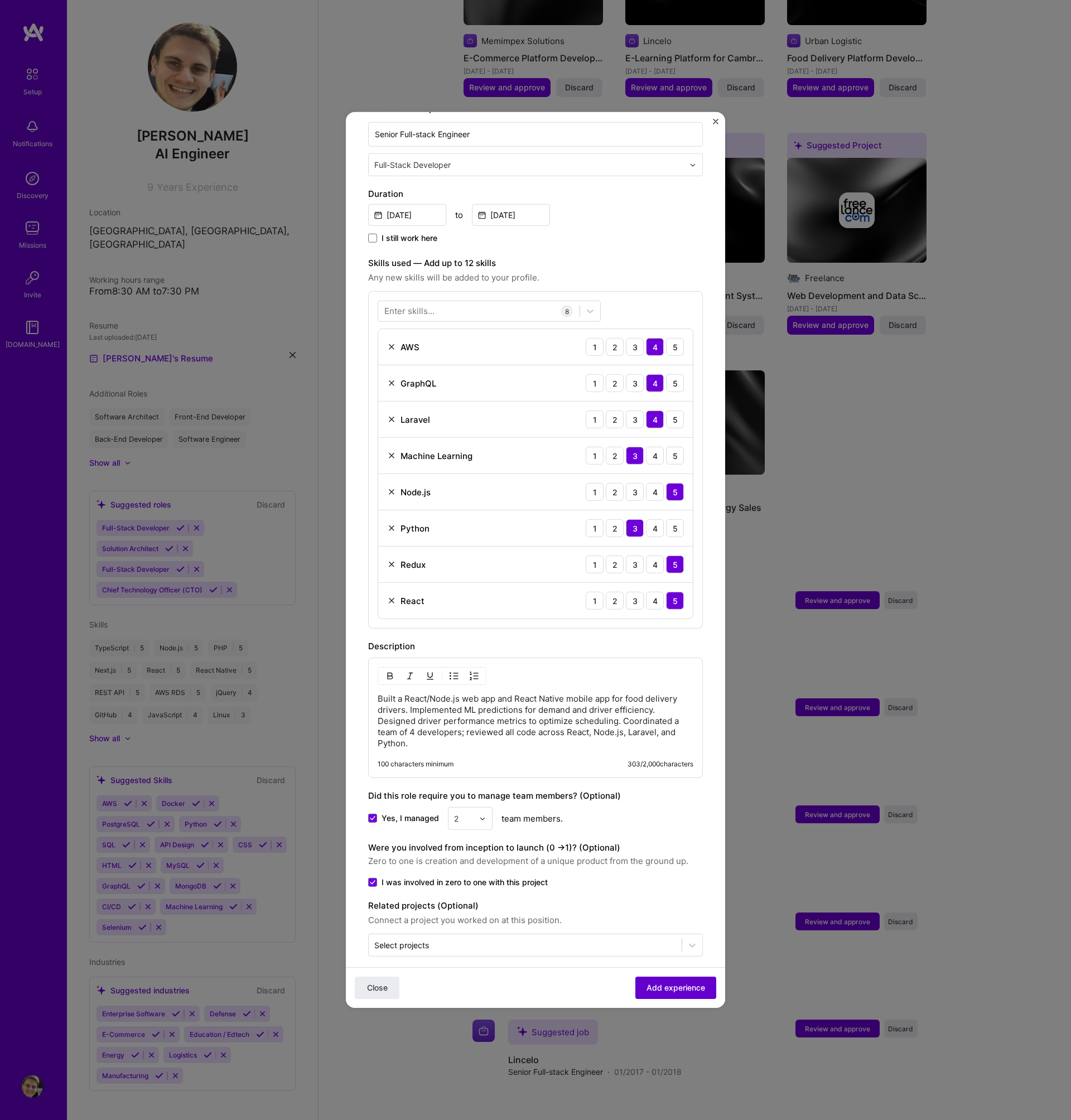
click at [677, 989] on span "Add experience" at bounding box center [676, 988] width 59 height 11
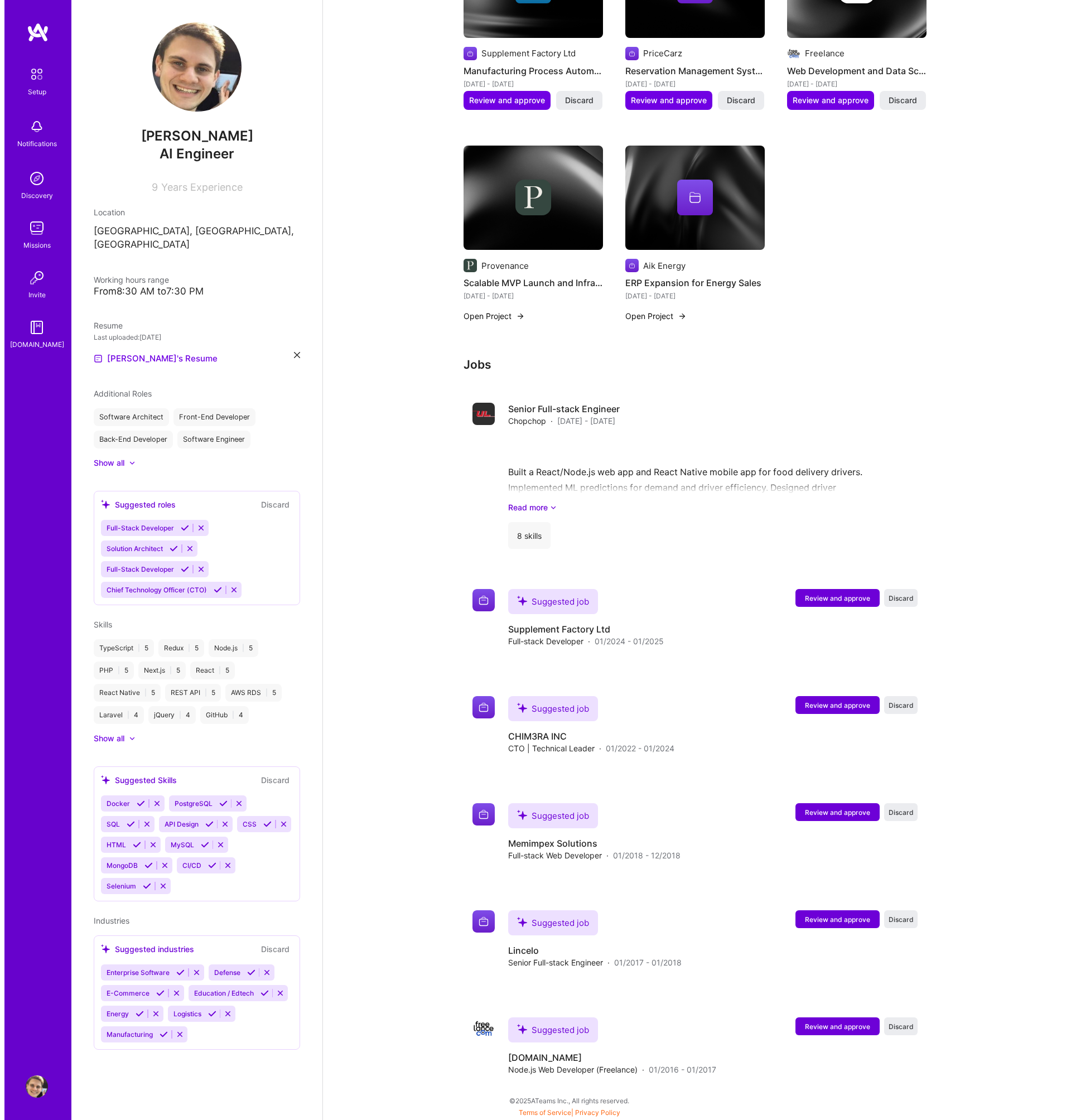
scroll to position [757, 0]
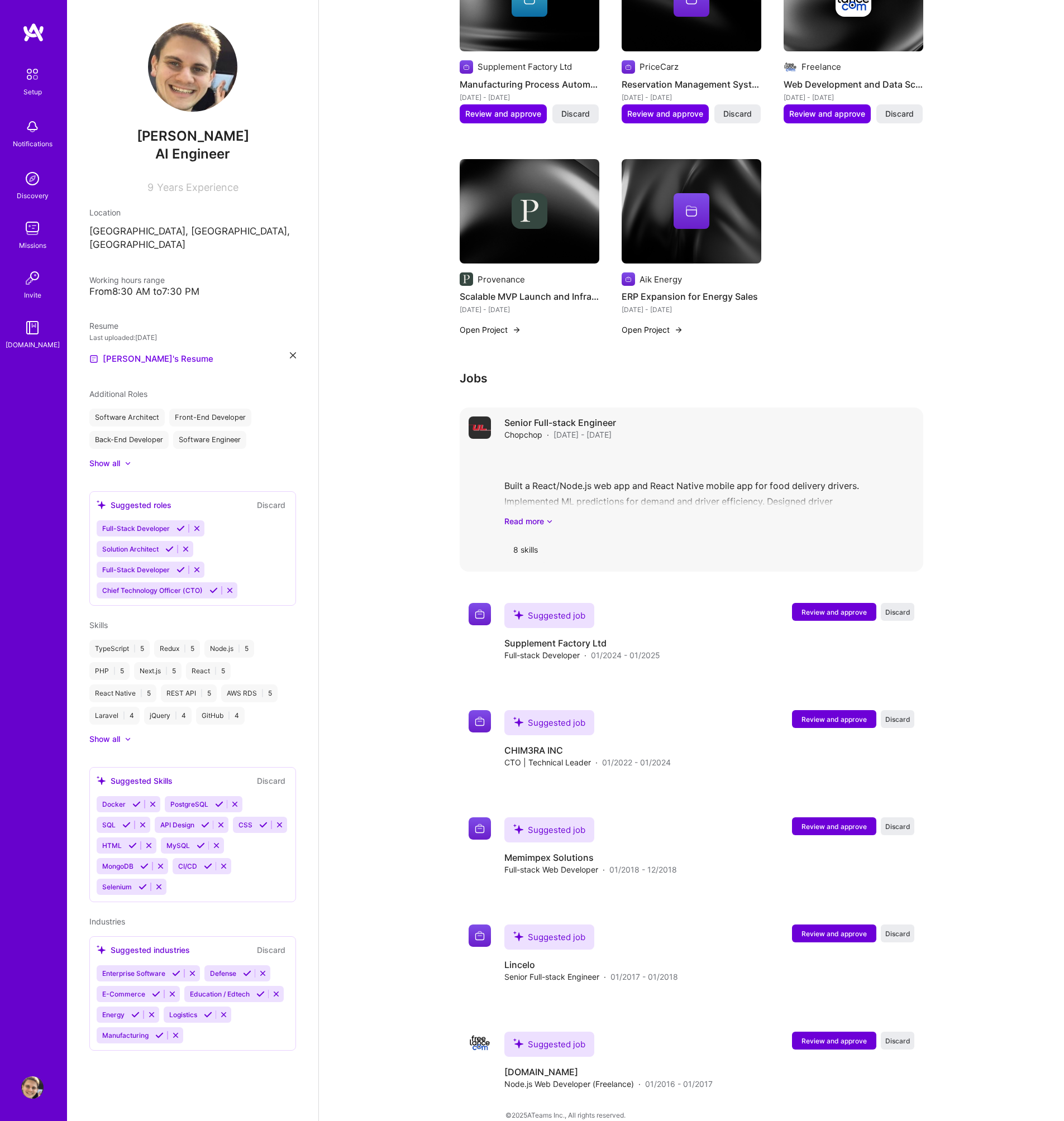
click at [624, 487] on div "Built a React/Node.js web app and React Native mobile app for food delivery dri…" at bounding box center [709, 488] width 410 height 77
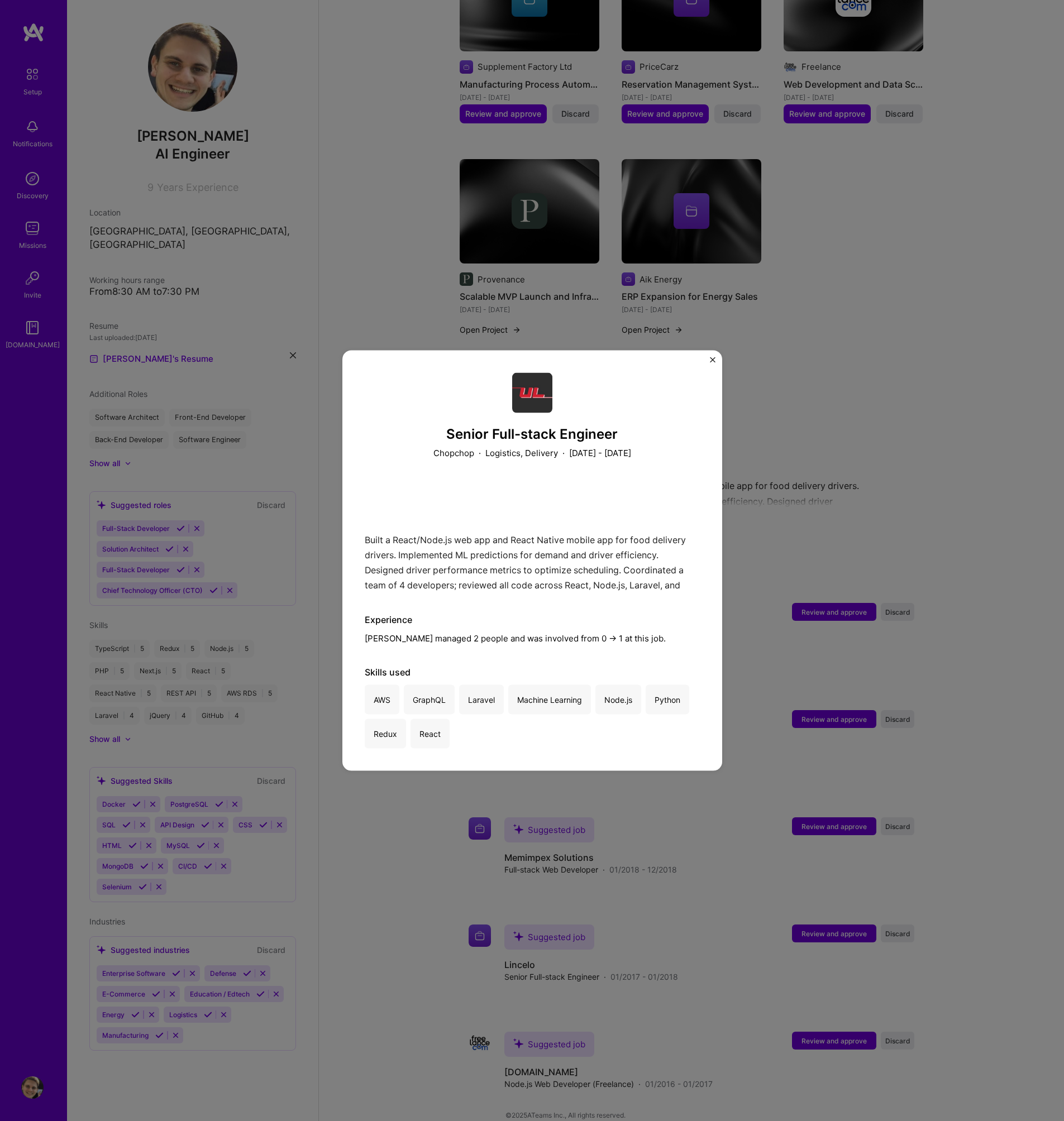
click at [865, 433] on div "Senior Full-stack Engineer Chopchop · Logistics, Delivery · [DATE] - [DATE] Bui…" at bounding box center [532, 560] width 1064 height 1121
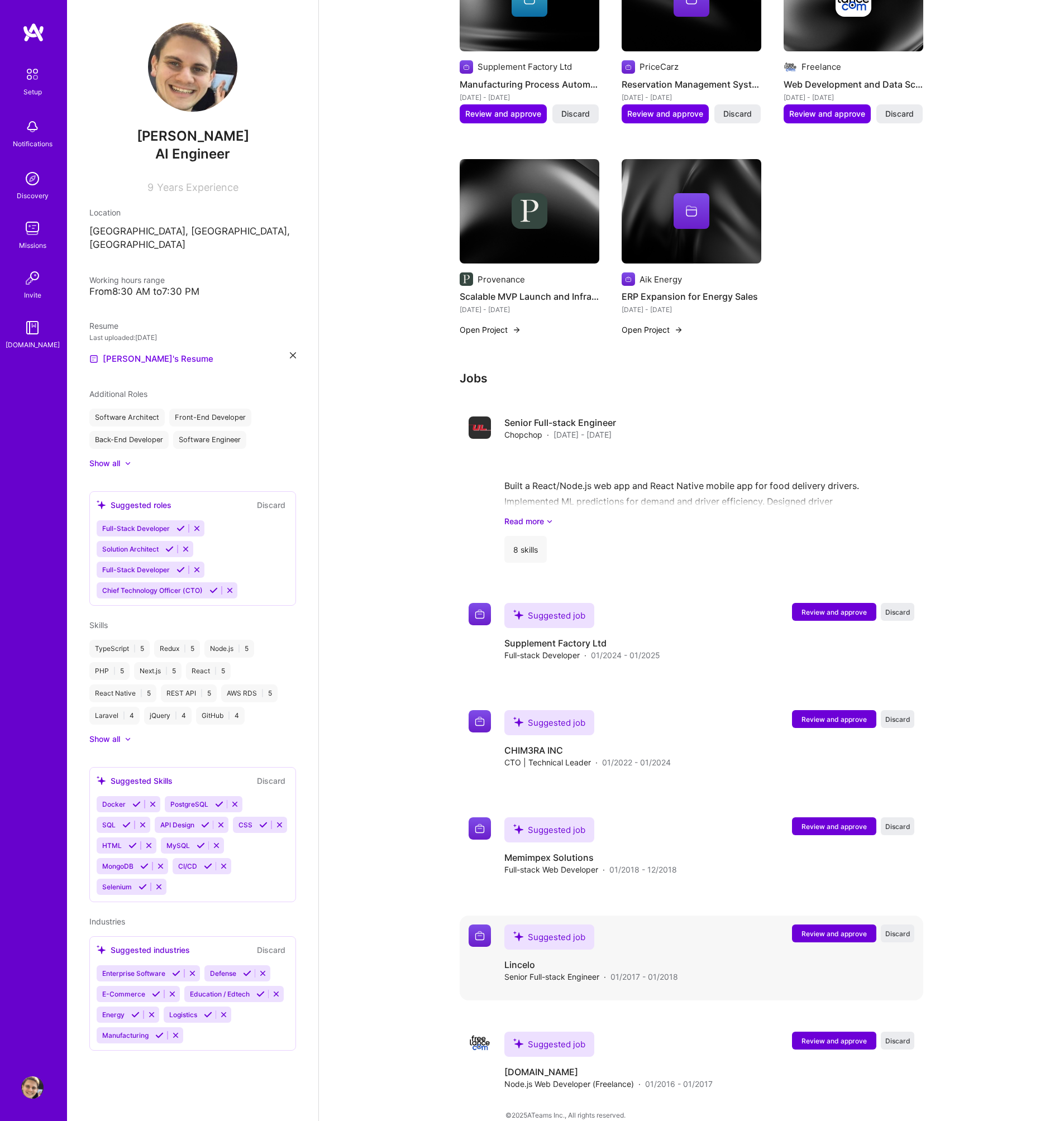
click at [843, 926] on button "Review and approve" at bounding box center [834, 933] width 84 height 18
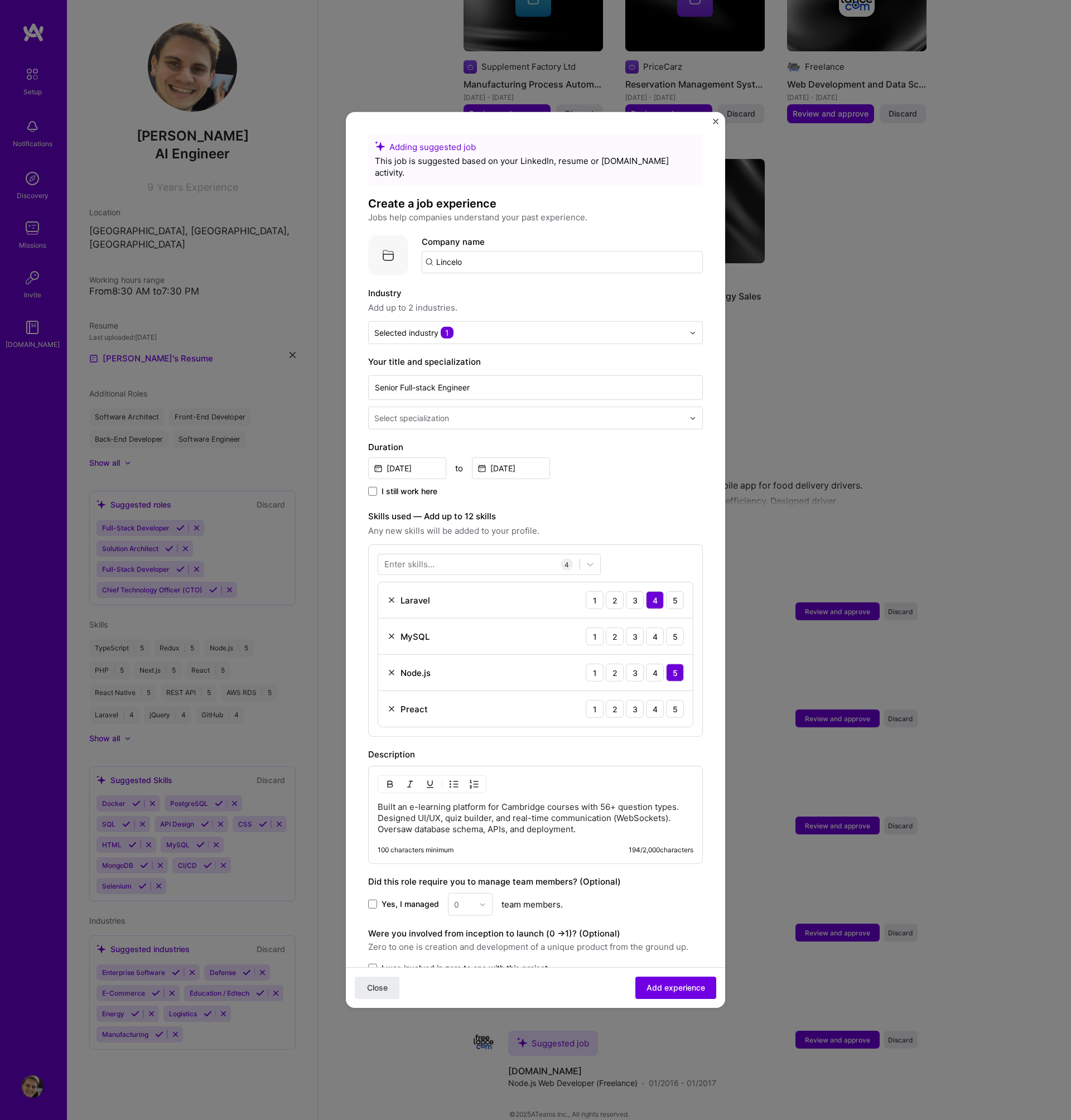
click at [604, 412] on div at bounding box center [530, 418] width 312 height 14
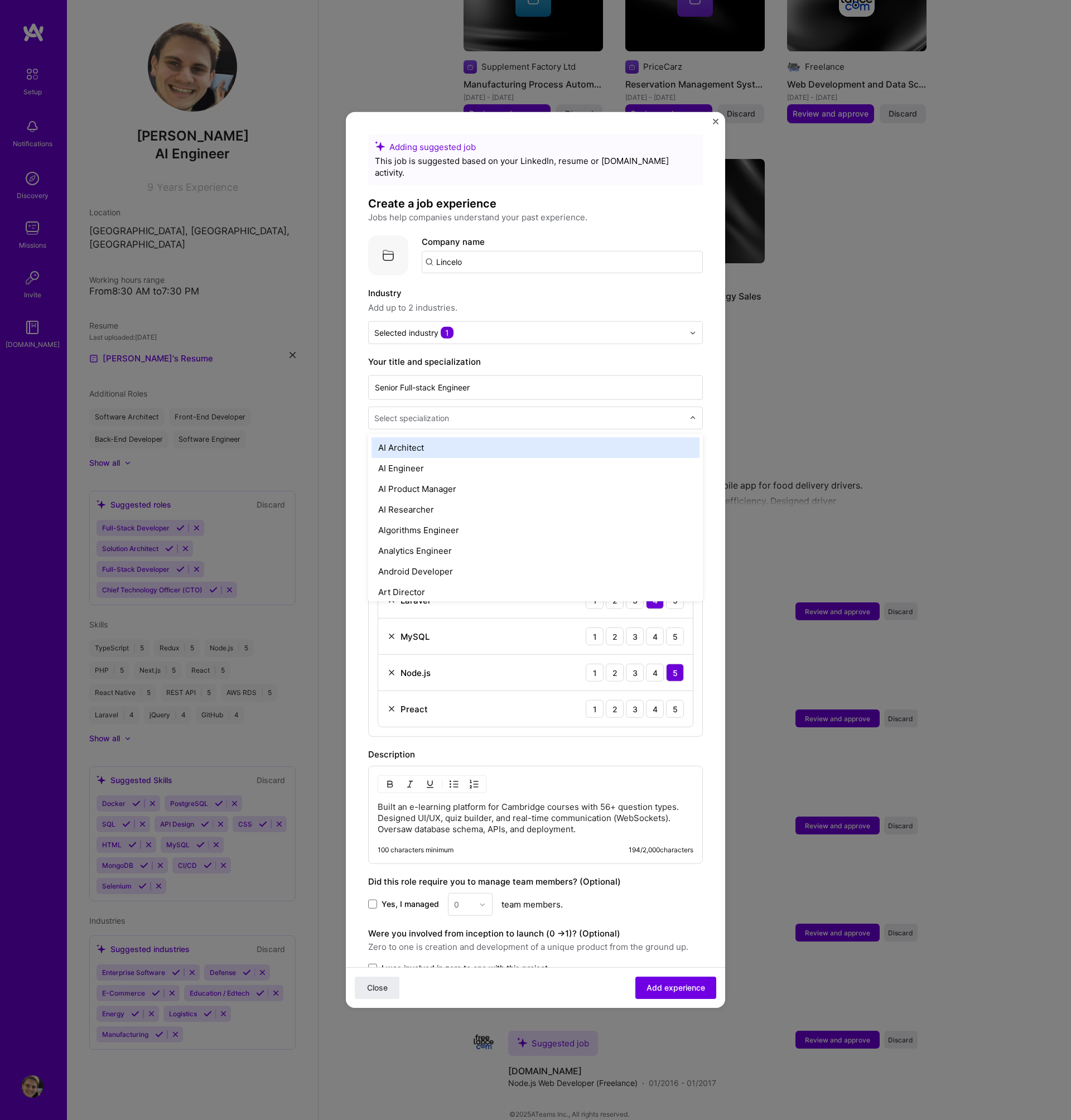
click at [545, 412] on input "text" at bounding box center [530, 418] width 312 height 12
type input "full"
click at [511, 438] on div "Full-Stack Developer" at bounding box center [536, 448] width 328 height 21
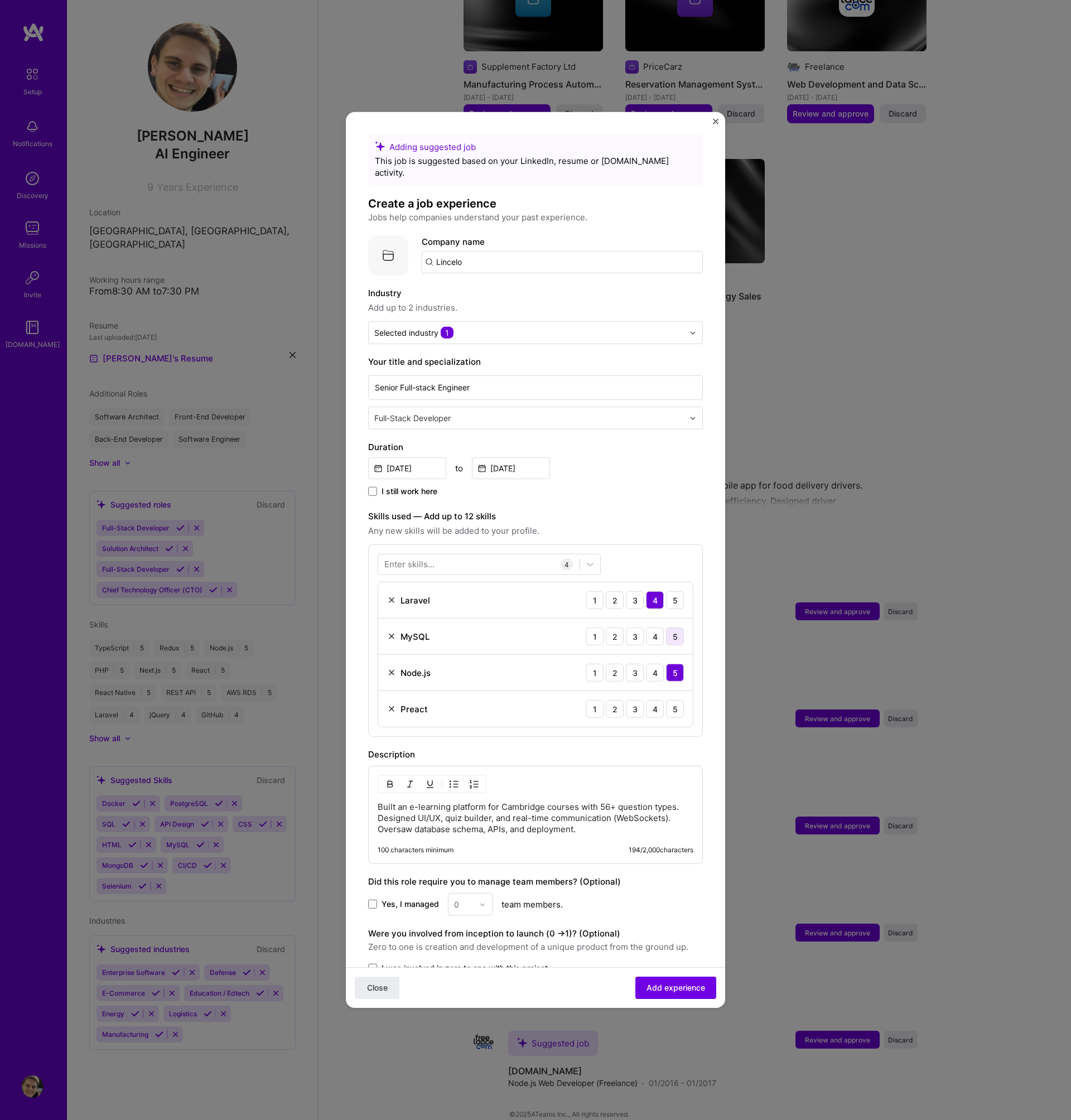
click at [666, 627] on div "5" at bounding box center [675, 636] width 18 height 18
click at [389, 704] on img at bounding box center [392, 708] width 9 height 9
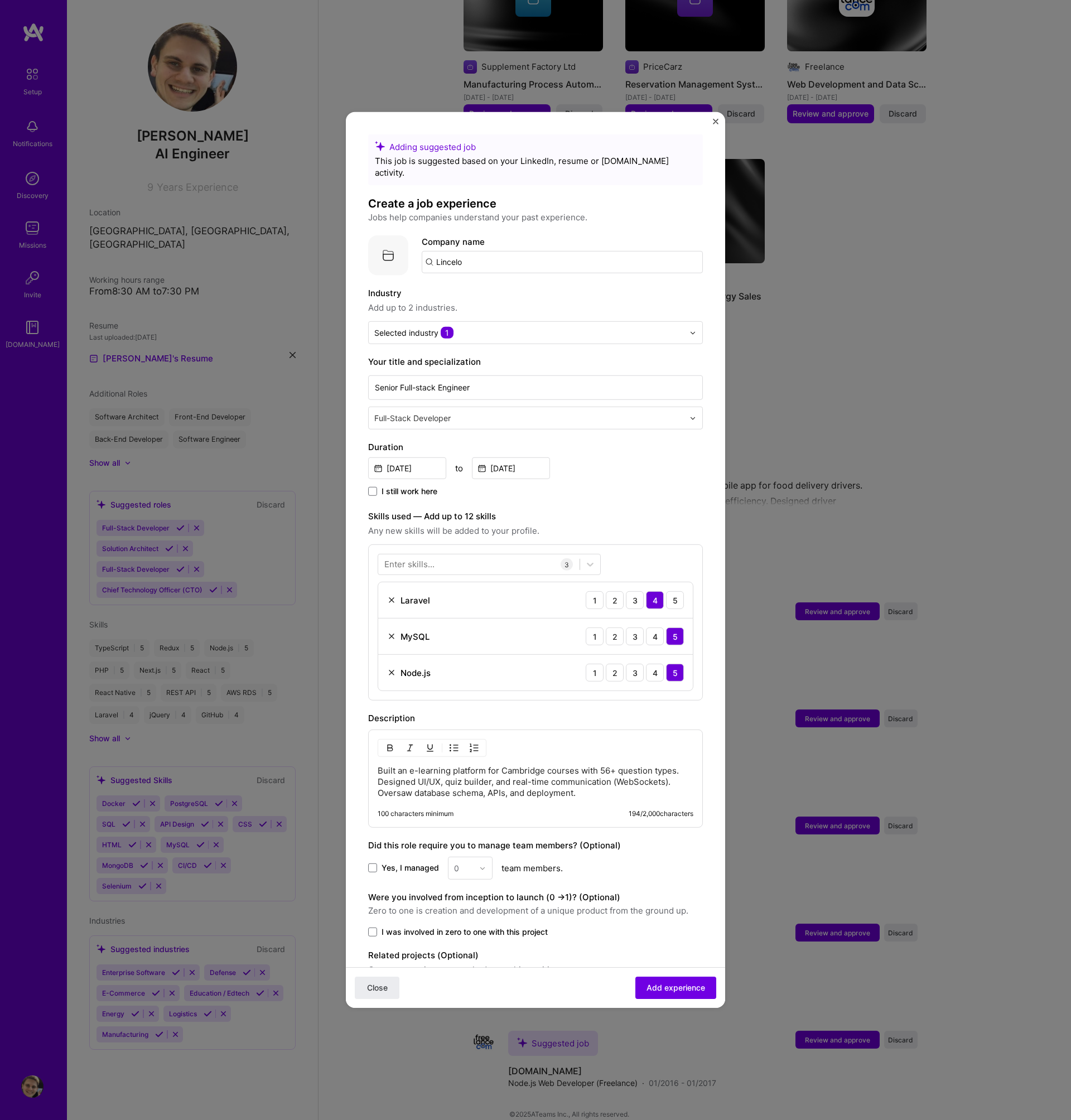
click at [409, 558] on div "Enter skills..." at bounding box center [409, 564] width 50 height 12
click at [409, 599] on div "React" at bounding box center [489, 610] width 223 height 21
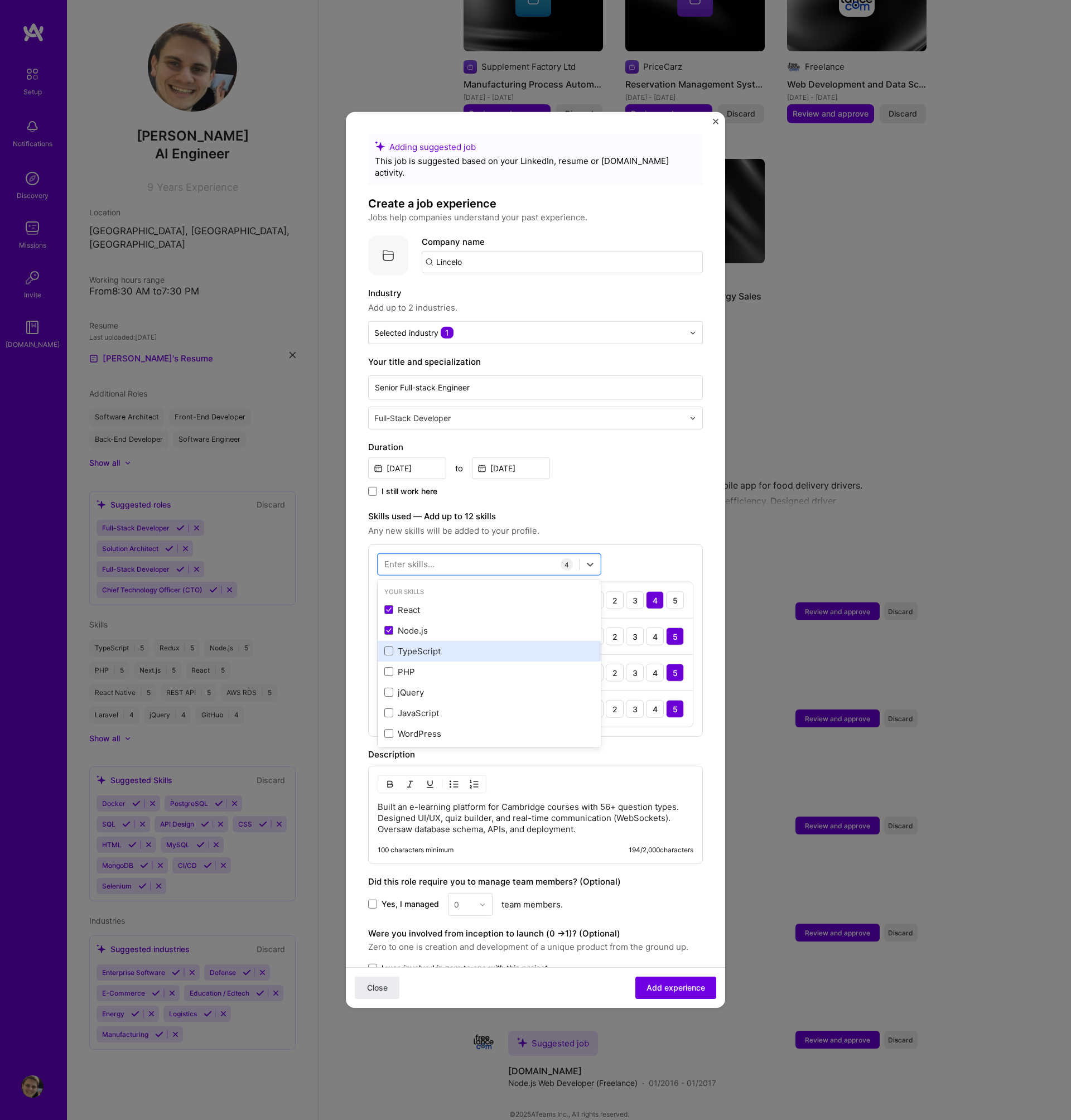
click at [487, 645] on div "TypeScript" at bounding box center [489, 651] width 210 height 12
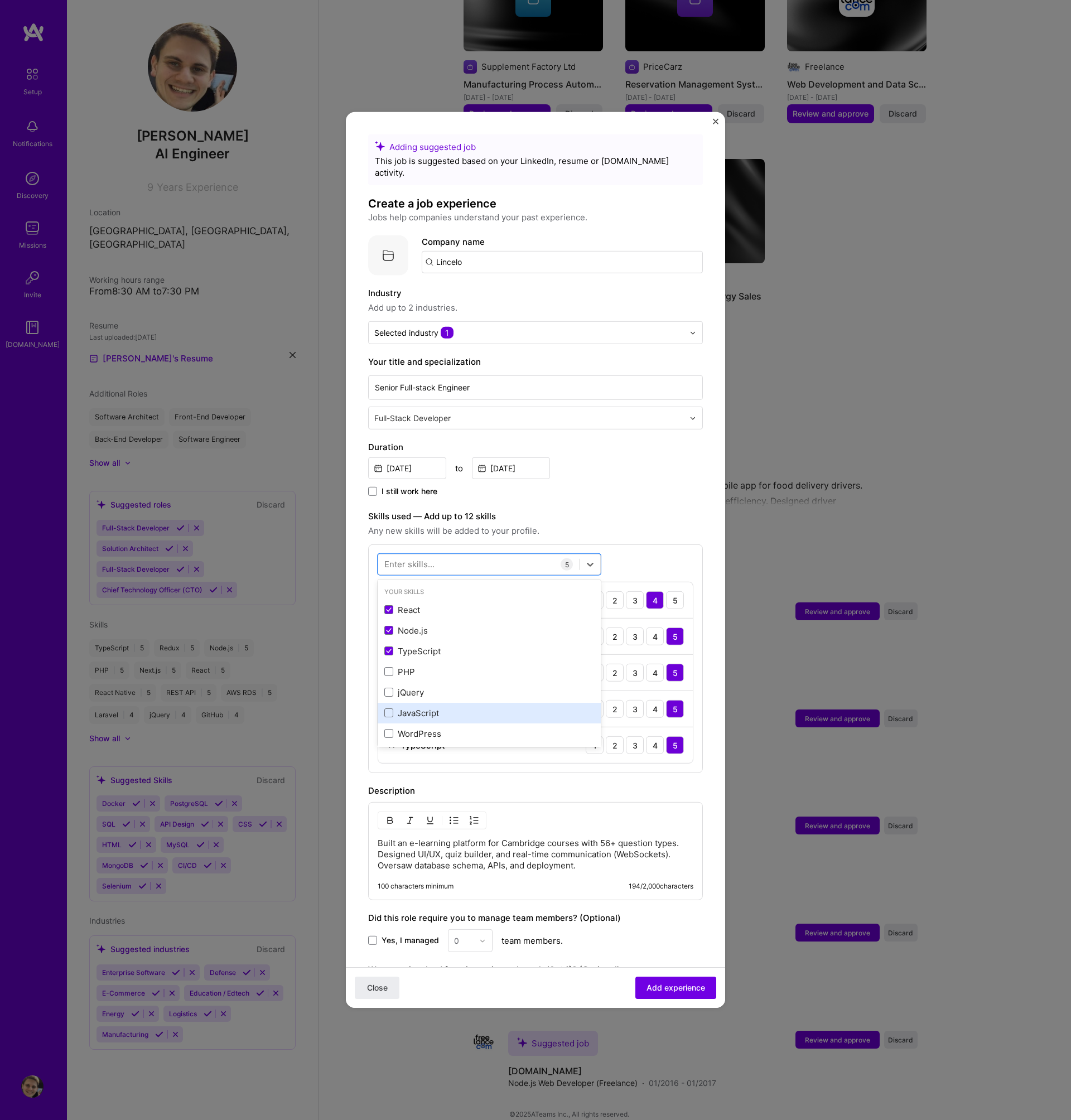
click at [494, 703] on div "JavaScript" at bounding box center [489, 713] width 223 height 21
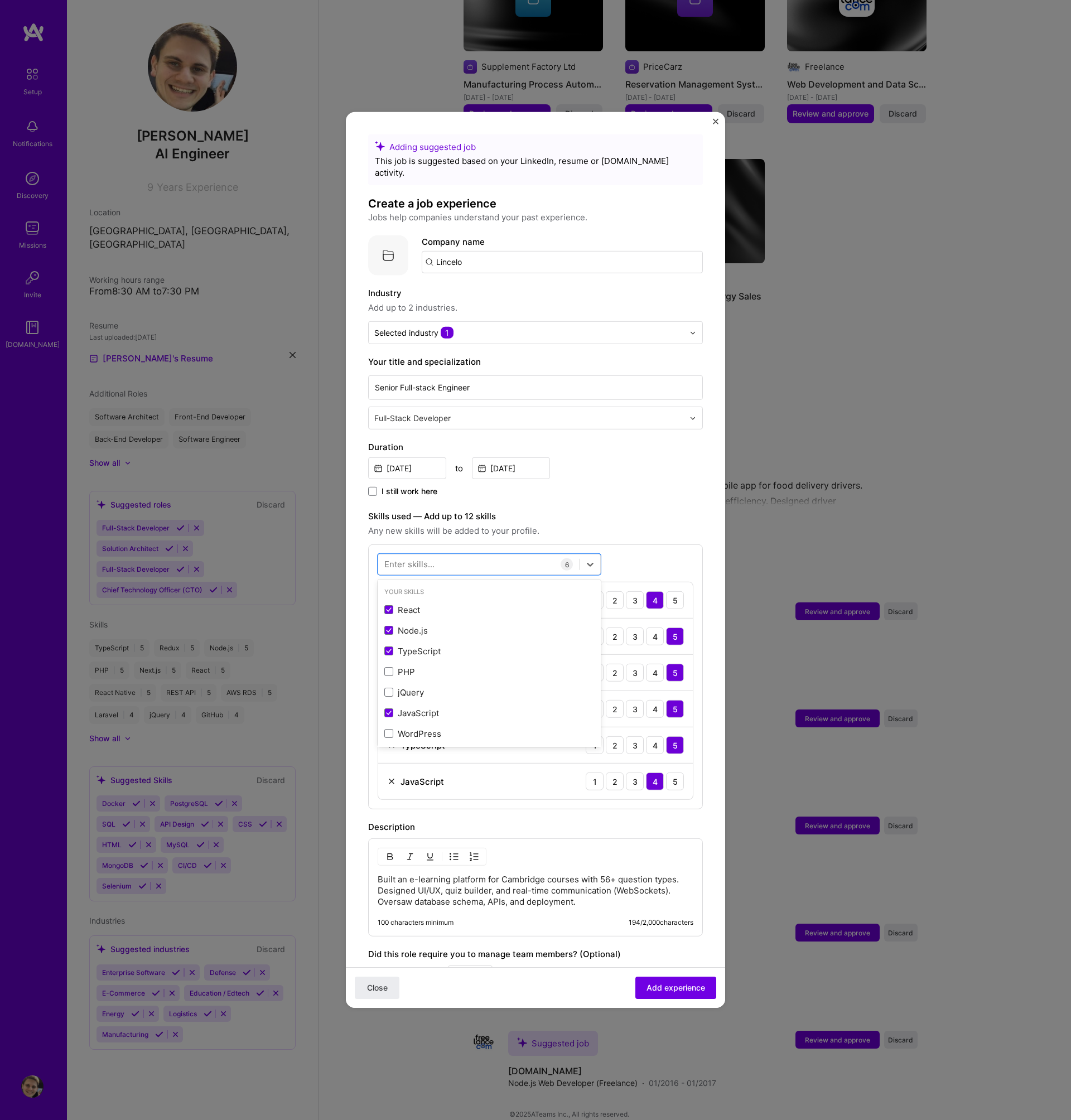
click at [676, 471] on div "Duration [DATE] to [DATE] I still work here" at bounding box center [536, 469] width 335 height 58
click at [666, 772] on div "5" at bounding box center [675, 781] width 18 height 18
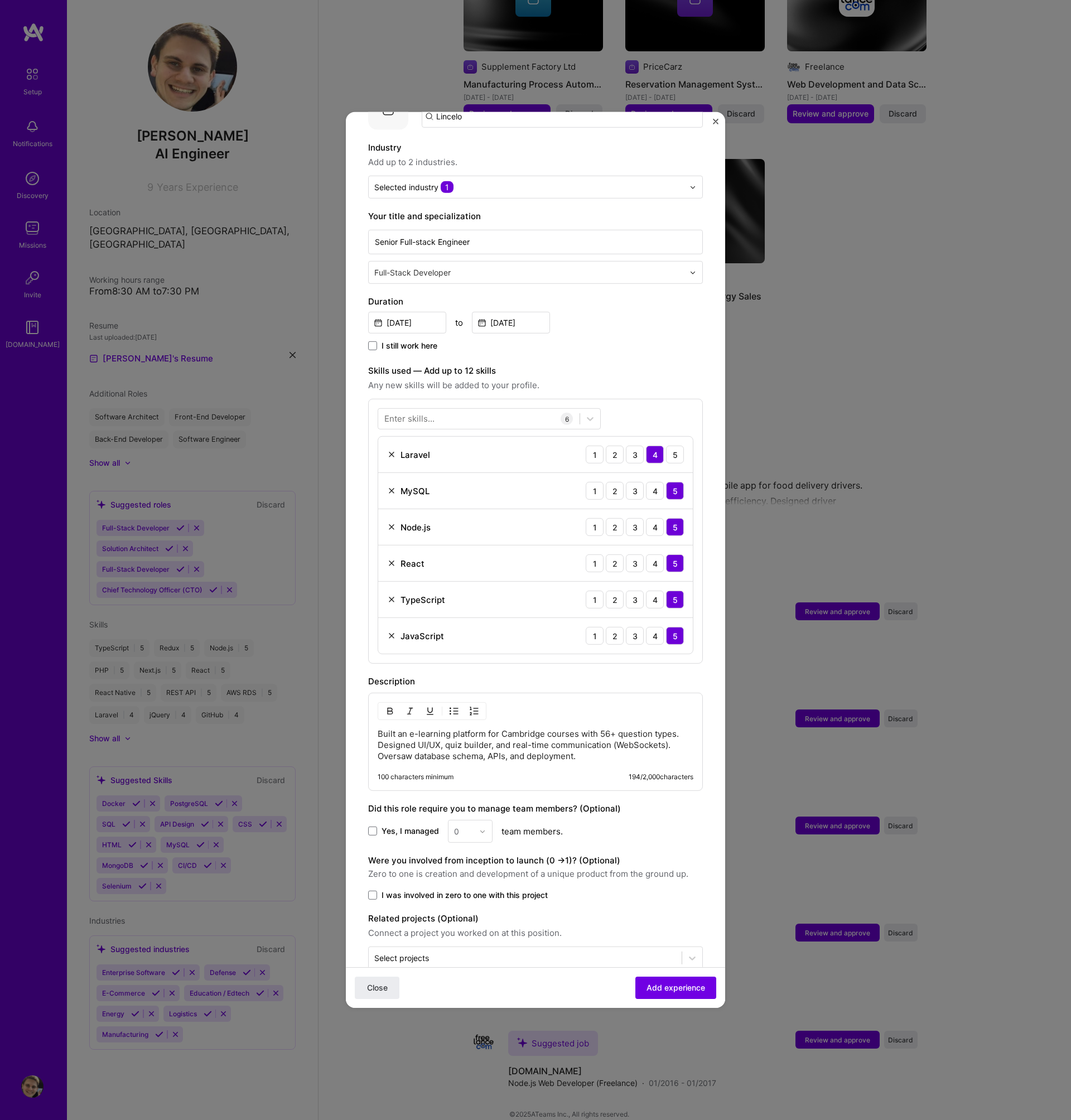
scroll to position [159, 0]
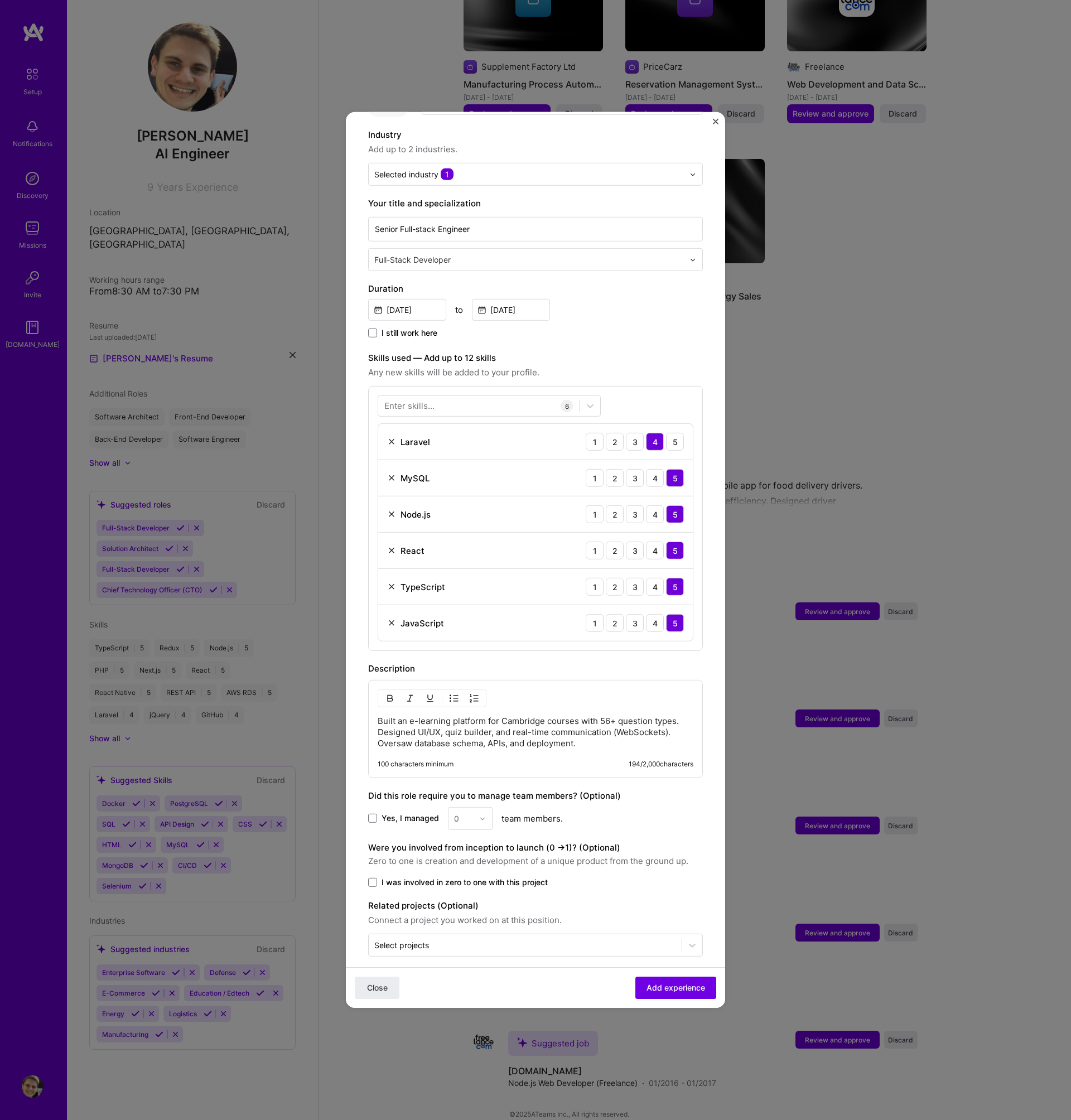
click at [415, 813] on span "Yes, I managed" at bounding box center [410, 818] width 57 height 11
click at [0, 0] on input "Yes, I managed" at bounding box center [0, 0] width 0 height 0
click at [471, 813] on input "text" at bounding box center [464, 818] width 20 height 12
click at [470, 844] on div "1" at bounding box center [470, 848] width 38 height 21
click at [501, 877] on span "I was involved in zero to one with this project" at bounding box center [465, 882] width 167 height 11
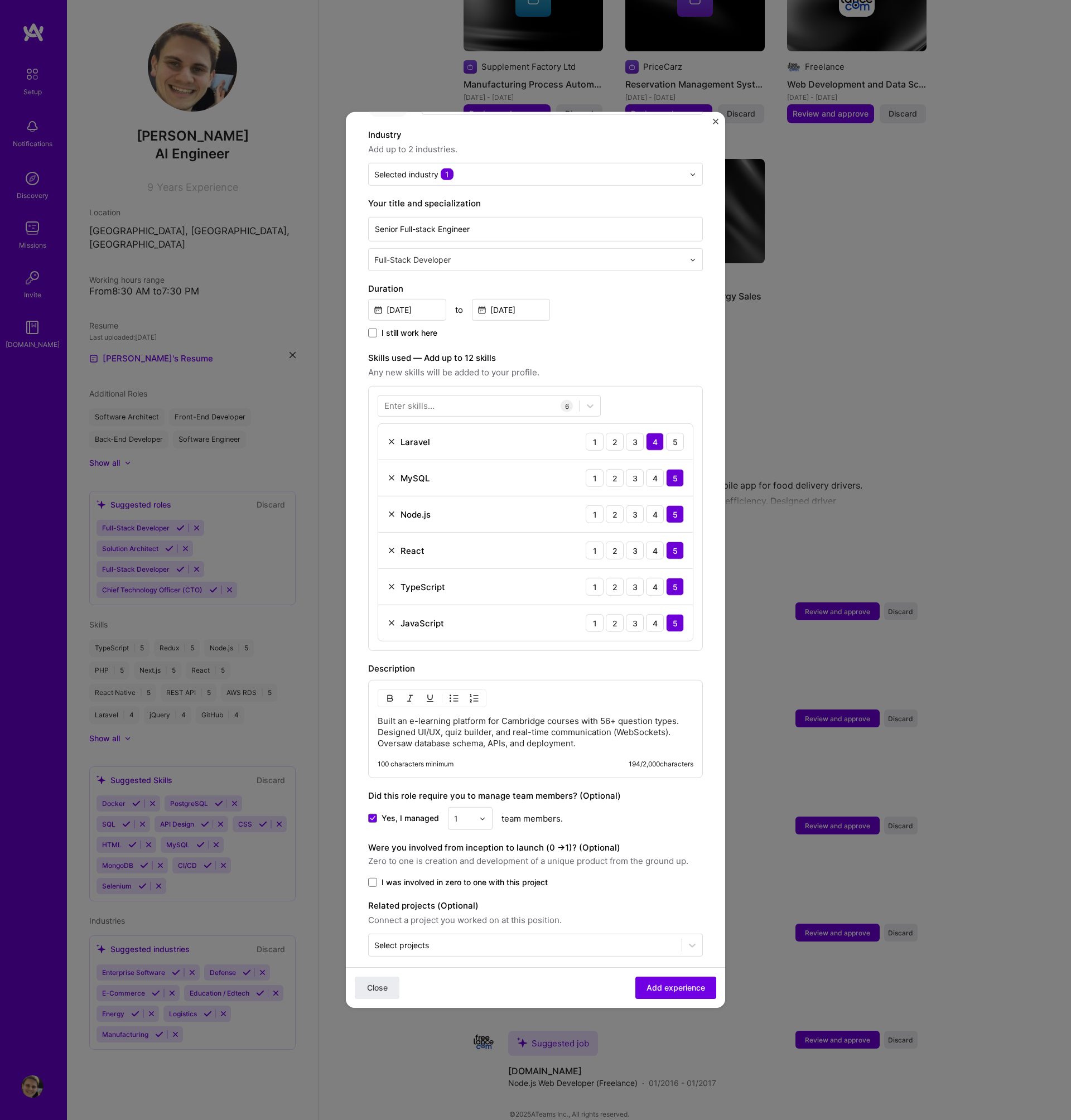
click at [0, 0] on input "I was involved in zero to one with this project" at bounding box center [0, 0] width 0 height 0
click at [653, 983] on span "Add experience" at bounding box center [676, 988] width 59 height 11
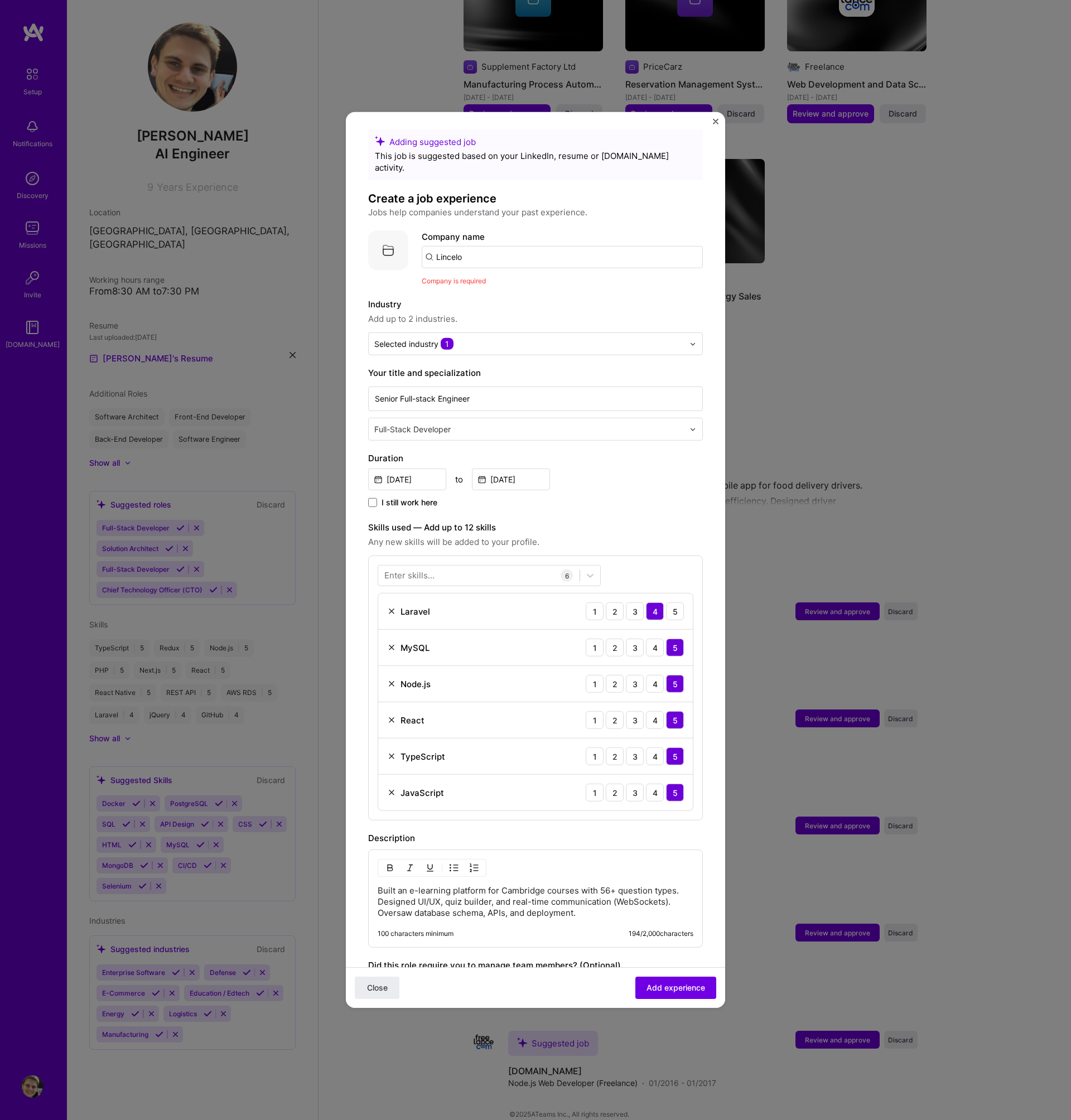
scroll to position [0, 0]
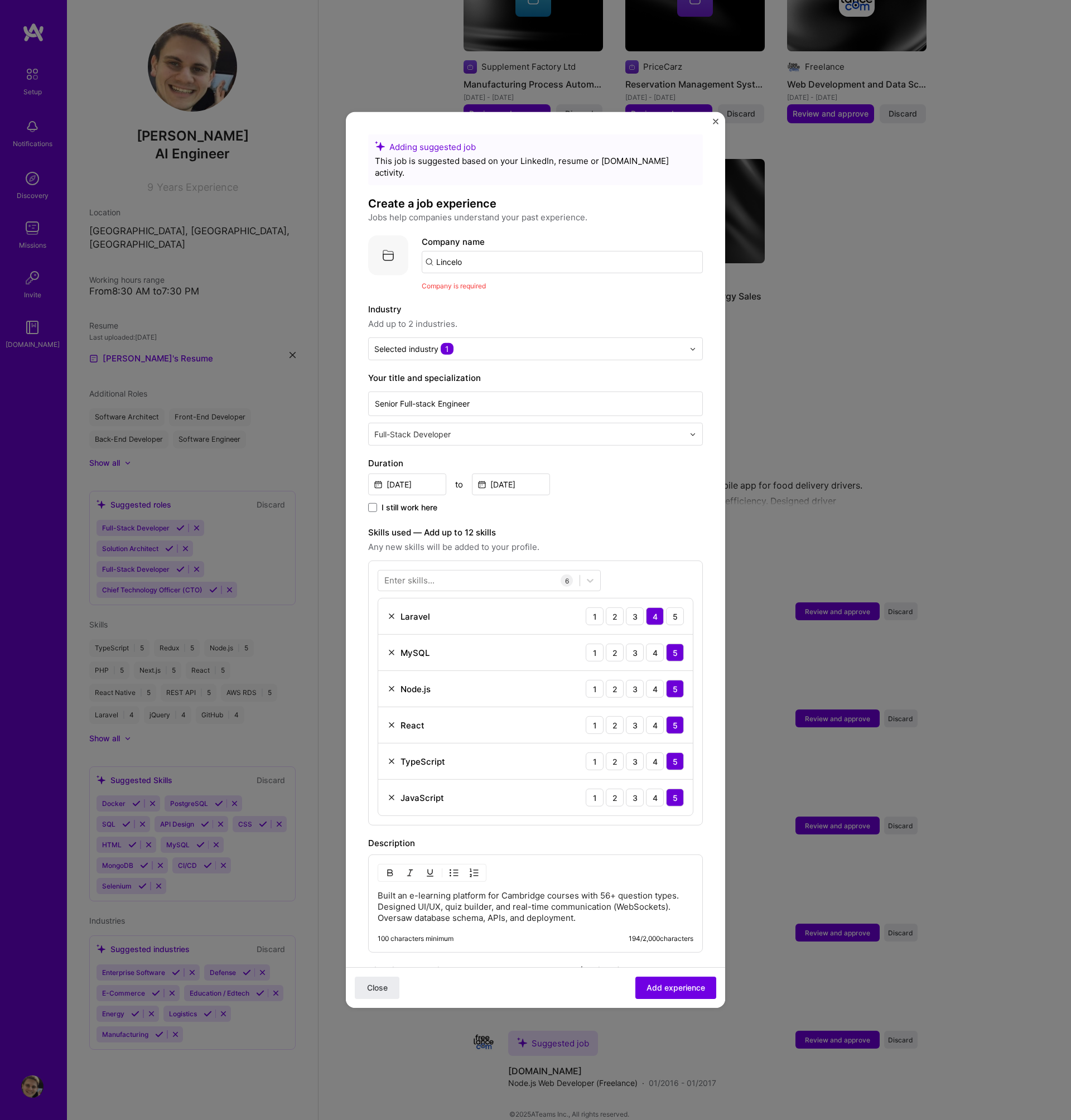
click at [500, 251] on input "Lincelo" at bounding box center [562, 262] width 281 height 23
type input "l"
type input "Lincelo"
click at [514, 284] on div "Lincelo" at bounding box center [503, 293] width 38 height 20
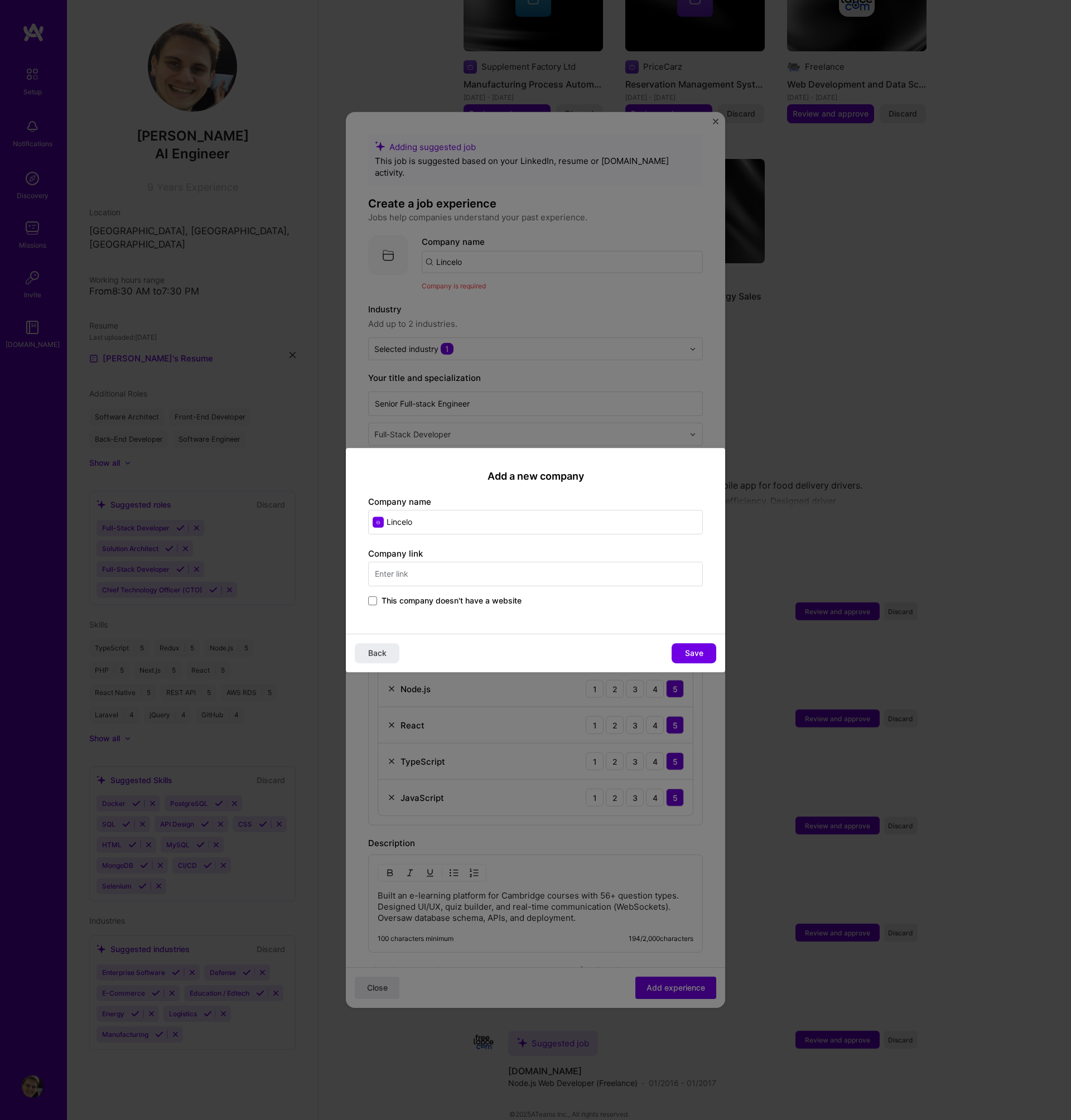
click at [485, 576] on input "text" at bounding box center [536, 574] width 335 height 24
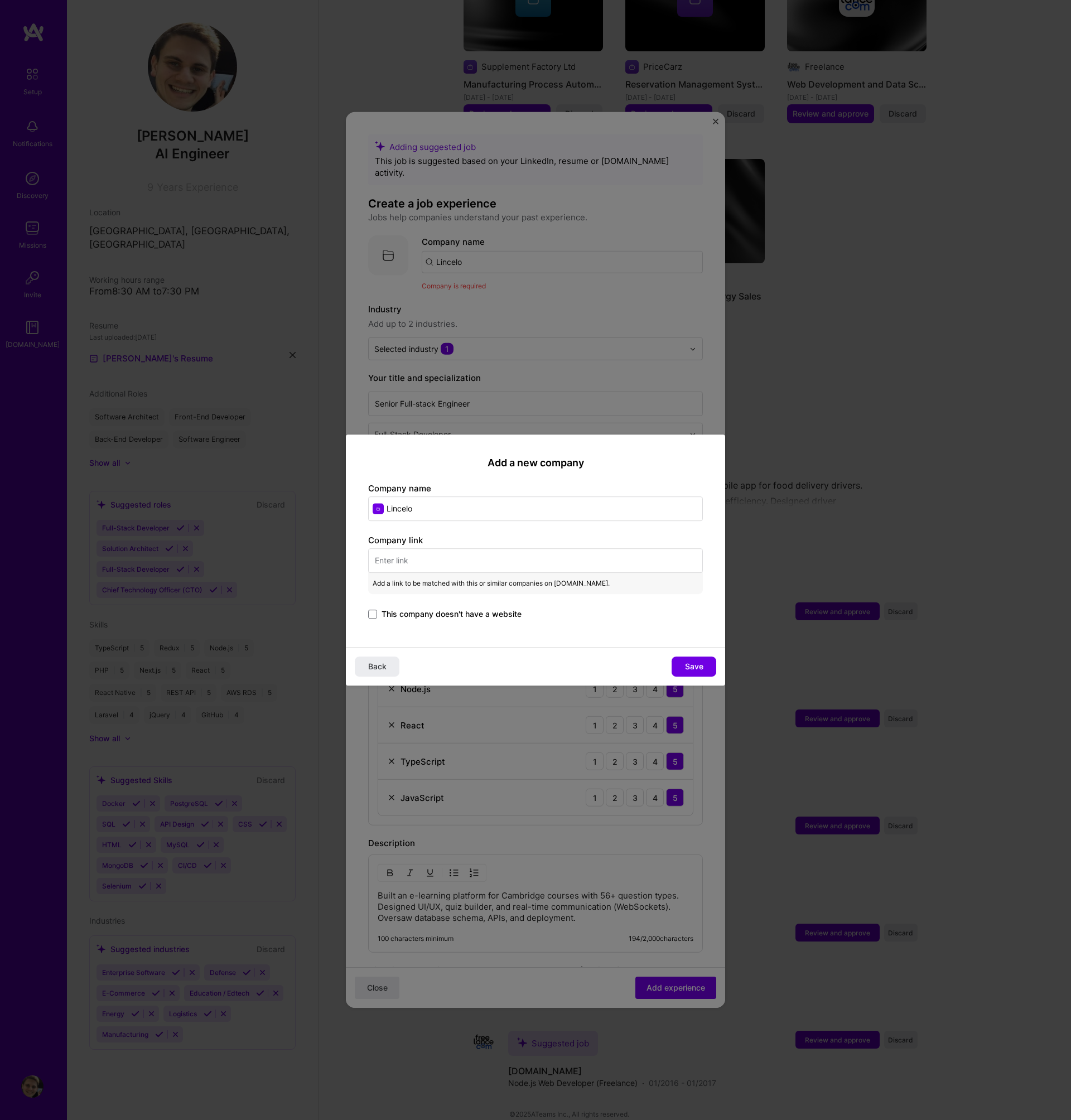
click at [415, 554] on input "text" at bounding box center [536, 560] width 335 height 24
paste input "[URL][DOMAIN_NAME]"
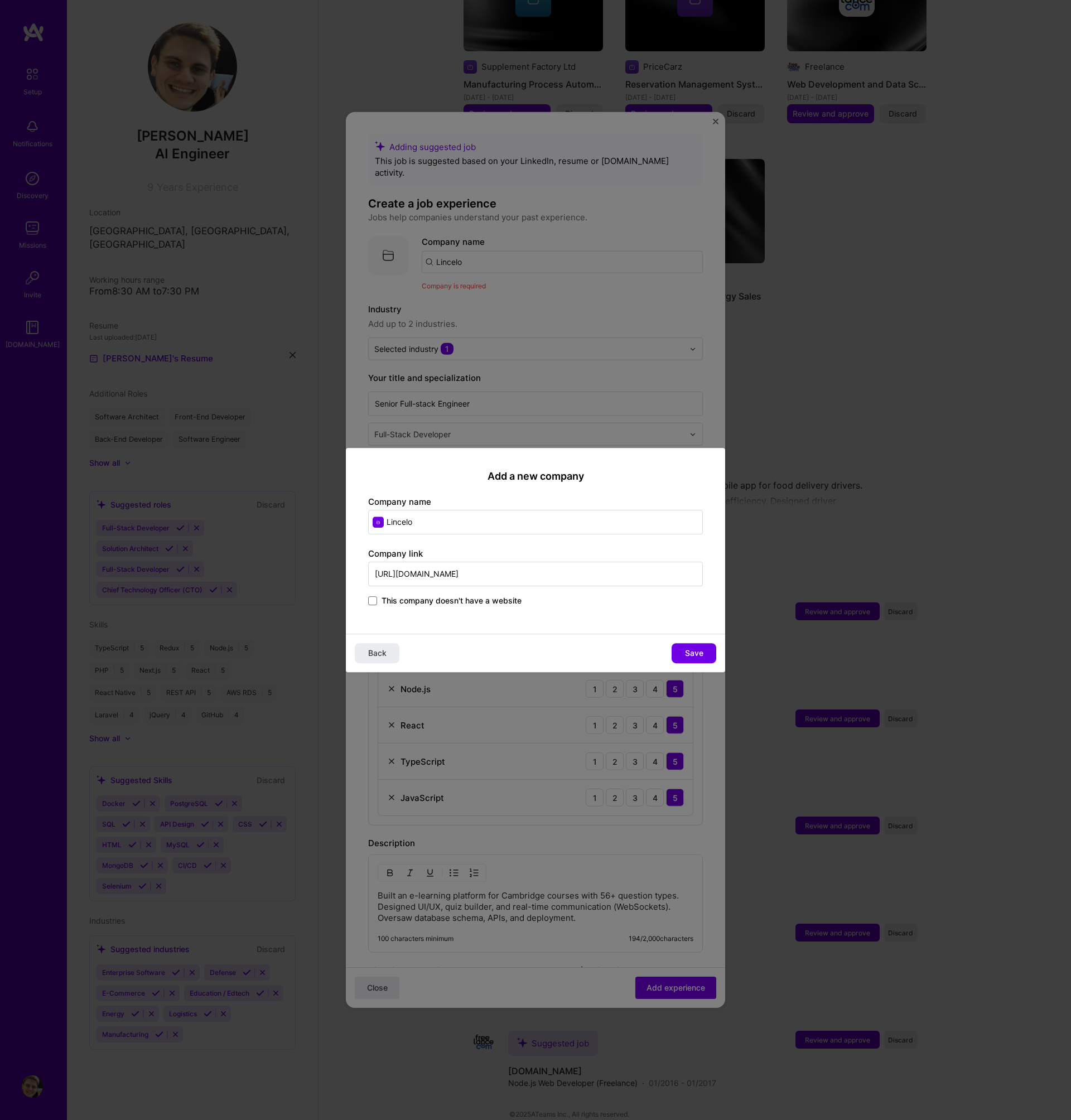
type input "[URL][DOMAIN_NAME]"
click at [696, 638] on div "Back Save" at bounding box center [536, 652] width 379 height 38
click at [697, 648] on span "Save" at bounding box center [694, 653] width 18 height 11
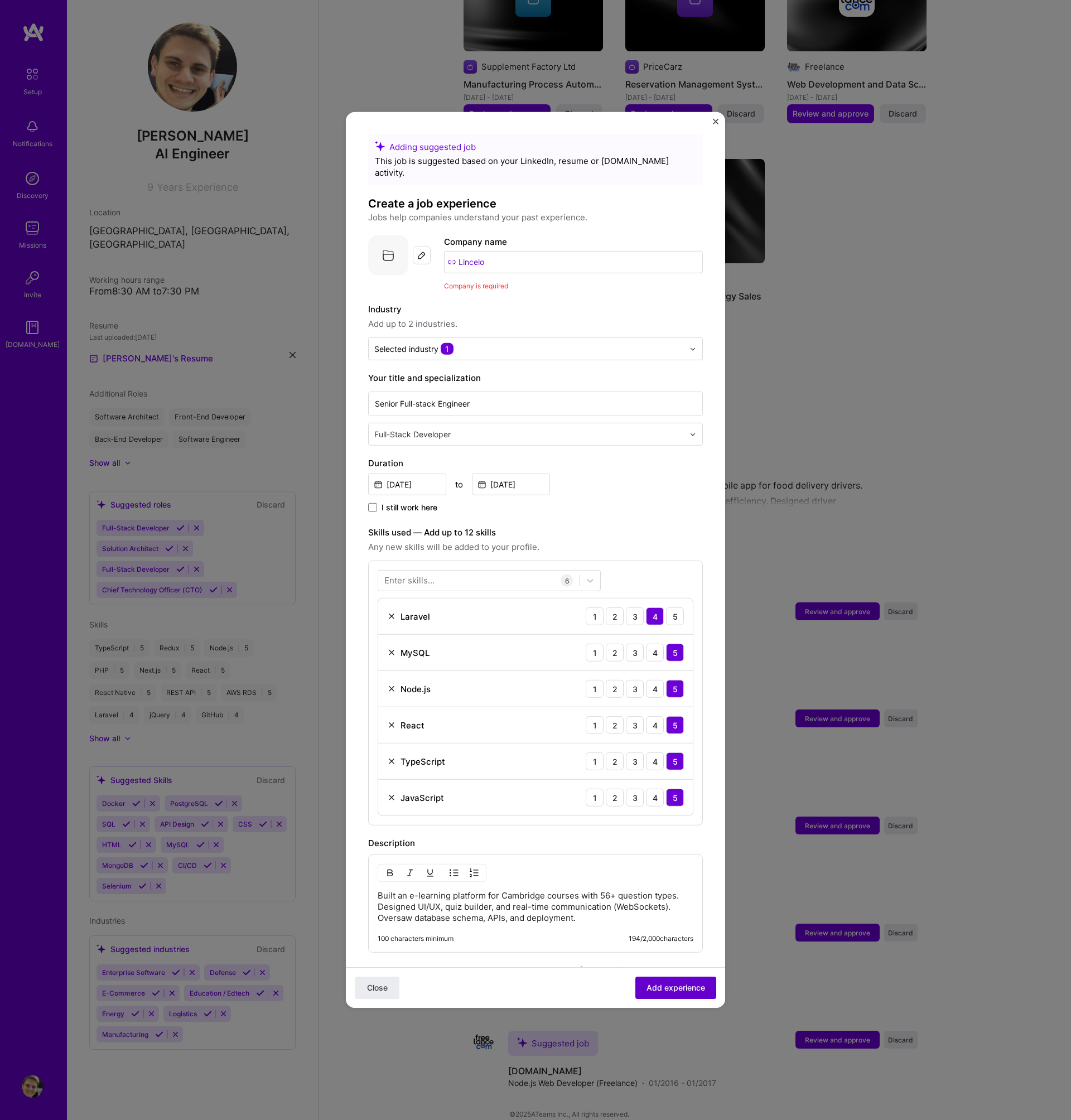
click at [693, 982] on span "Add experience" at bounding box center [676, 988] width 59 height 11
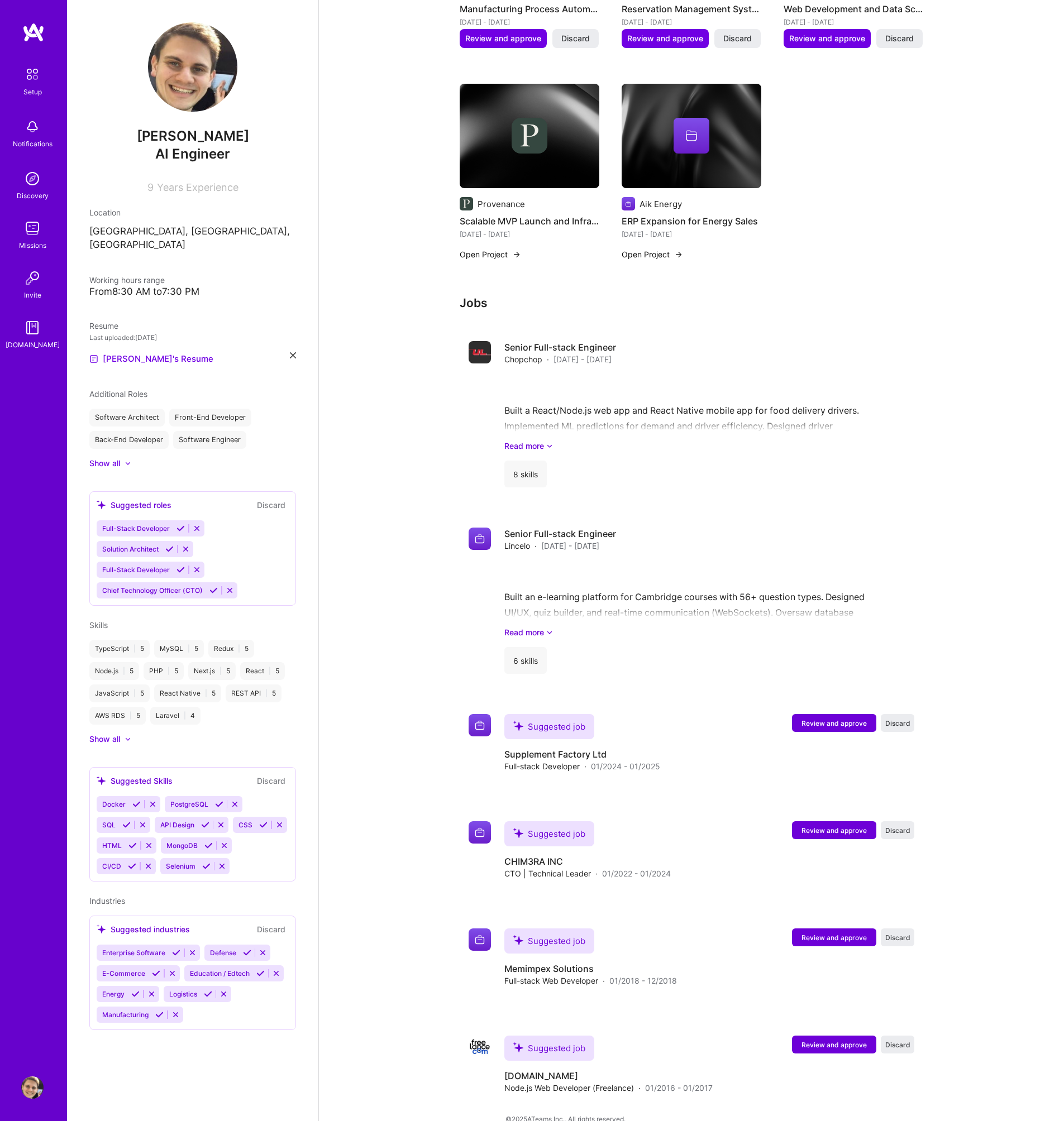
scroll to position [837, 0]
